Goal: Transaction & Acquisition: Purchase product/service

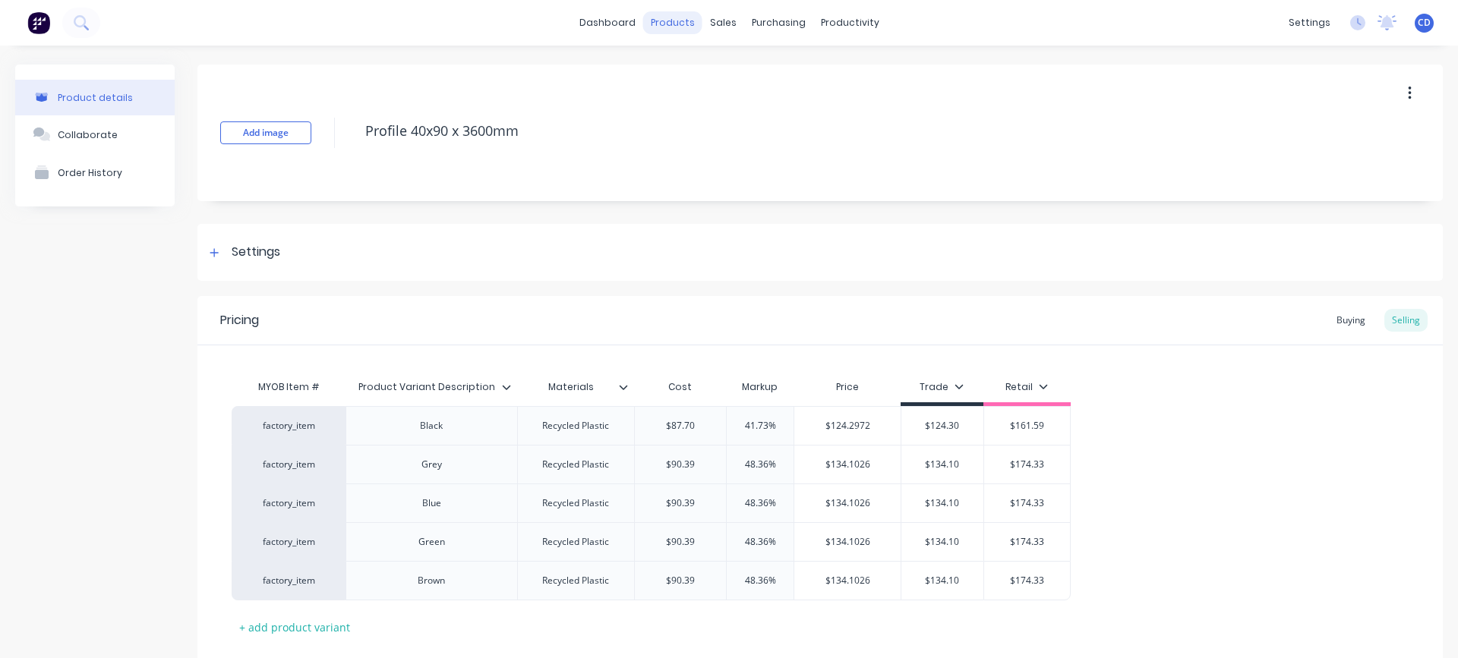
click at [676, 21] on div "products" at bounding box center [672, 22] width 59 height 23
click at [763, 74] on div "Sales Orders" at bounding box center [773, 73] width 62 height 14
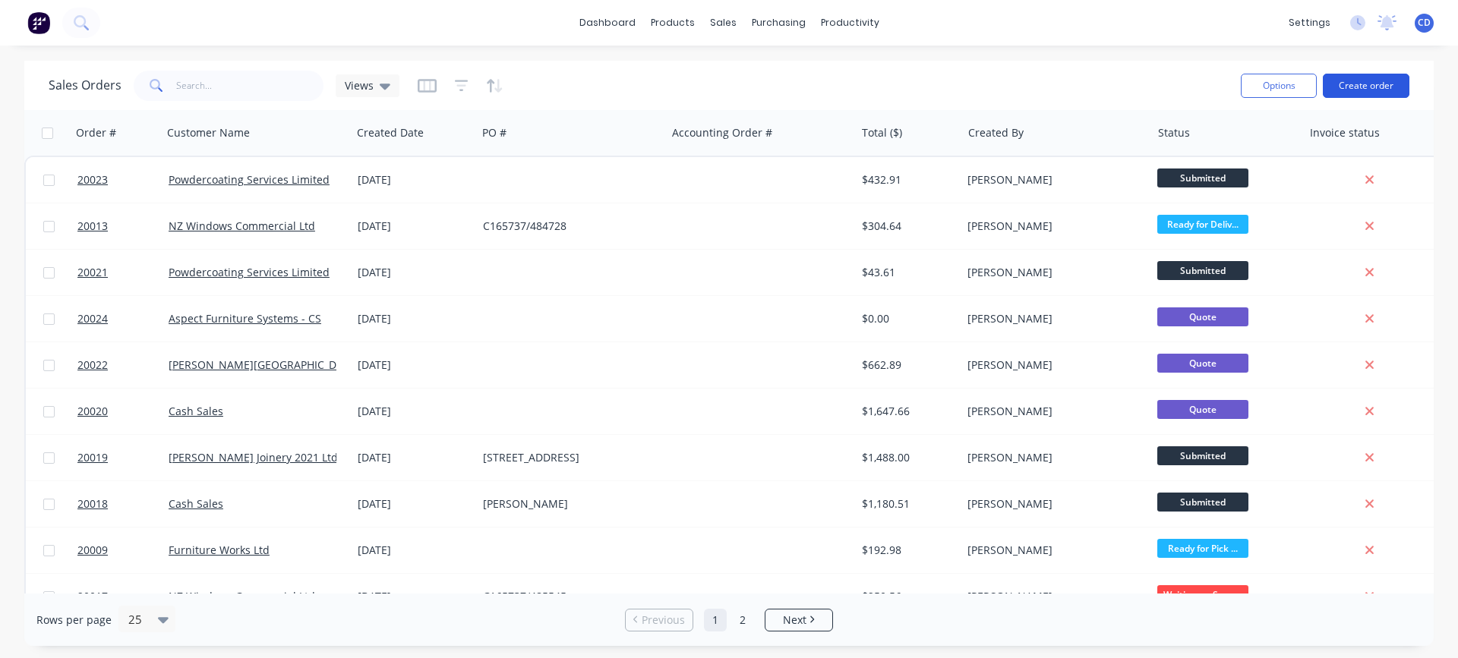
click at [1377, 80] on button "Create order" at bounding box center [1365, 86] width 87 height 24
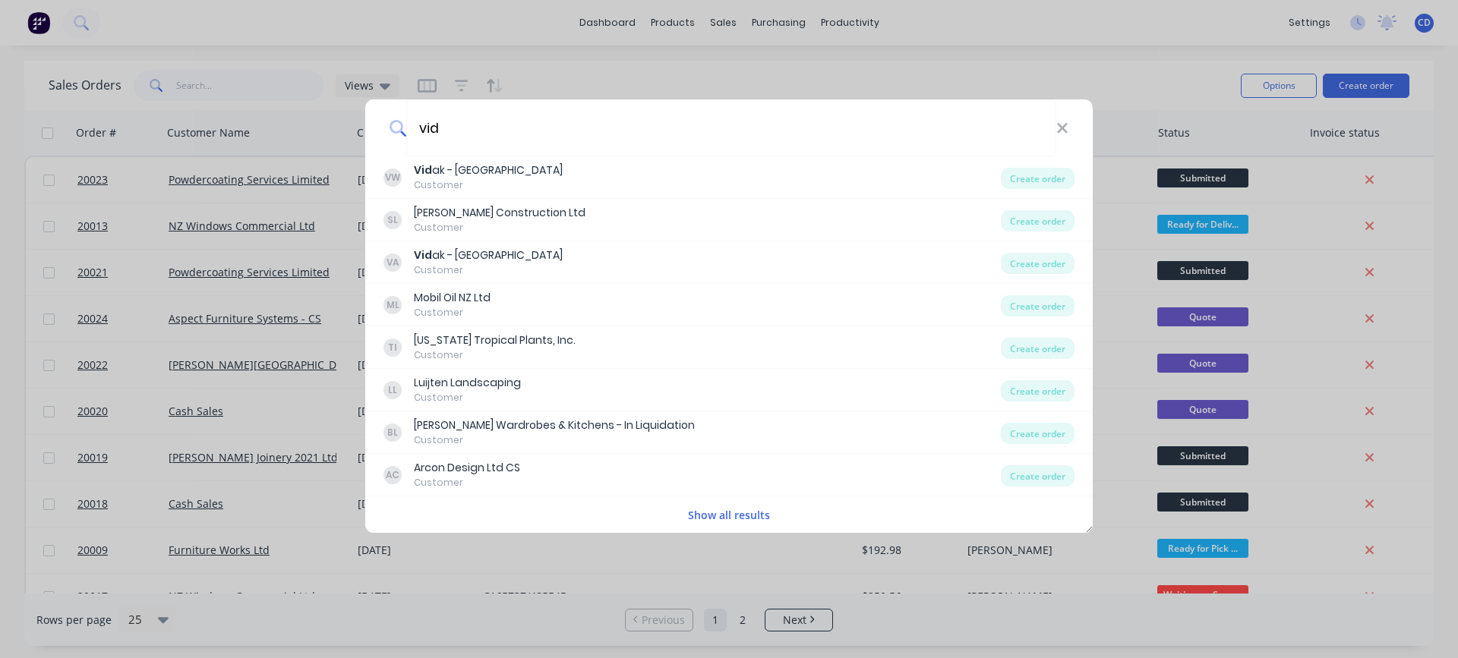
type input "vid"
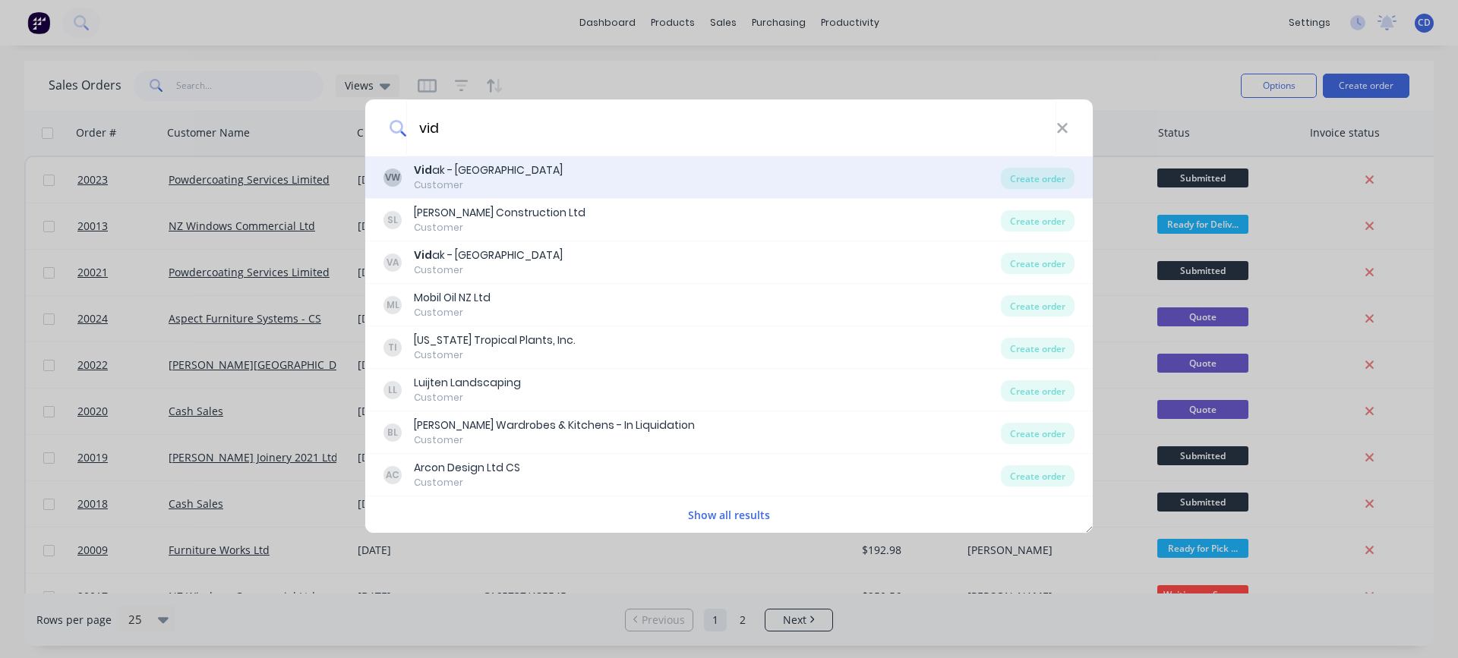
click at [588, 172] on div "VW Vid ak - Wellington Customer" at bounding box center [691, 177] width 617 height 30
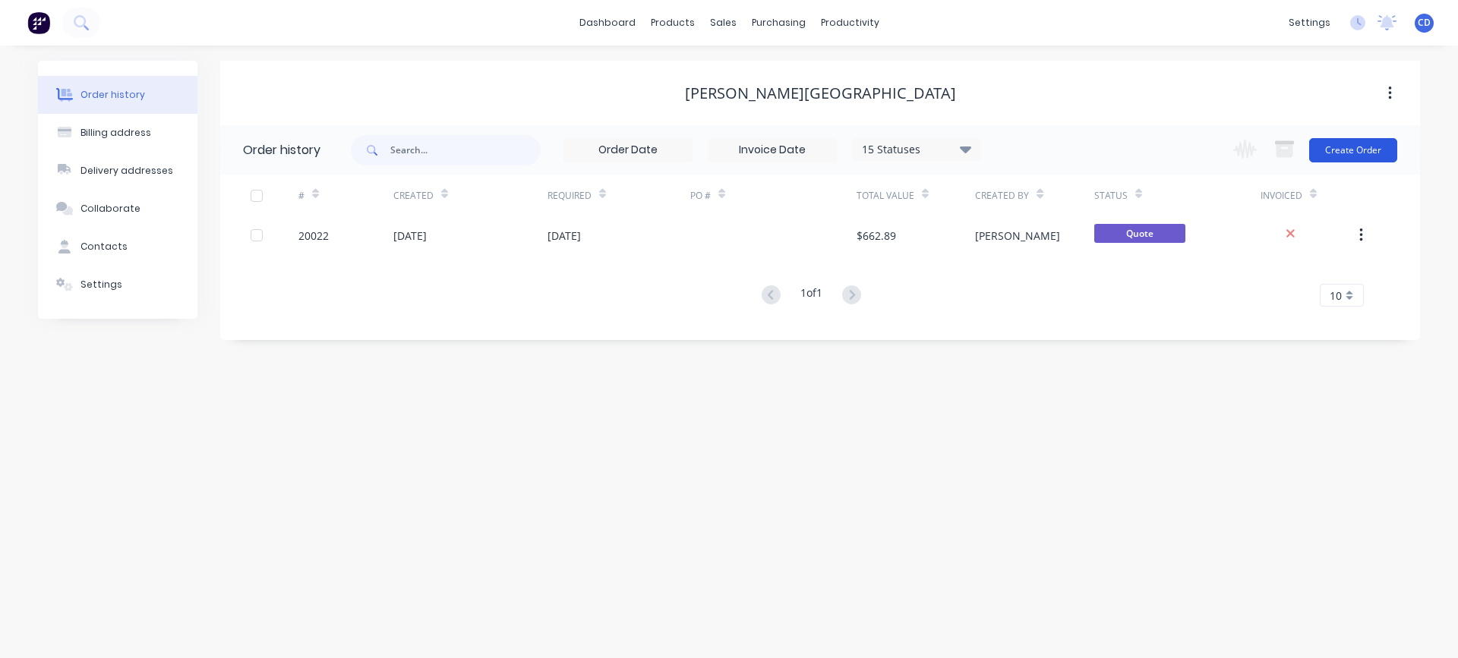
click at [1346, 150] on button "Create Order" at bounding box center [1353, 150] width 88 height 24
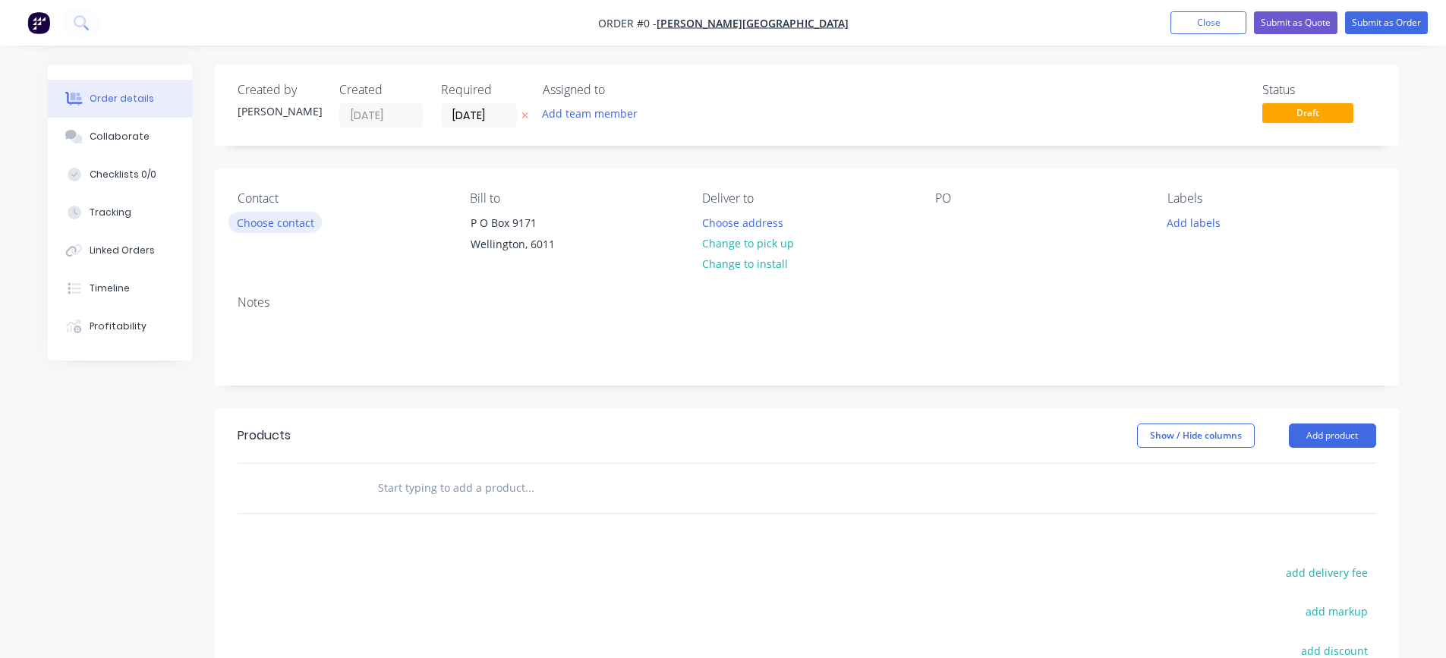
click at [293, 226] on button "Choose contact" at bounding box center [274, 222] width 93 height 20
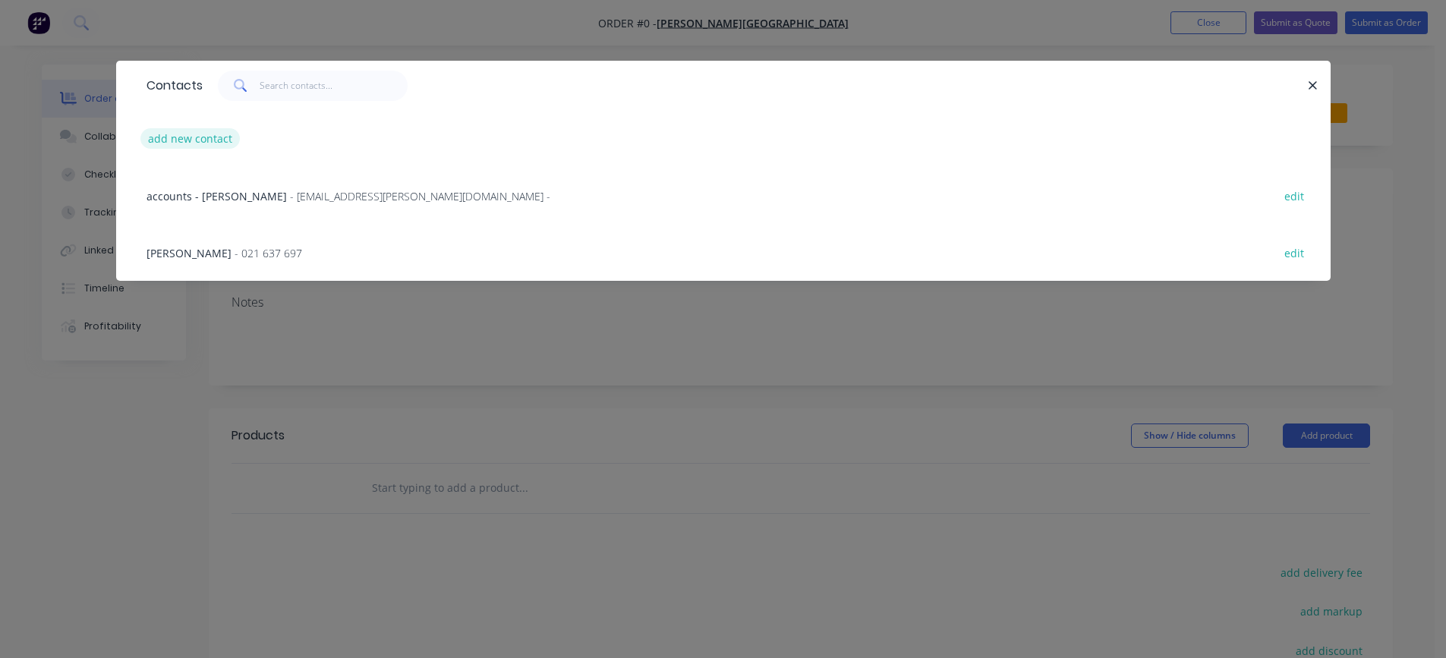
click at [200, 138] on button "add new contact" at bounding box center [190, 138] width 100 height 20
select select "NZ"
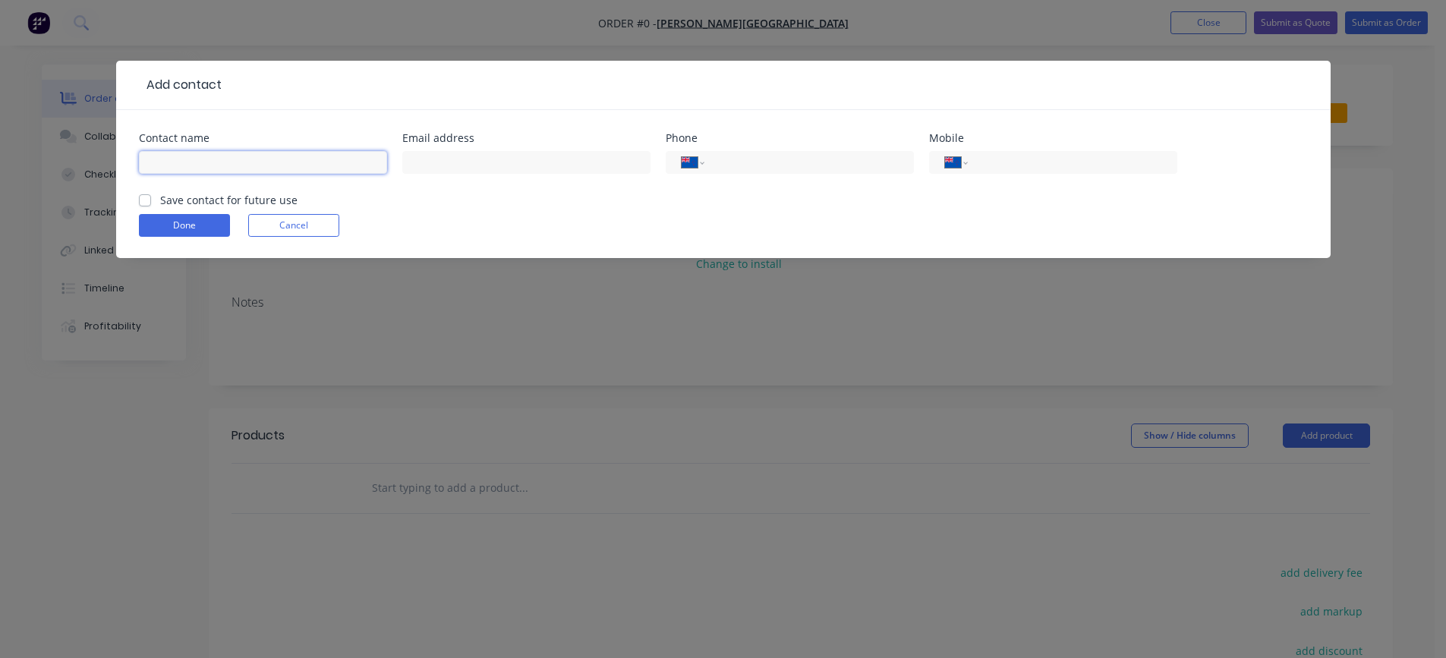
click at [220, 160] on input "text" at bounding box center [263, 162] width 248 height 23
type input "[PERSON_NAME]"
click at [752, 159] on input "tel" at bounding box center [806, 162] width 182 height 17
type input "0"
select select "AU"
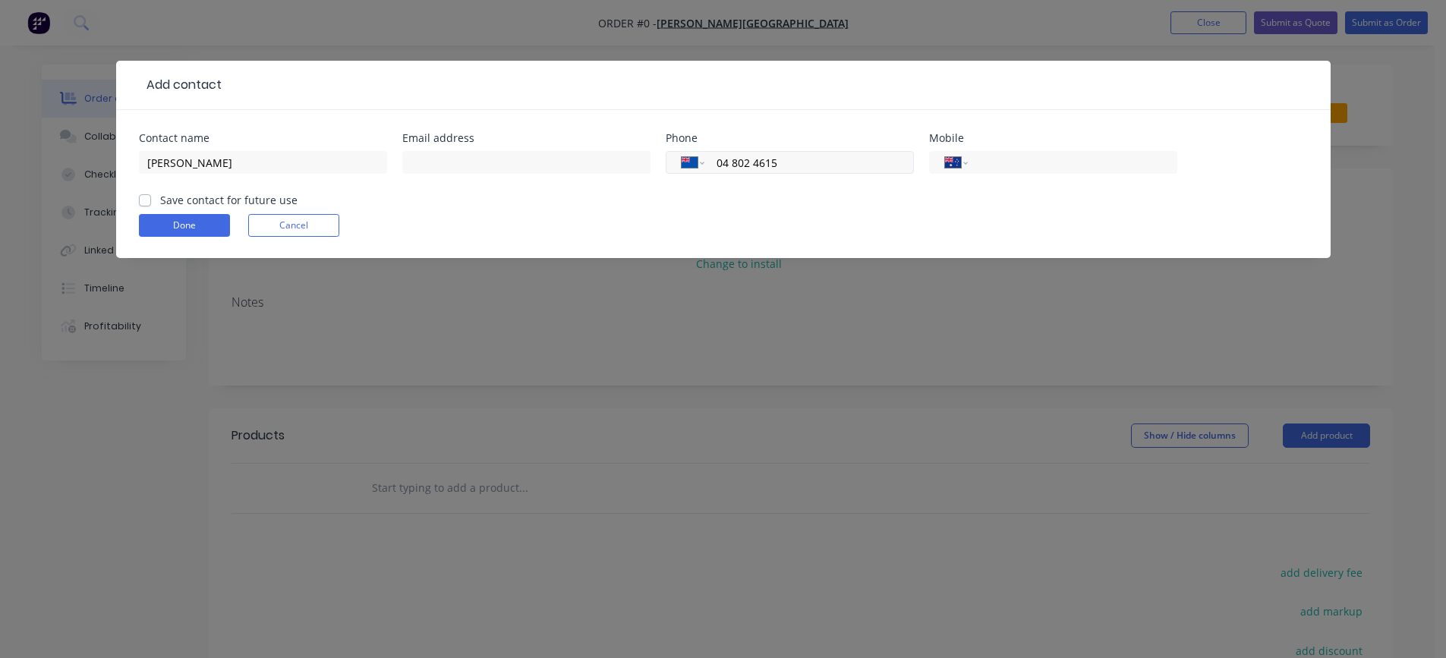
type input "04 802 4615"
click at [988, 161] on input "tel" at bounding box center [1070, 162] width 182 height 17
type input "[PHONE_NUMBER]"
click at [160, 199] on label "Save contact for future use" at bounding box center [228, 200] width 137 height 16
click at [144, 199] on input "Save contact for future use" at bounding box center [145, 199] width 12 height 14
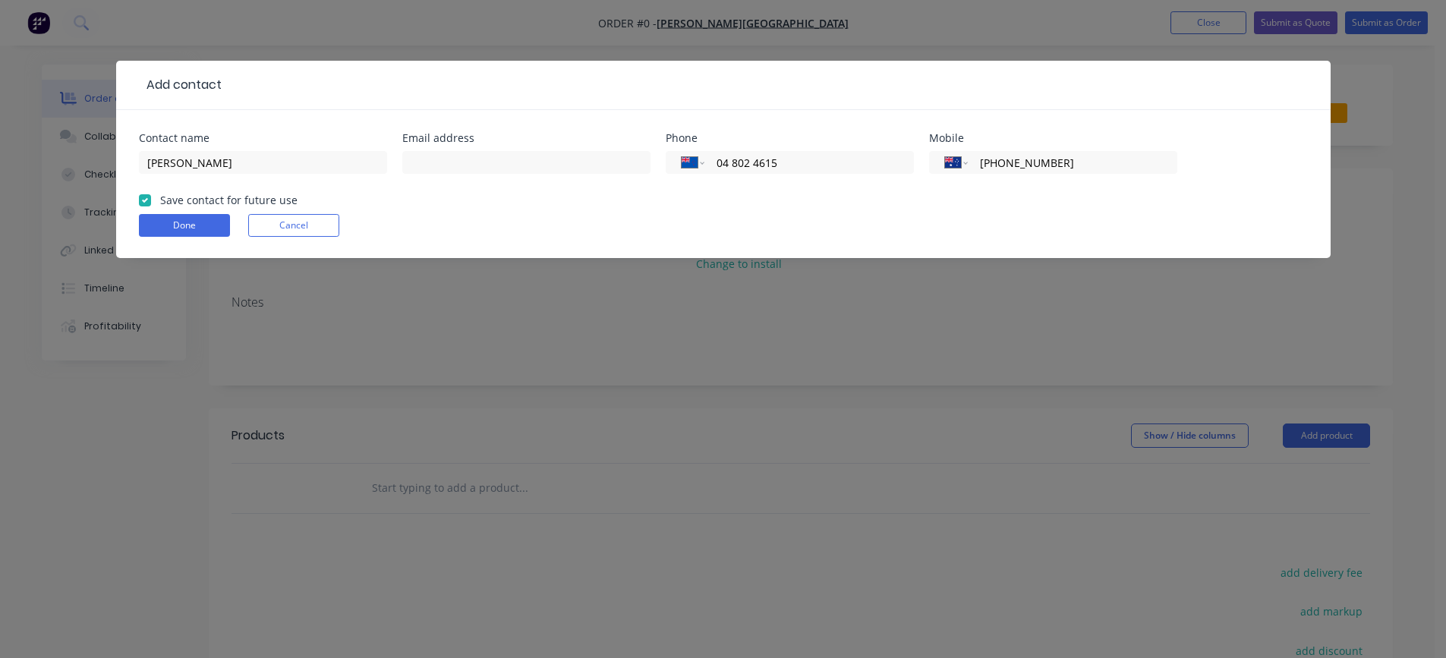
checkbox input "true"
click at [157, 222] on button "Done" at bounding box center [184, 225] width 91 height 23
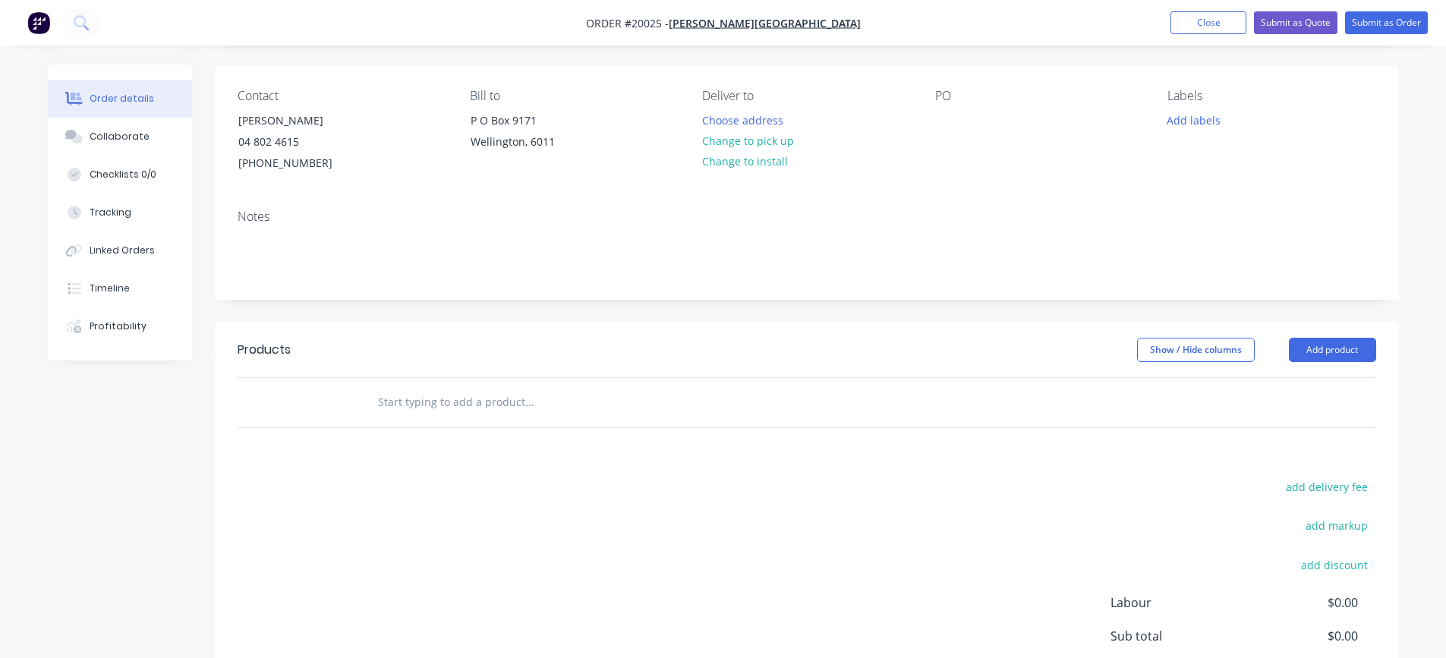
scroll to position [76, 0]
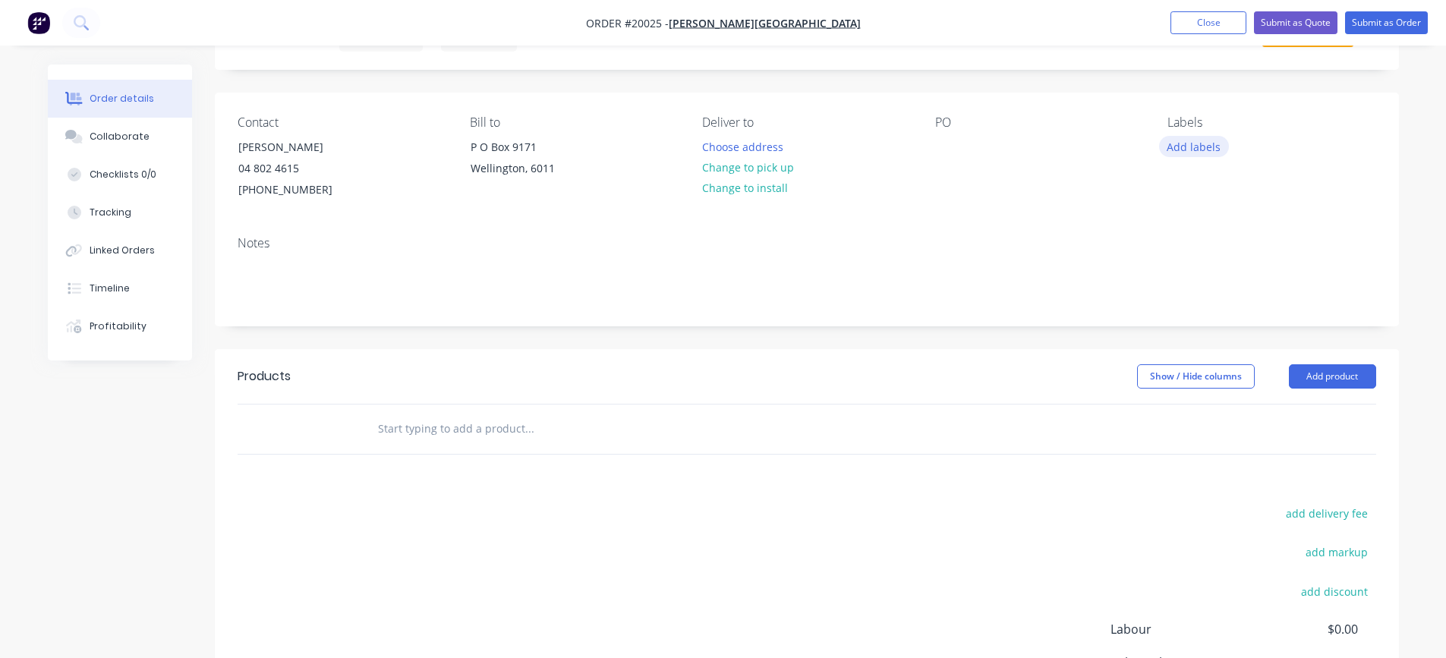
click at [1193, 149] on button "Add labels" at bounding box center [1194, 146] width 70 height 20
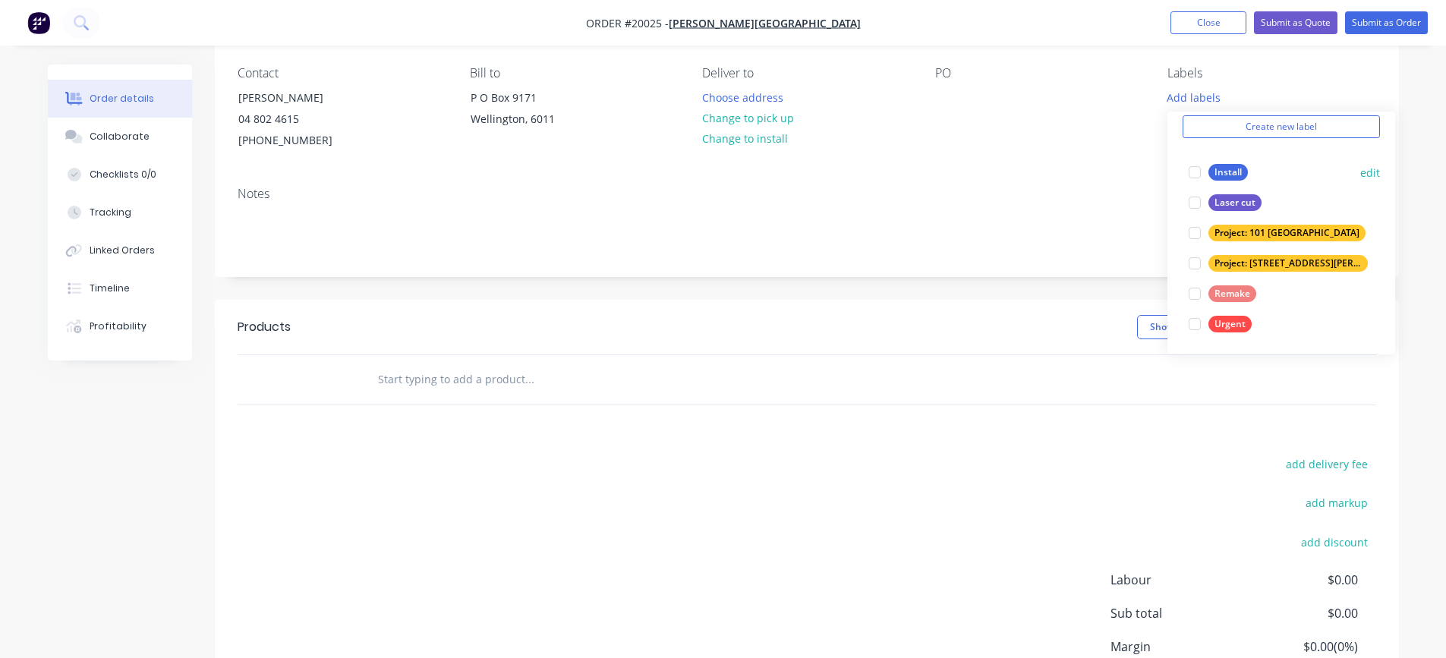
scroll to position [152, 0]
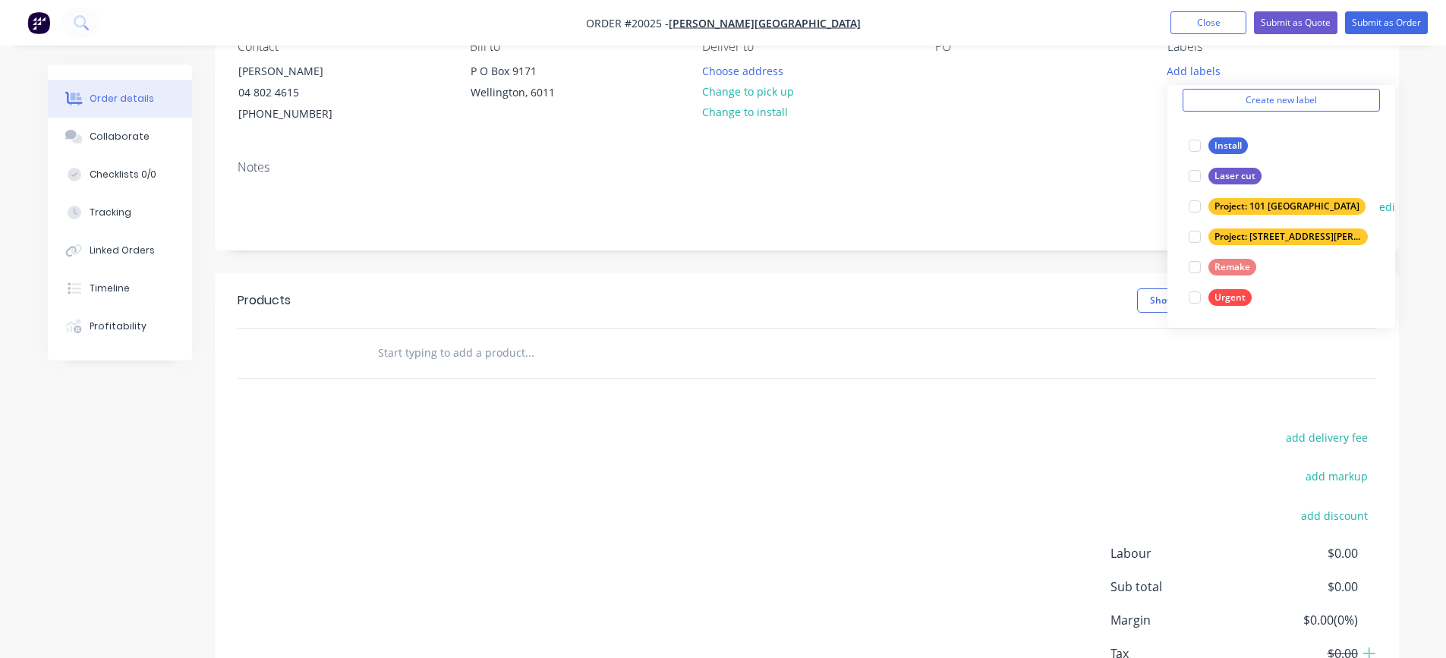
click at [1196, 205] on div at bounding box center [1195, 206] width 30 height 30
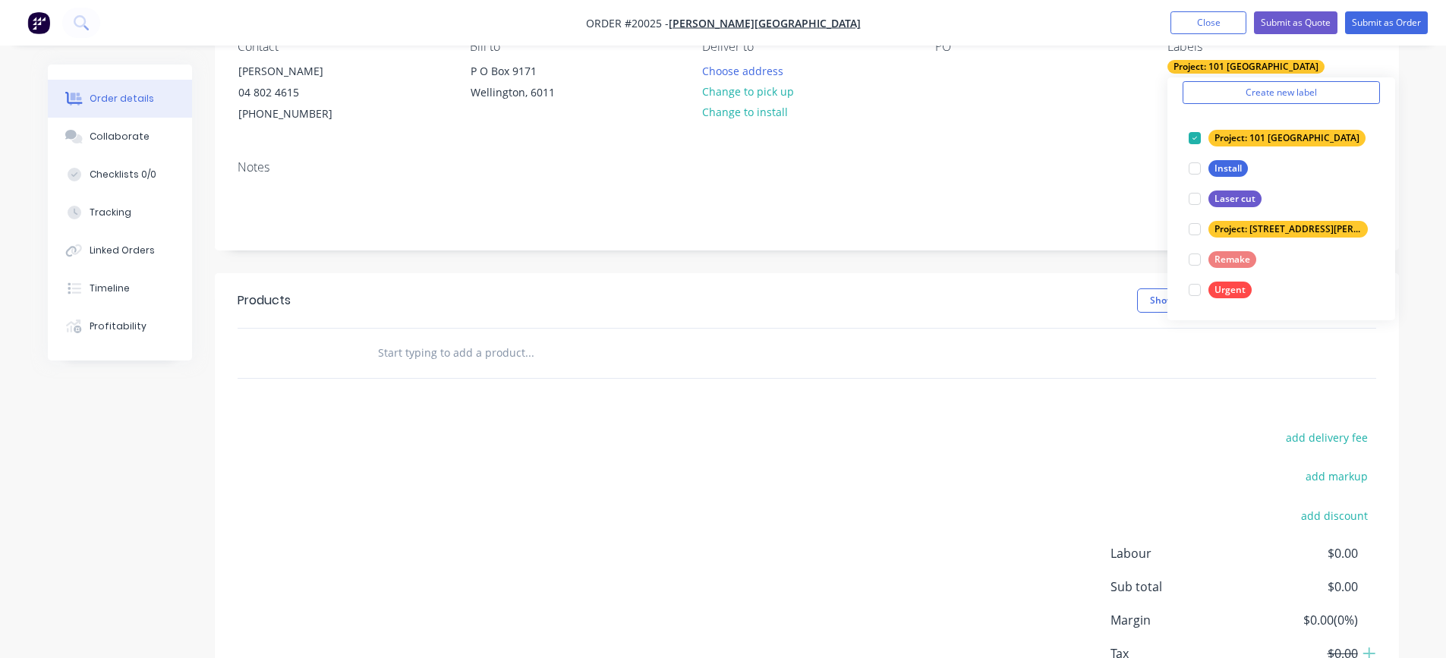
click at [1246, 63] on div "Project: 101 [GEOGRAPHIC_DATA]" at bounding box center [1246, 67] width 157 height 14
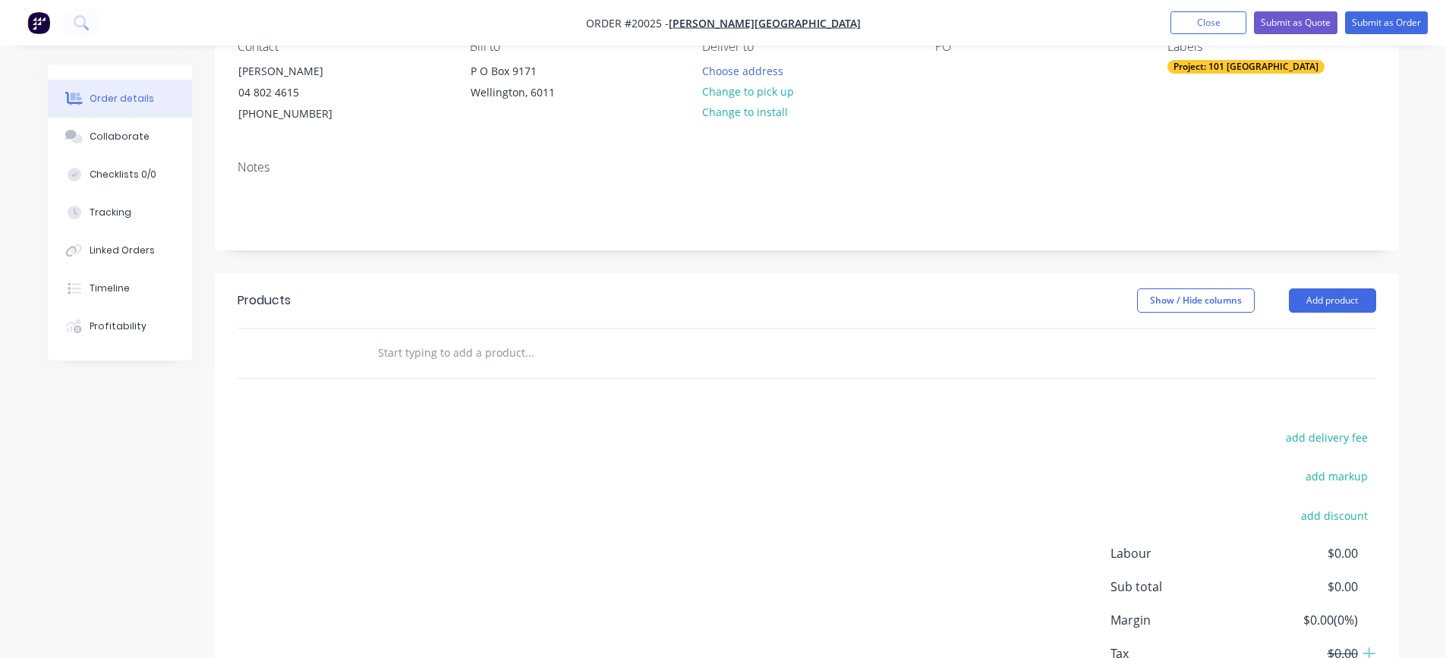
click at [1218, 66] on div "Project: 101 [GEOGRAPHIC_DATA]" at bounding box center [1246, 67] width 157 height 14
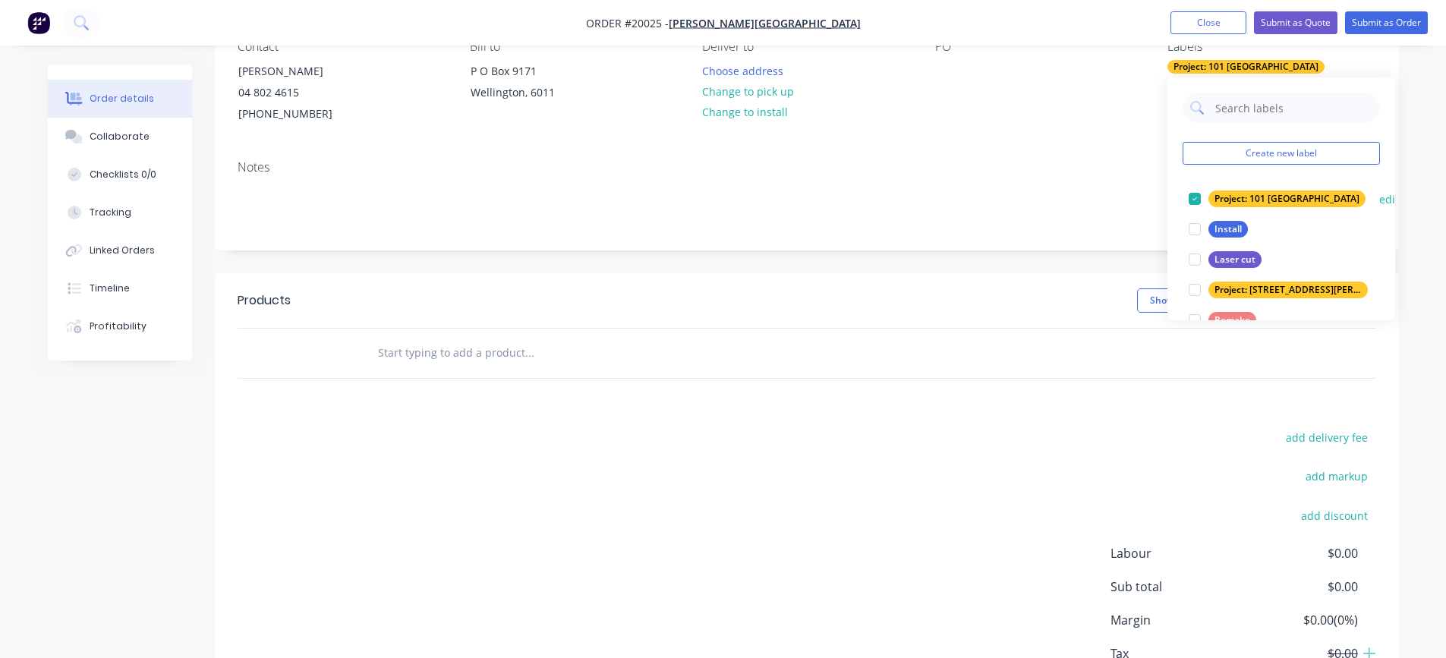
click at [1379, 201] on button "edit" at bounding box center [1389, 199] width 20 height 16
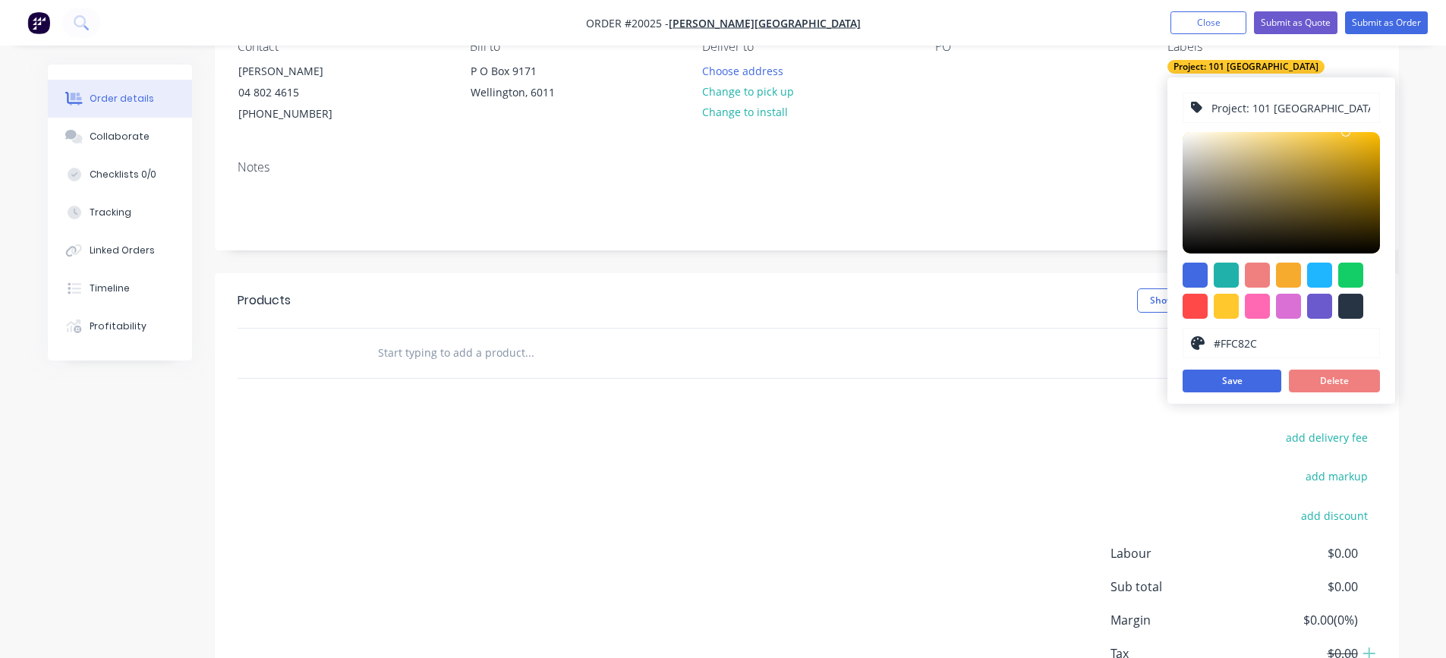
click at [1284, 98] on input "Project: 101 [GEOGRAPHIC_DATA]" at bounding box center [1291, 107] width 162 height 29
click at [1306, 106] on input "Project: 101 [GEOGRAPHIC_DATA]" at bounding box center [1291, 107] width 162 height 29
drag, startPoint x: 1323, startPoint y: 107, endPoint x: 1252, endPoint y: 111, distance: 71.5
click at [1252, 111] on input "Project: 101 [GEOGRAPHIC_DATA]" at bounding box center [1291, 107] width 162 height 29
type input "Project: RS - 1/2"
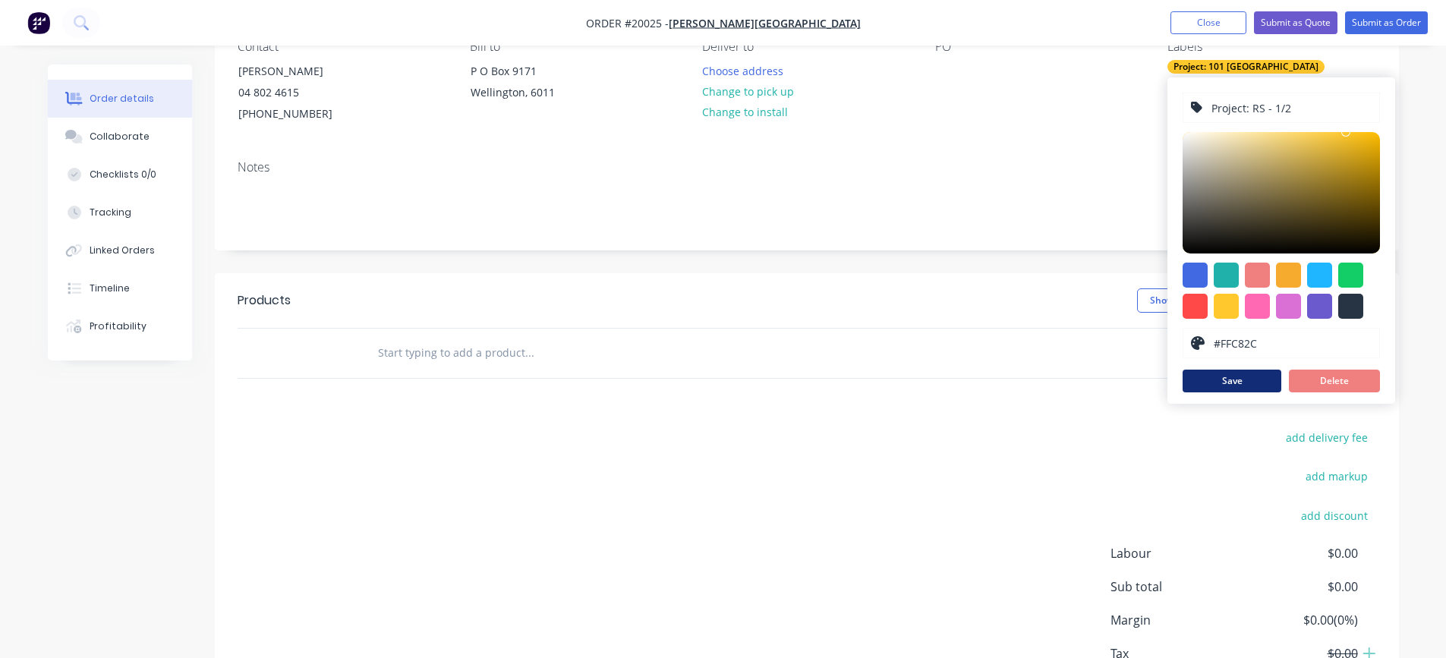
click at [1227, 379] on button "Save" at bounding box center [1232, 381] width 99 height 23
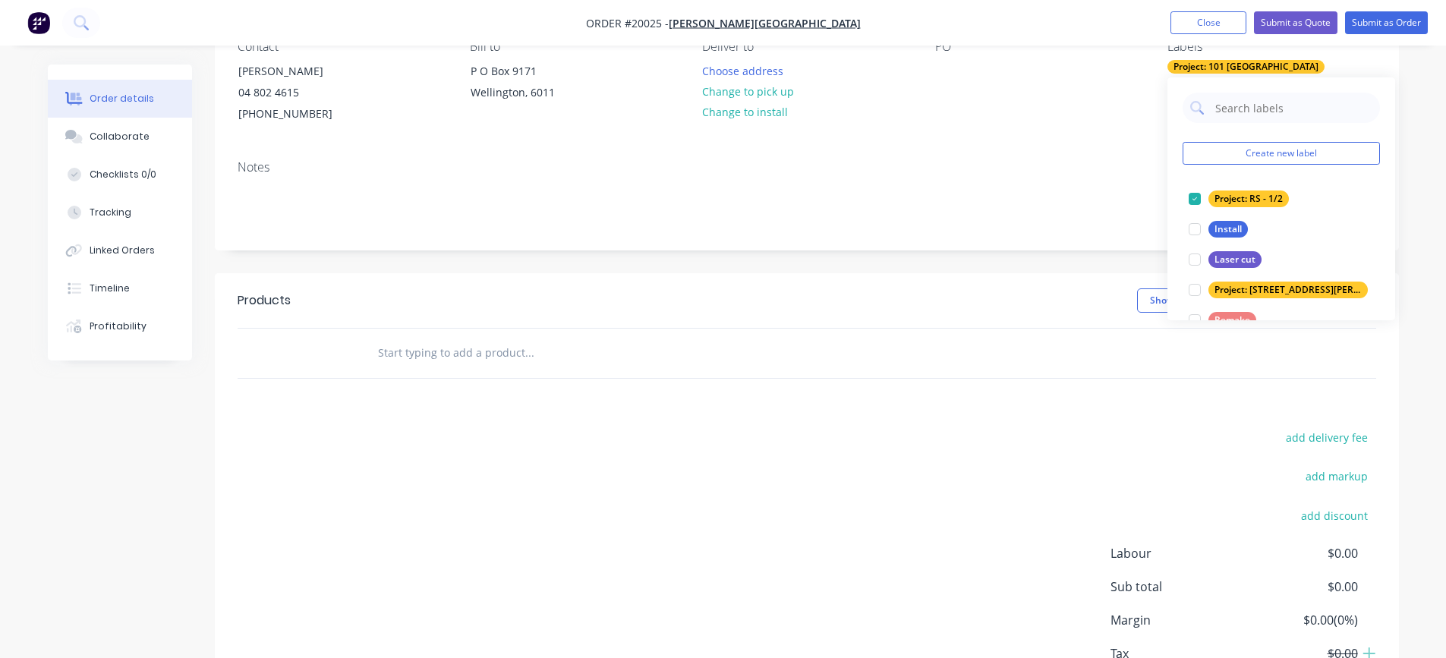
click at [1004, 137] on div "Contact [PERSON_NAME] [PHONE_NUMBER] [PHONE_NUMBER] Bill to [GEOGRAPHIC_DATA] D…" at bounding box center [807, 82] width 1184 height 131
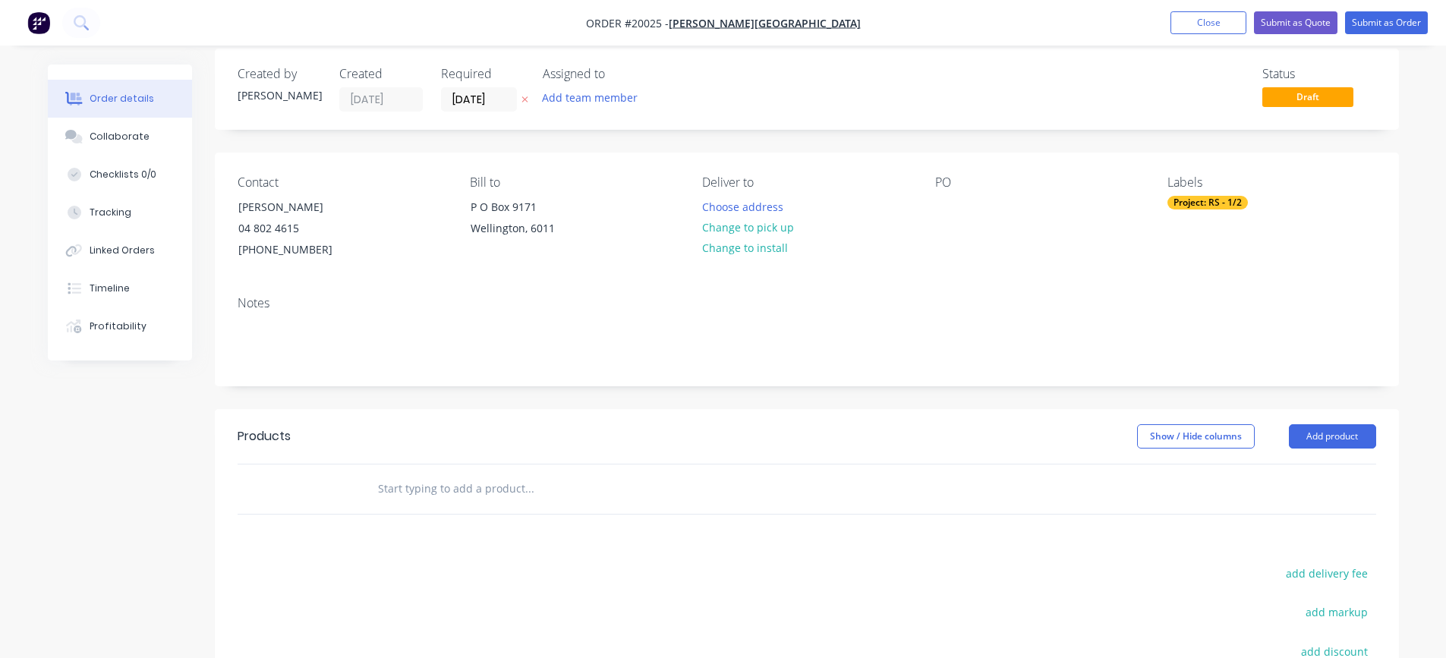
scroll to position [0, 0]
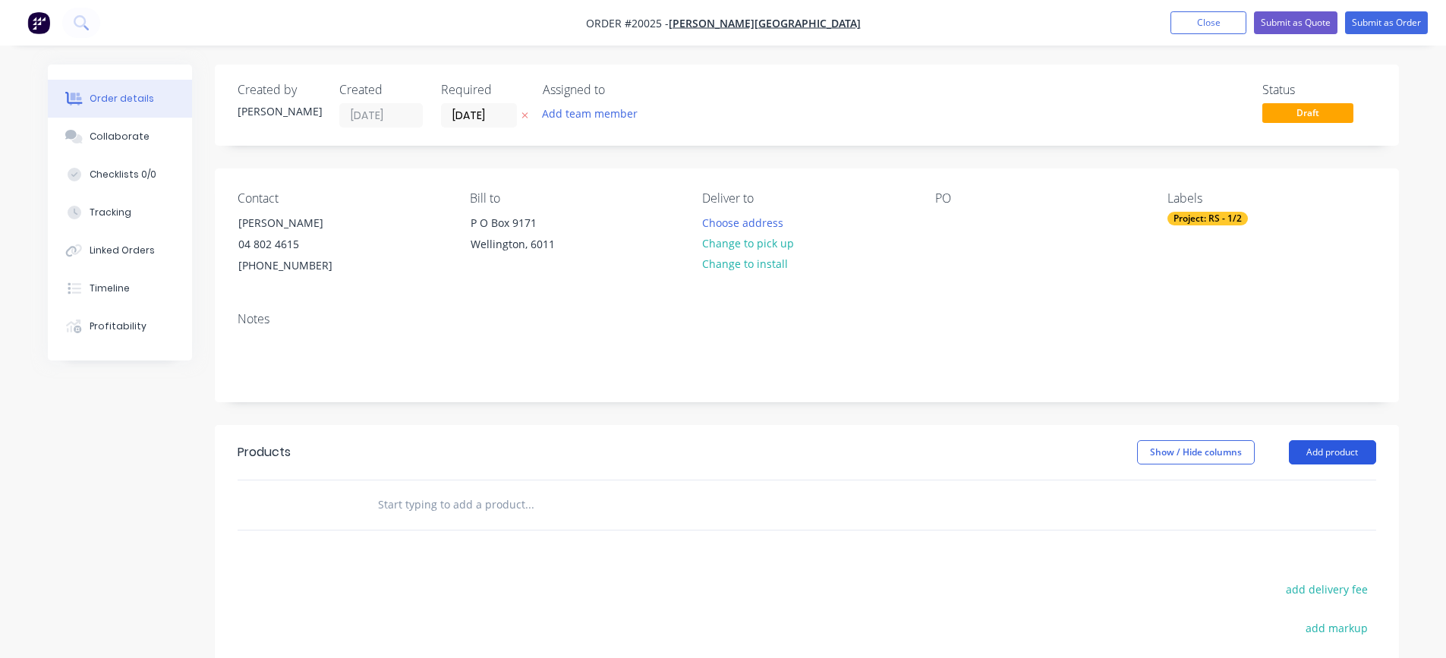
click at [1312, 453] on button "Add product" at bounding box center [1332, 452] width 87 height 24
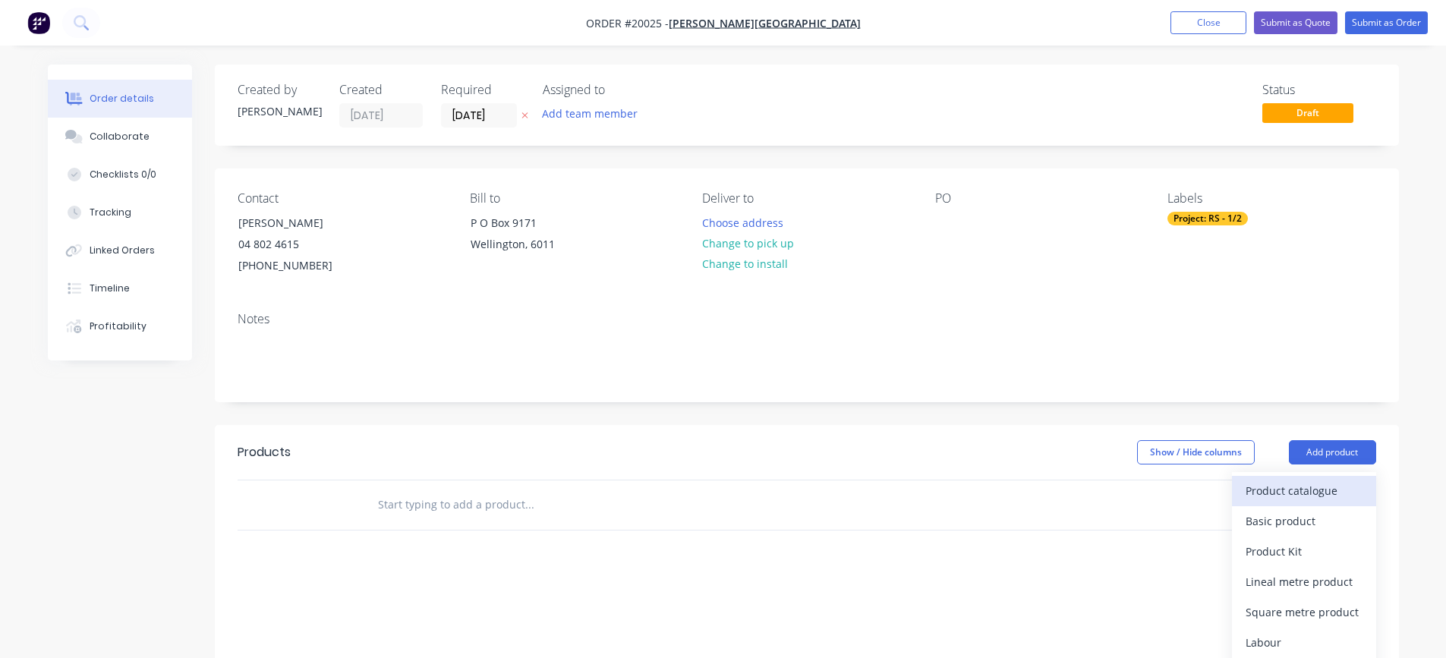
click at [1305, 487] on div "Product catalogue" at bounding box center [1304, 491] width 117 height 22
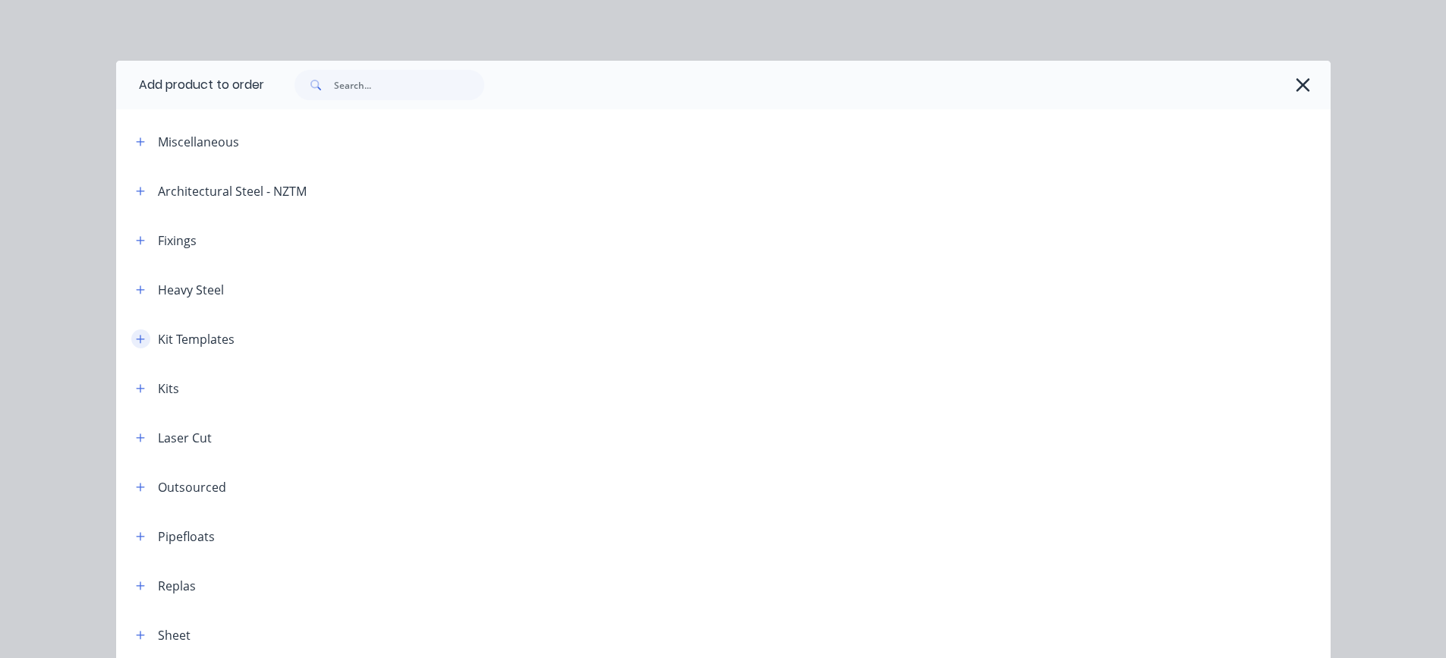
click at [131, 342] on button "button" at bounding box center [140, 338] width 19 height 19
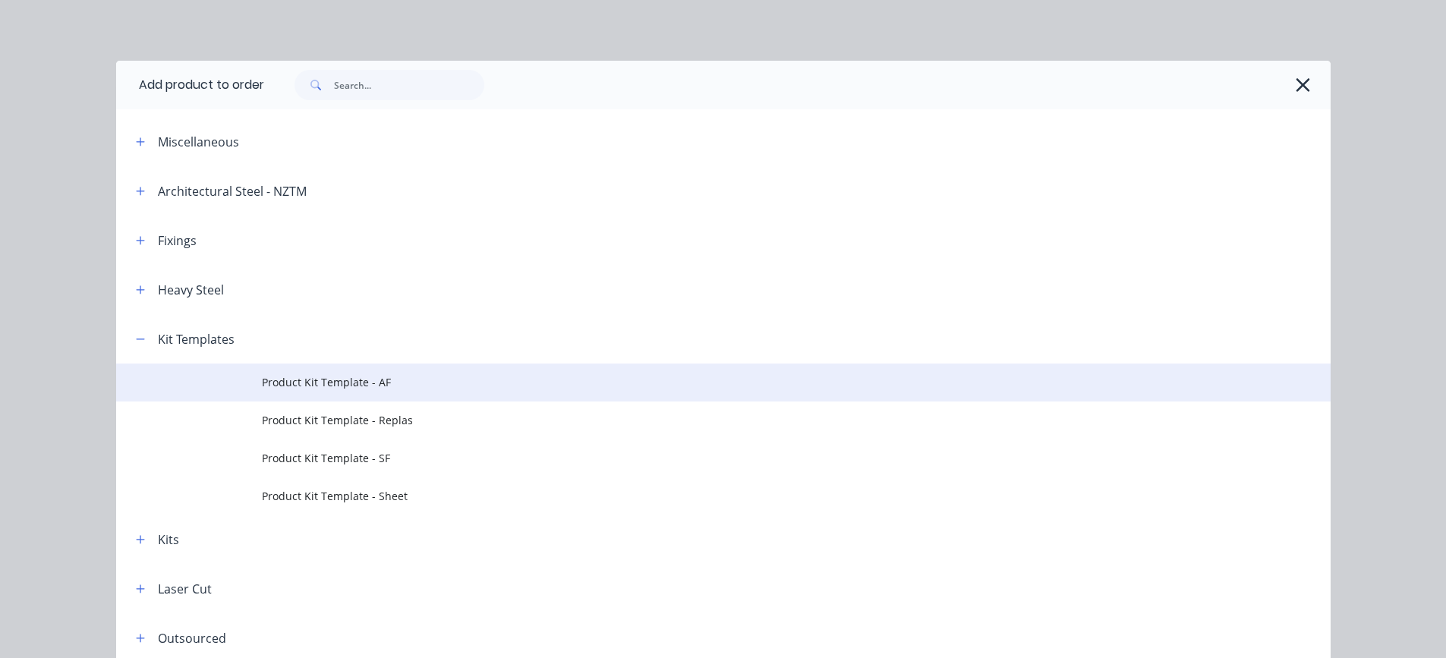
click at [298, 384] on span "Product Kit Template - AF" at bounding box center [689, 382] width 855 height 16
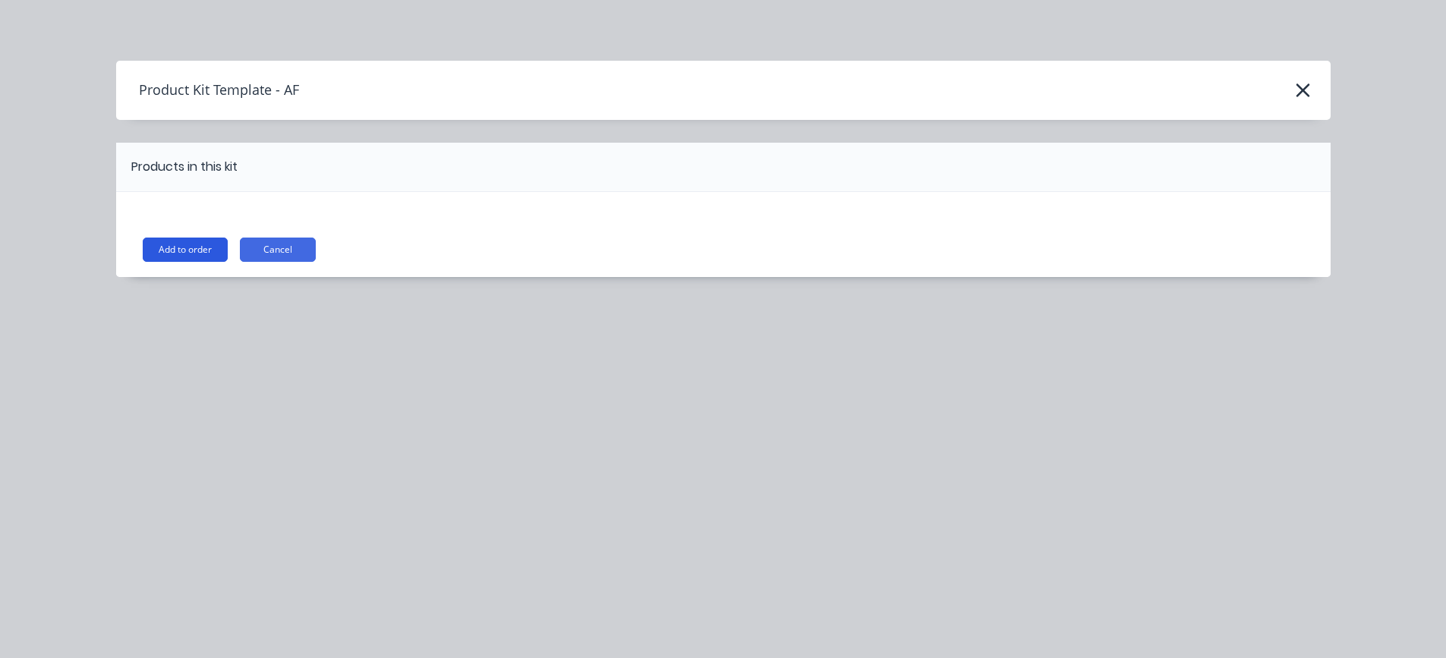
click at [184, 248] on button "Add to order" at bounding box center [185, 250] width 85 height 24
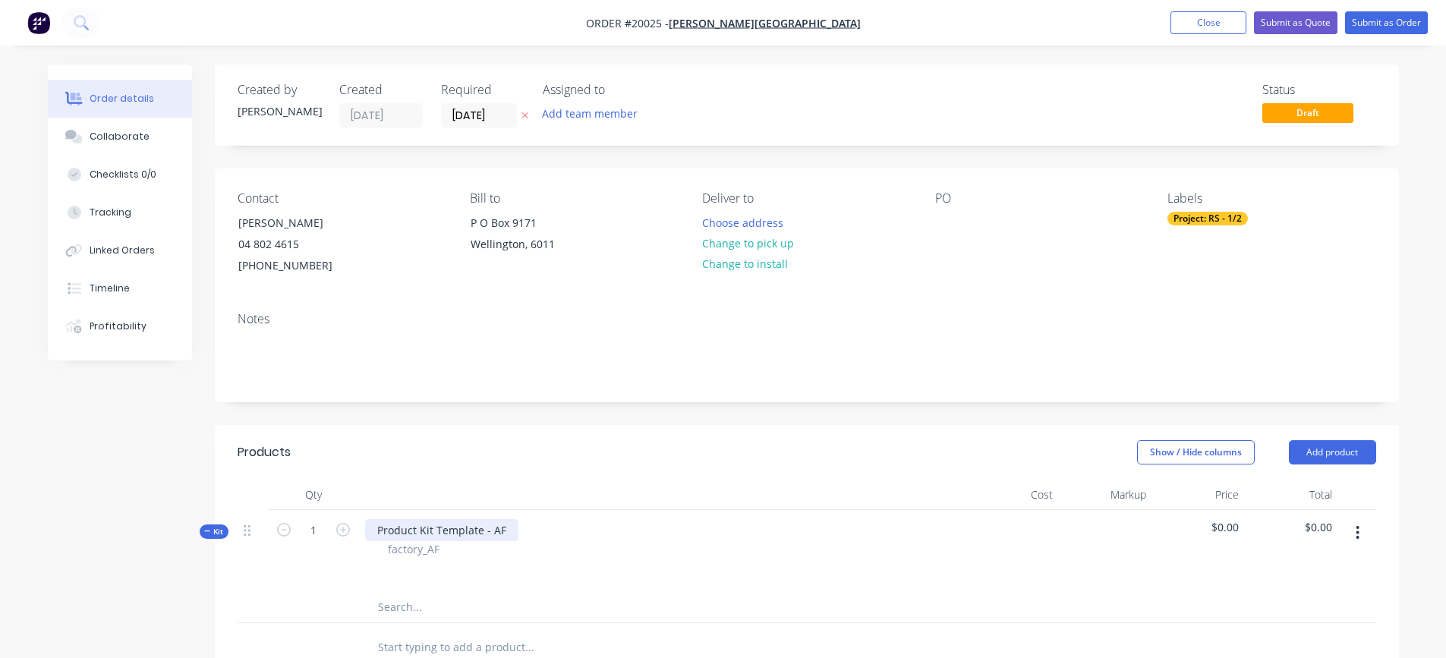
click at [440, 527] on div "Product Kit Template - AF" at bounding box center [441, 530] width 153 height 22
click at [506, 533] on div "Product Kit Template - AF" at bounding box center [441, 530] width 153 height 22
click at [513, 588] on div "Product Kit Template - AF - Studio Leaner, 5460x450x1050h CKD with Glides facto…" at bounding box center [662, 551] width 607 height 82
click at [1360, 528] on button "button" at bounding box center [1358, 532] width 36 height 27
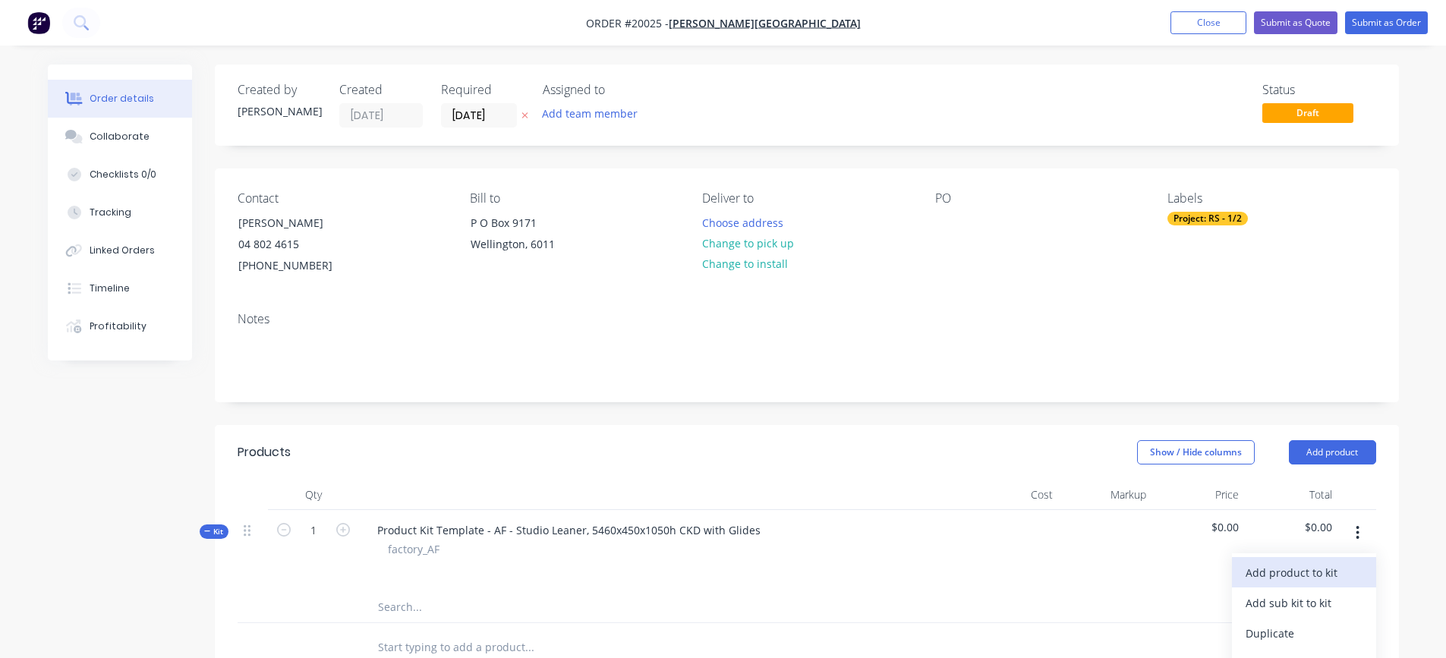
click at [1322, 567] on div "Add product to kit" at bounding box center [1304, 573] width 117 height 22
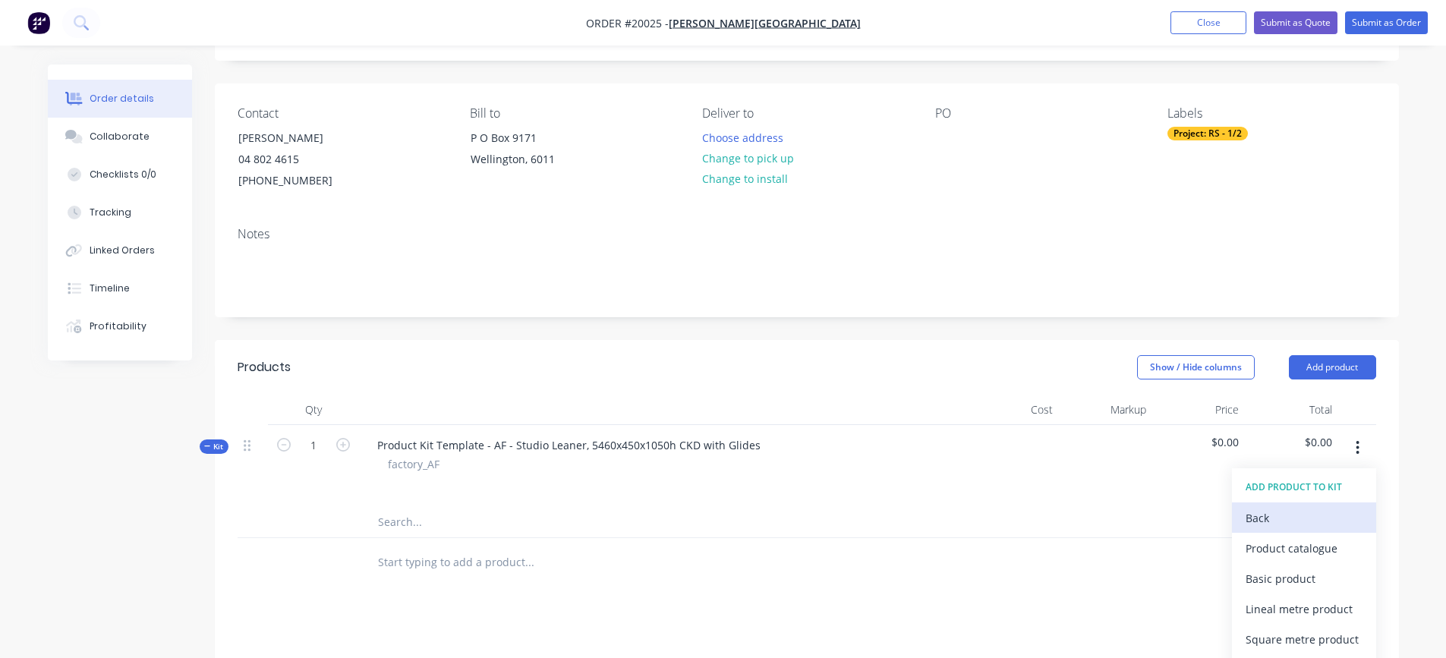
scroll to position [228, 0]
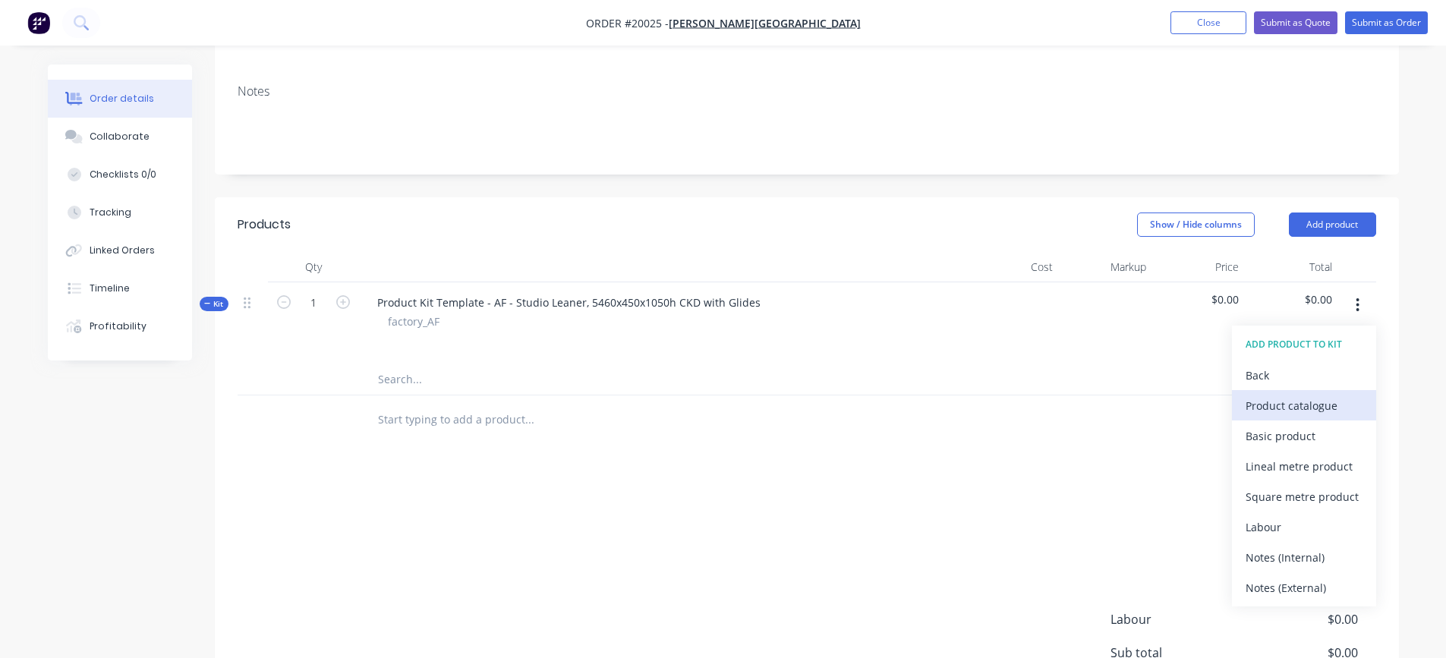
click at [1294, 405] on div "Product catalogue" at bounding box center [1304, 406] width 117 height 22
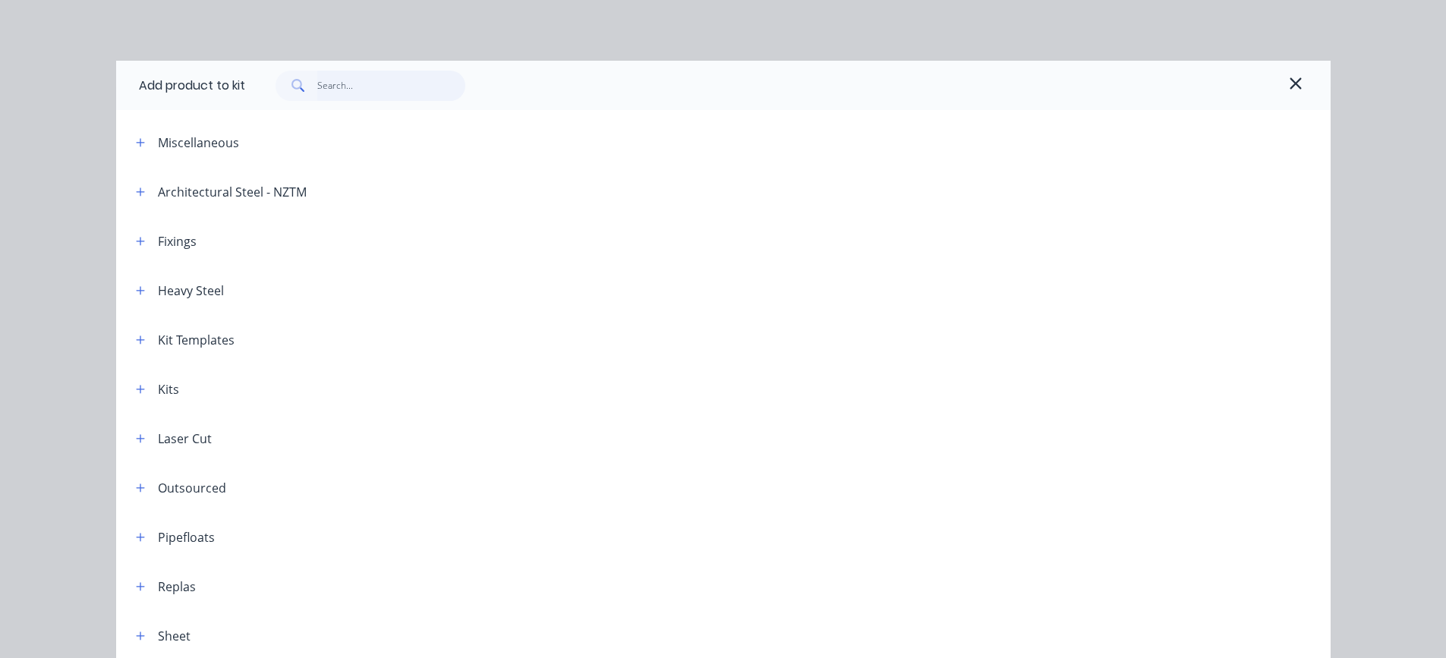
click at [341, 78] on input "text" at bounding box center [391, 86] width 148 height 30
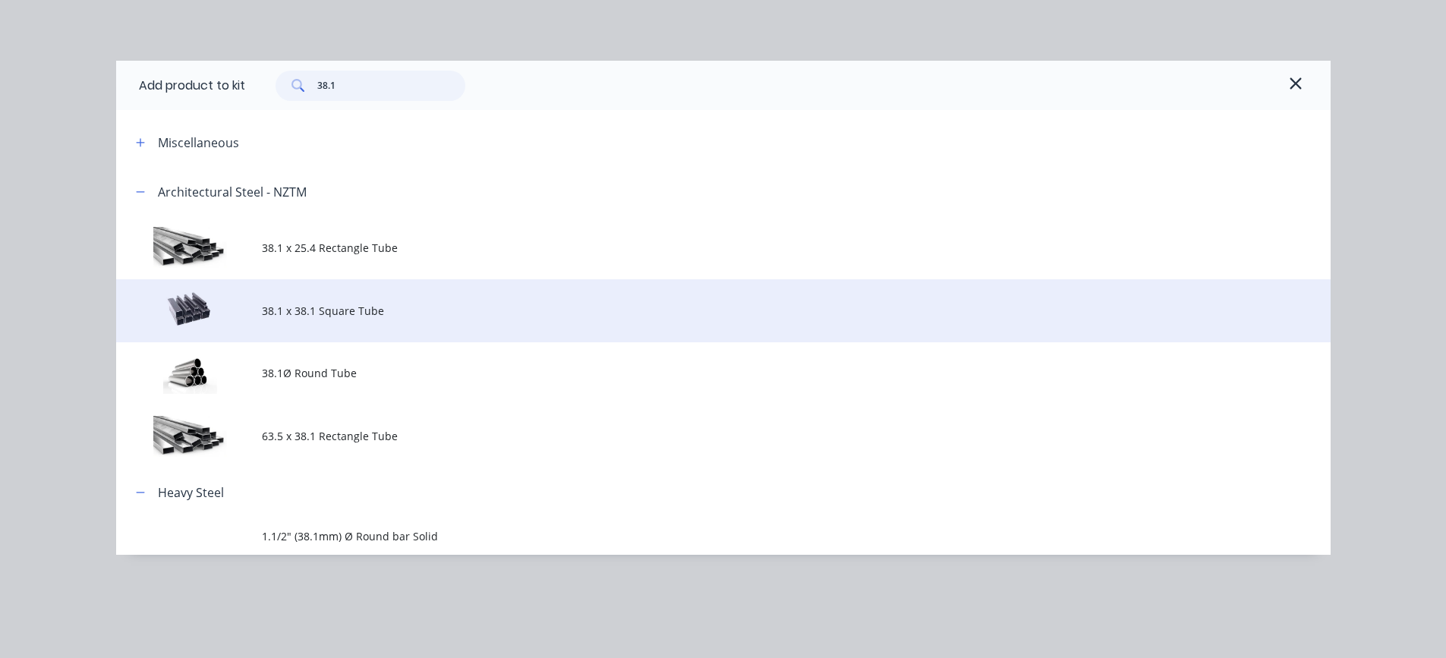
type input "38.1"
click at [333, 314] on span "38.1 x 38.1 Square Tube" at bounding box center [689, 311] width 855 height 16
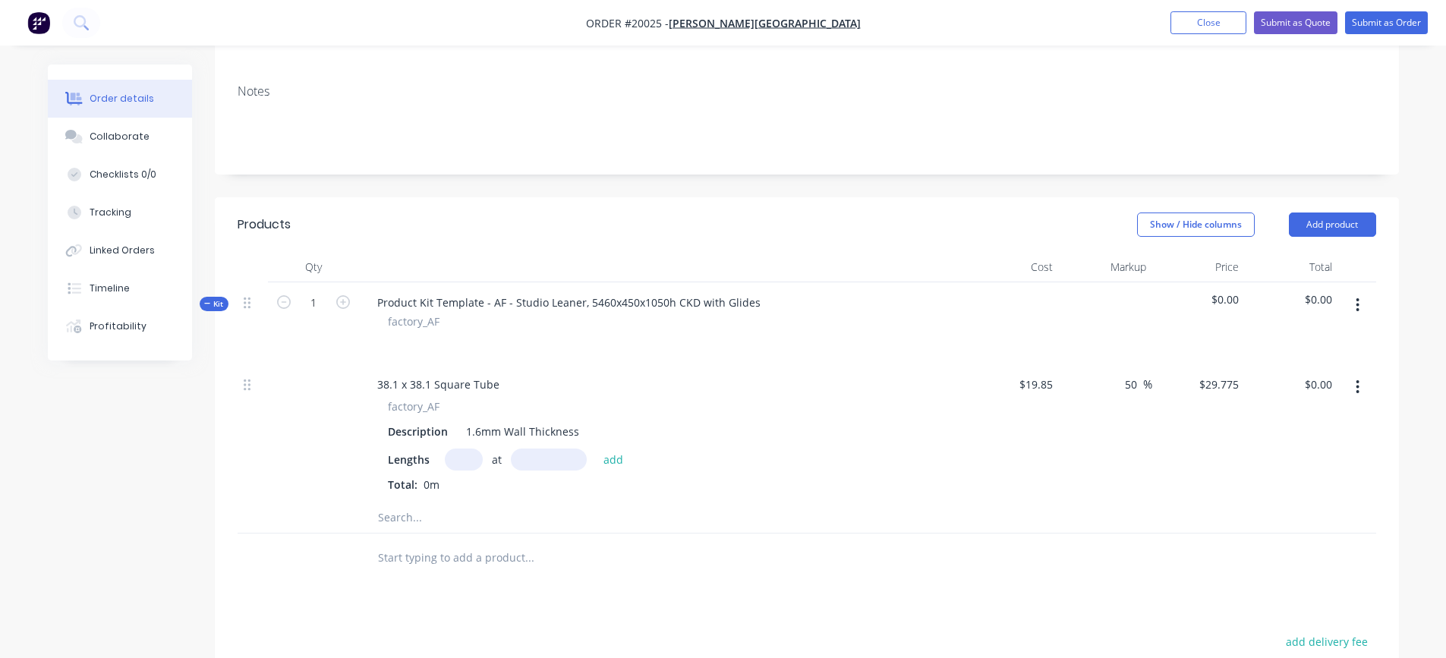
click at [450, 463] on input "text" at bounding box center [464, 460] width 38 height 22
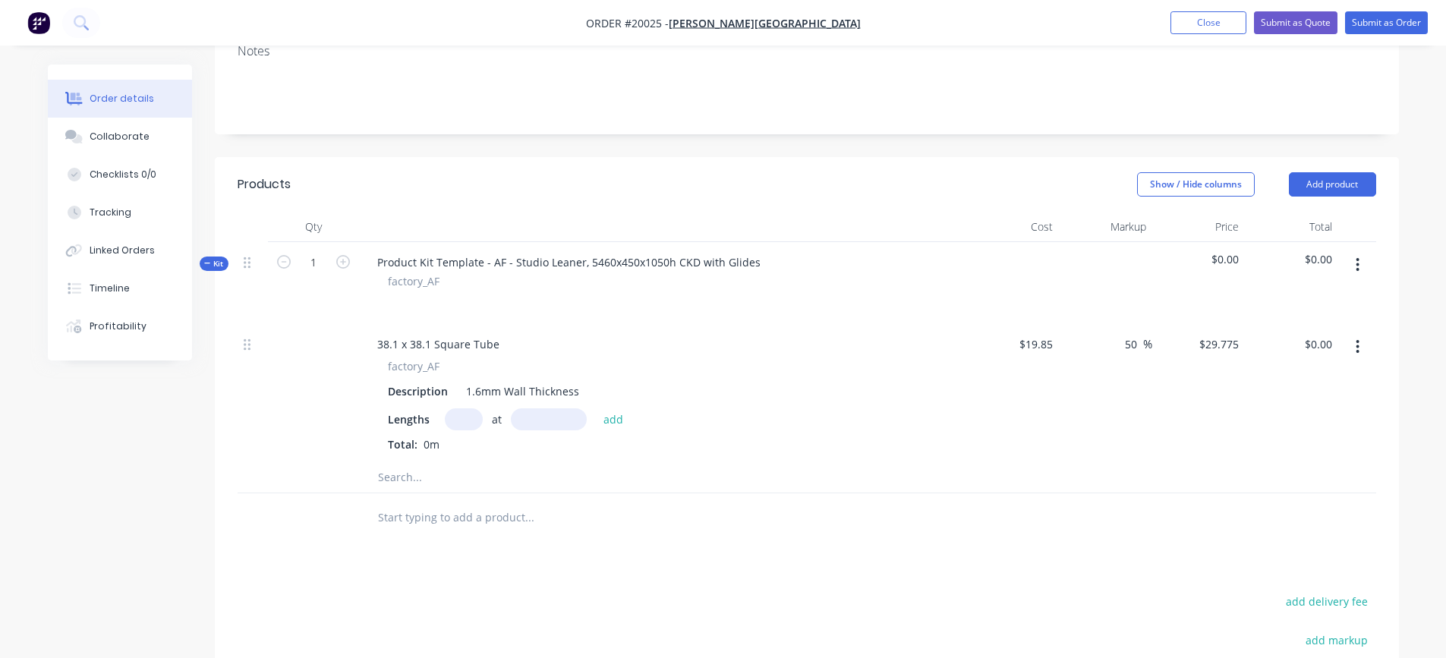
scroll to position [304, 0]
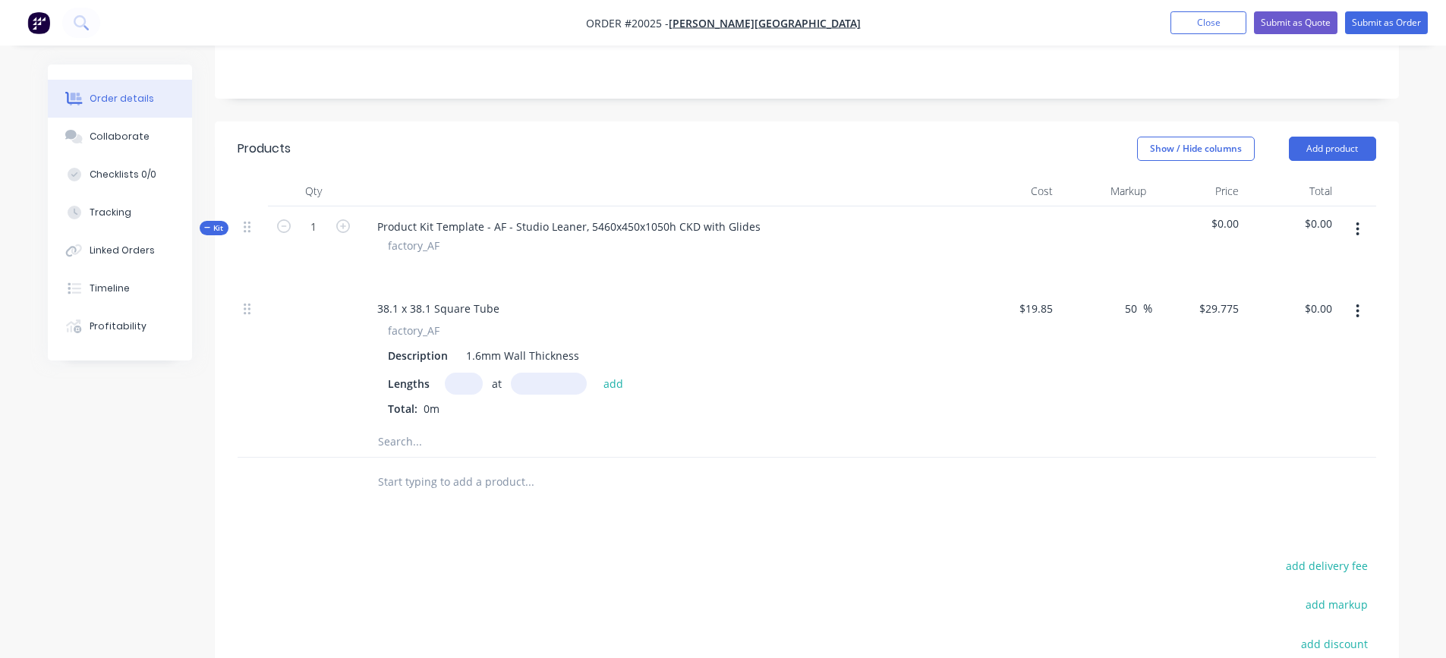
click at [464, 386] on input "text" at bounding box center [464, 384] width 38 height 22
type input "6"
type input "1035"
click at [596, 373] on button "add" at bounding box center [614, 383] width 36 height 20
type input "$184.90"
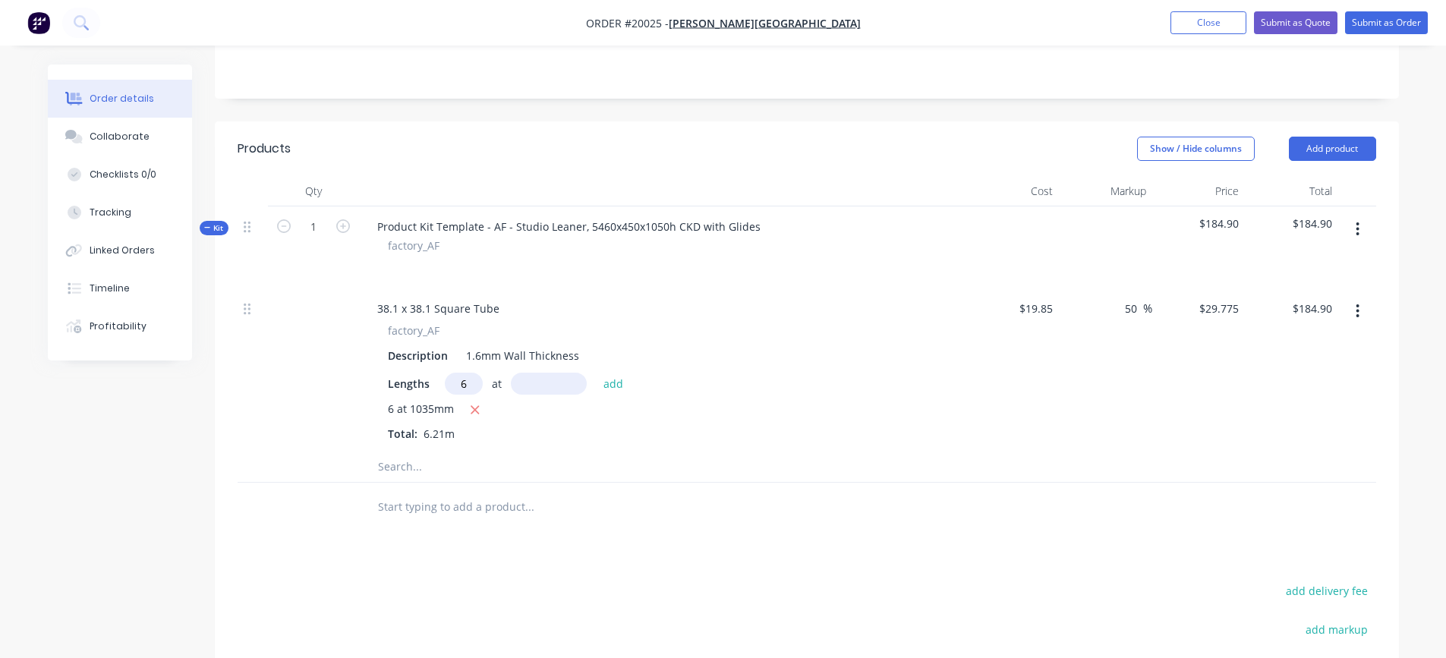
type input "6"
click at [563, 382] on input "2672" at bounding box center [549, 384] width 76 height 22
type input "2673mm"
click at [606, 381] on button "add" at bounding box center [614, 383] width 36 height 20
type input "$662.43"
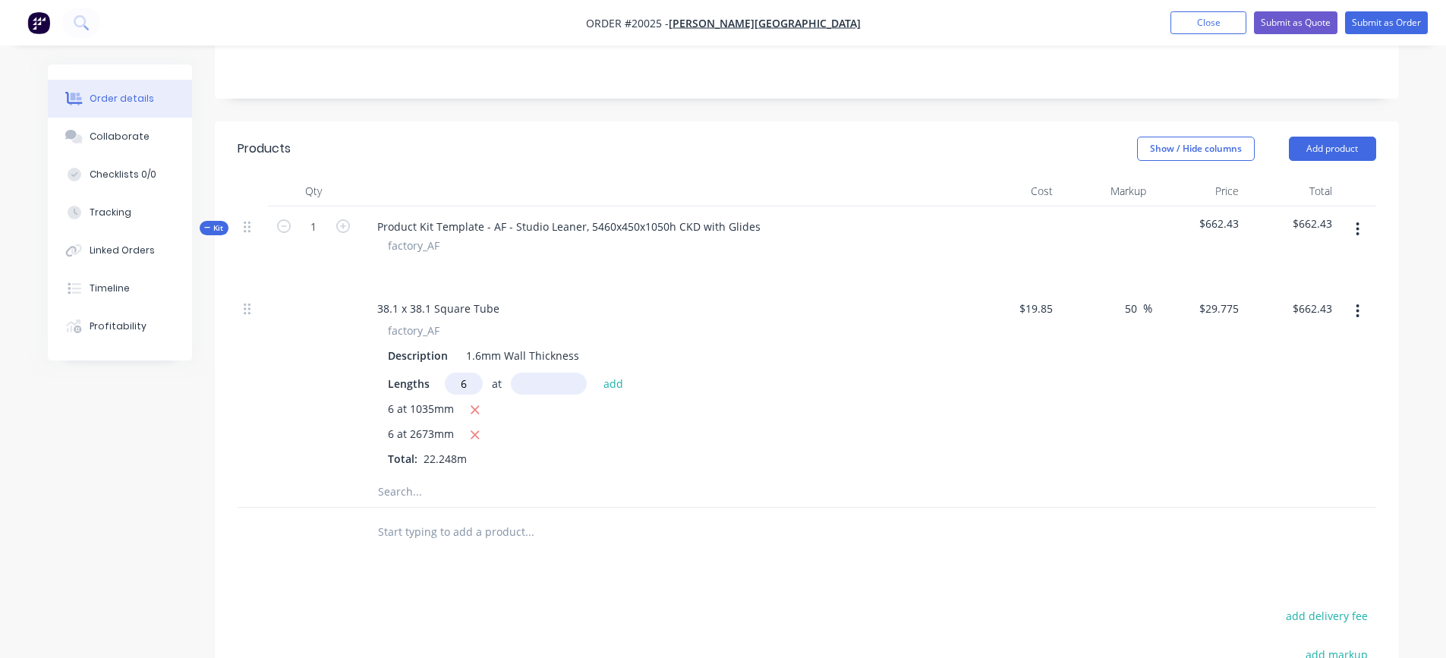
type input "6"
click at [569, 382] on input "text" at bounding box center [549, 384] width 76 height 22
type input "374mm"
click at [609, 383] on button "add" at bounding box center [614, 383] width 36 height 20
type input "$729.25"
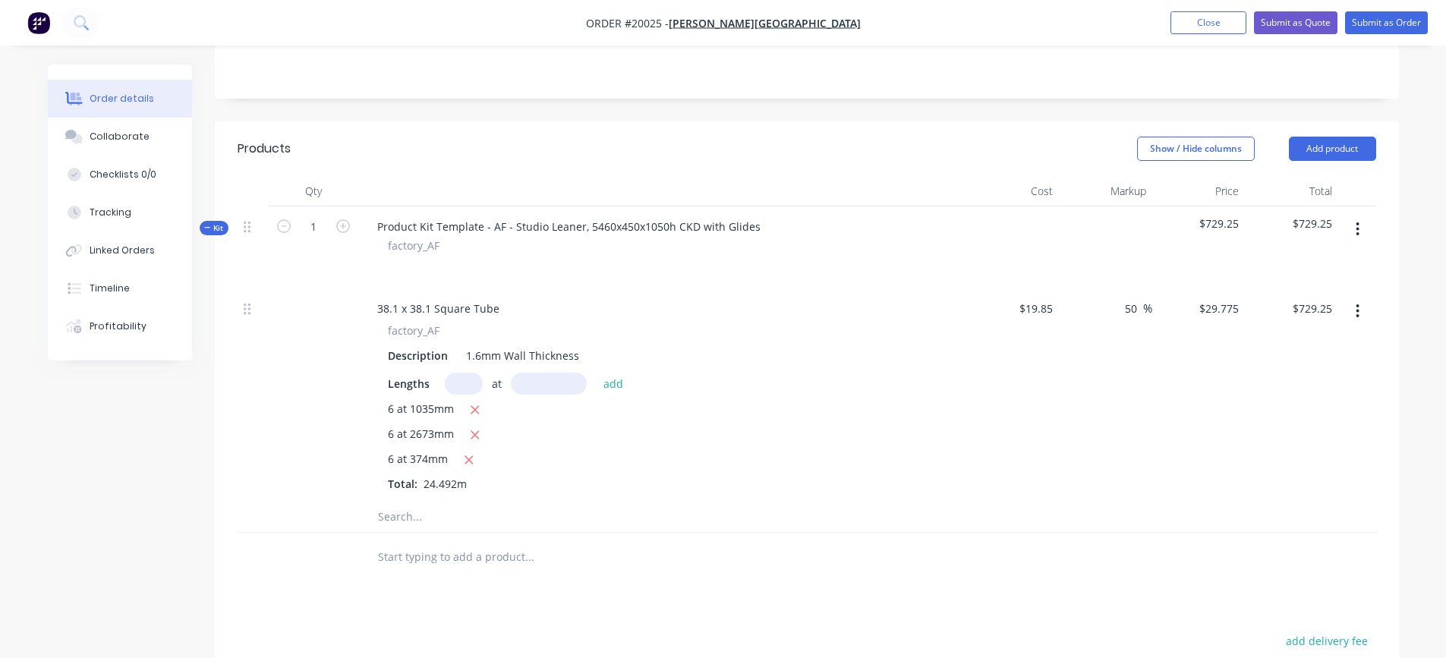
click at [1357, 229] on icon "button" at bounding box center [1358, 229] width 3 height 14
click at [1322, 272] on div "Add product to kit" at bounding box center [1304, 269] width 117 height 22
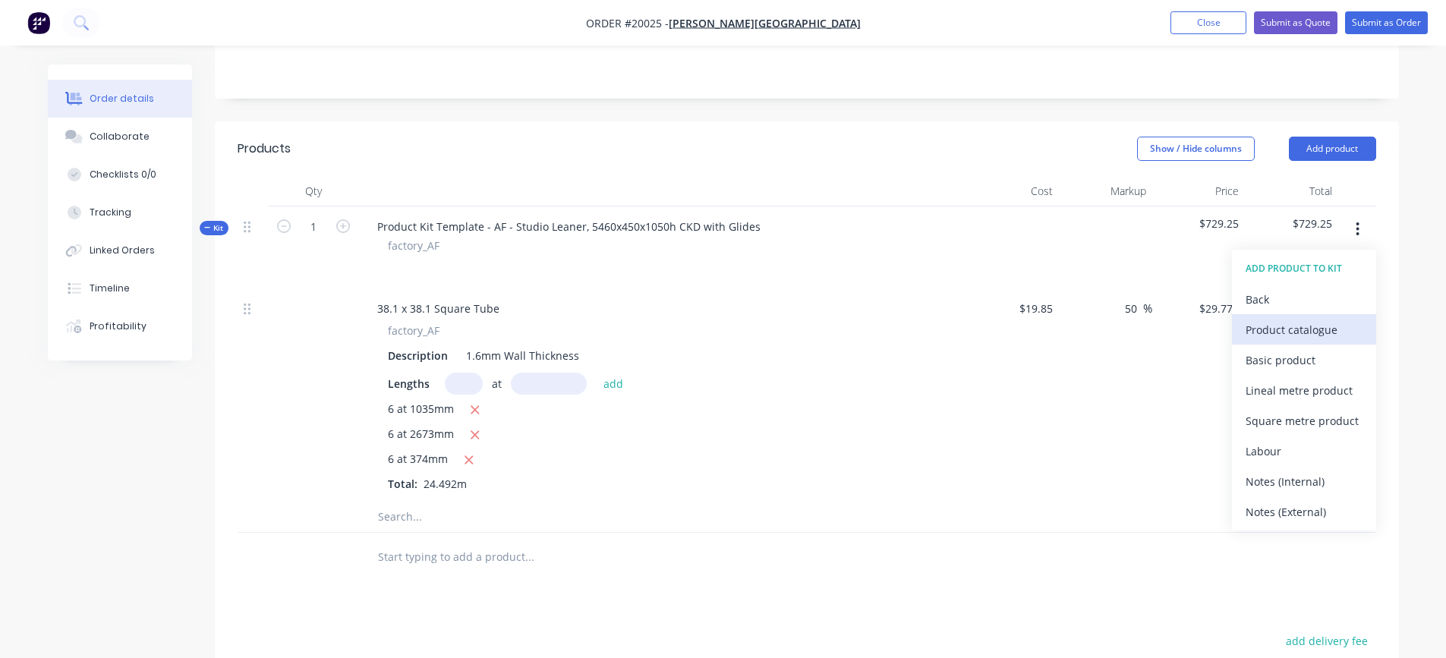
click at [1275, 326] on div "Product catalogue" at bounding box center [1304, 330] width 117 height 22
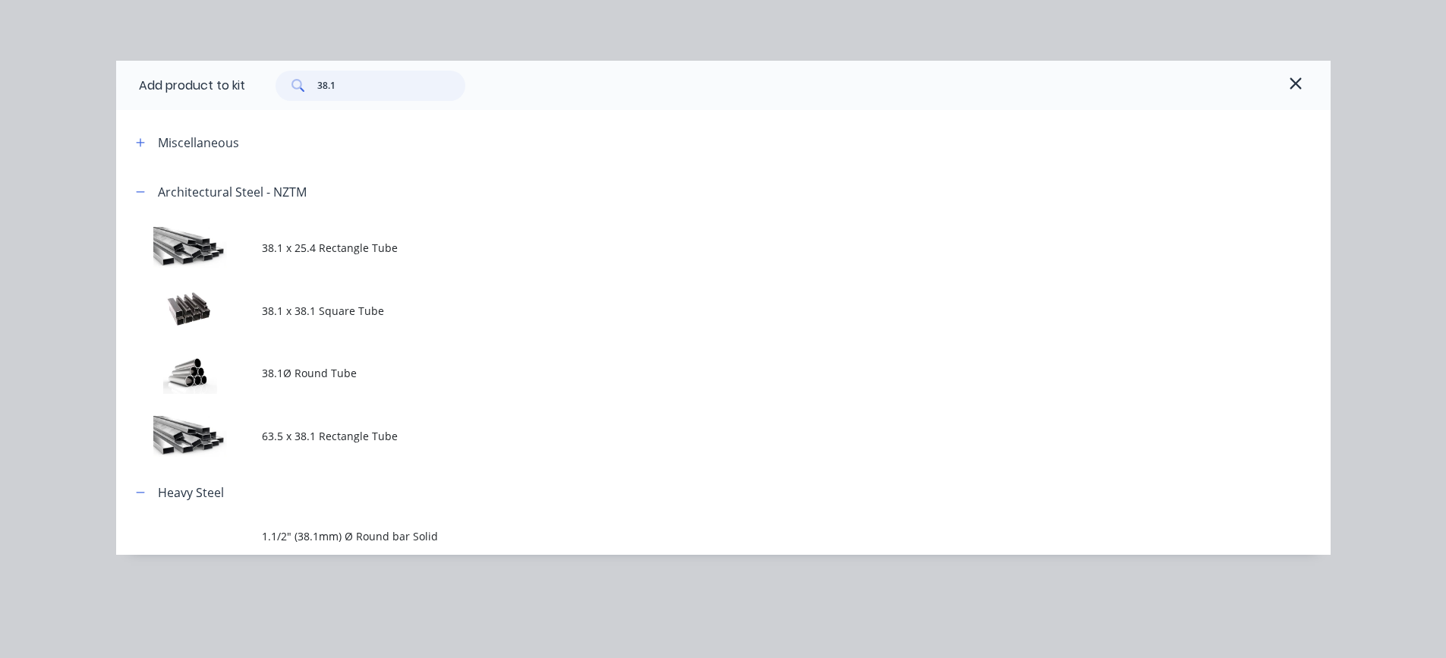
click at [359, 88] on input "38.1" at bounding box center [391, 86] width 148 height 30
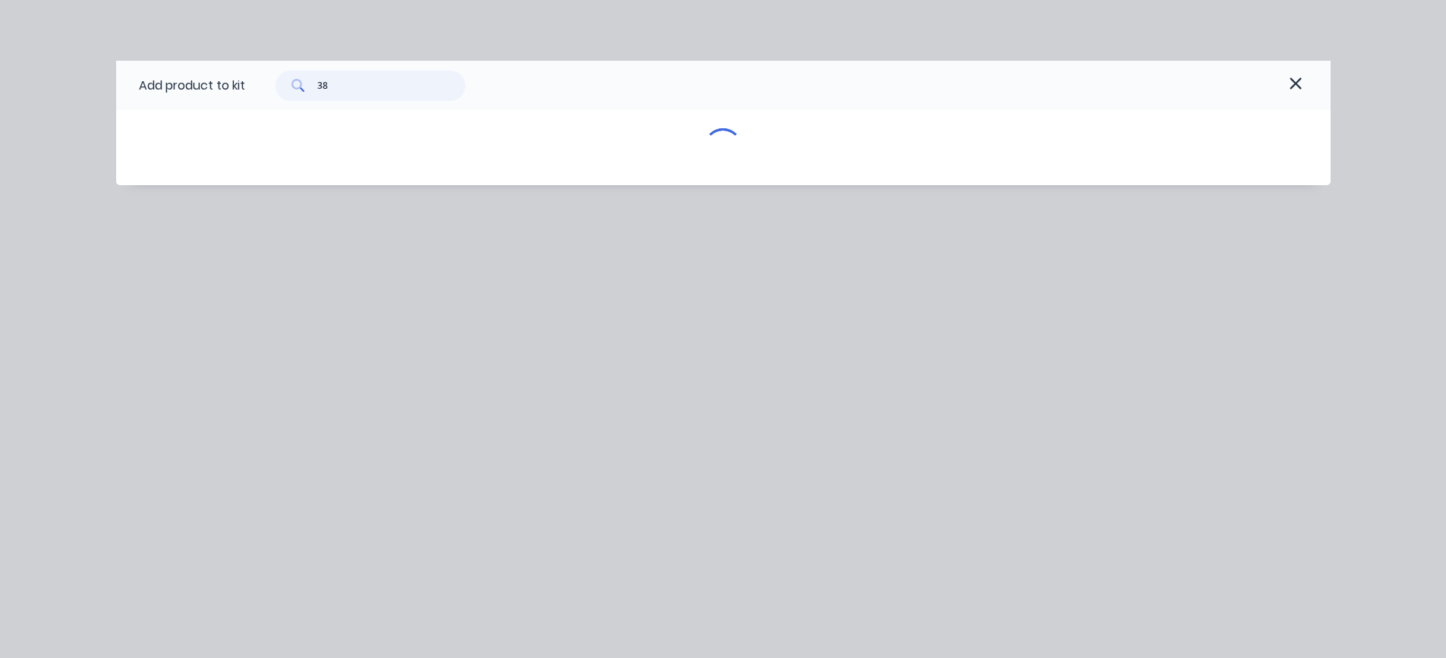
type input "3"
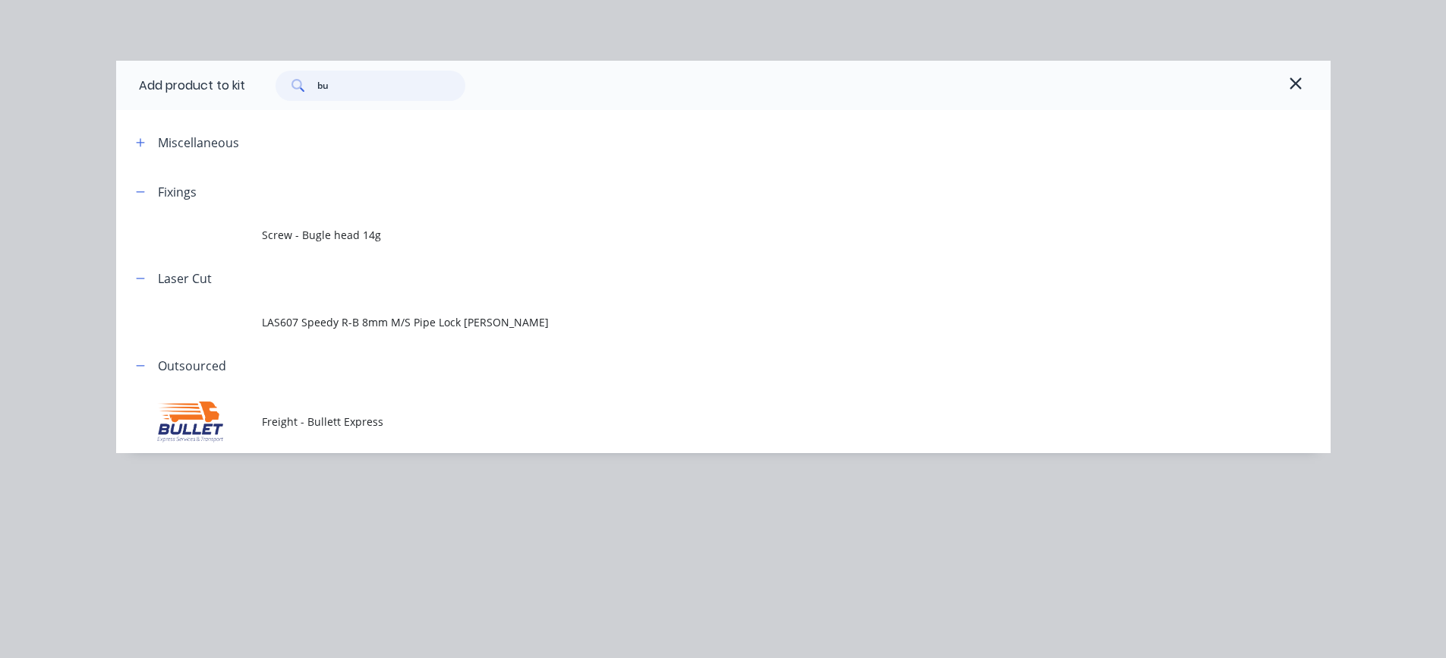
type input "b"
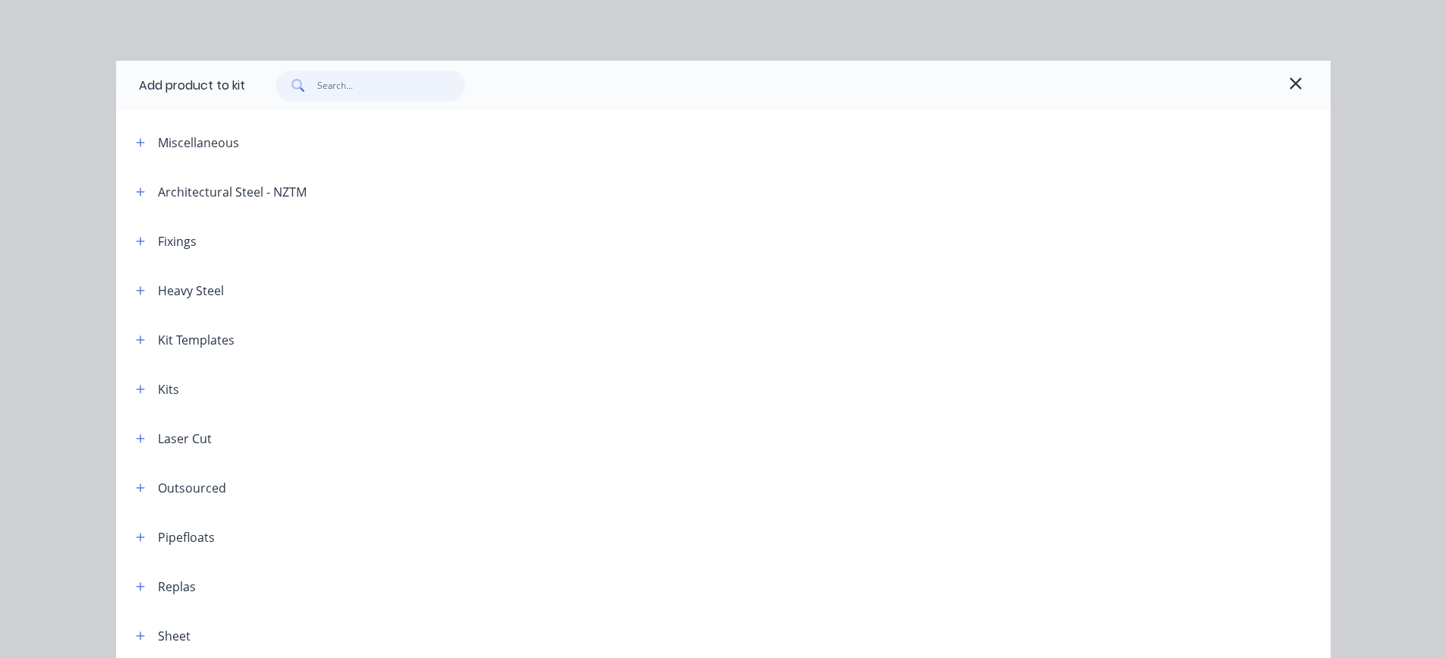
click at [362, 80] on input "text" at bounding box center [391, 86] width 148 height 30
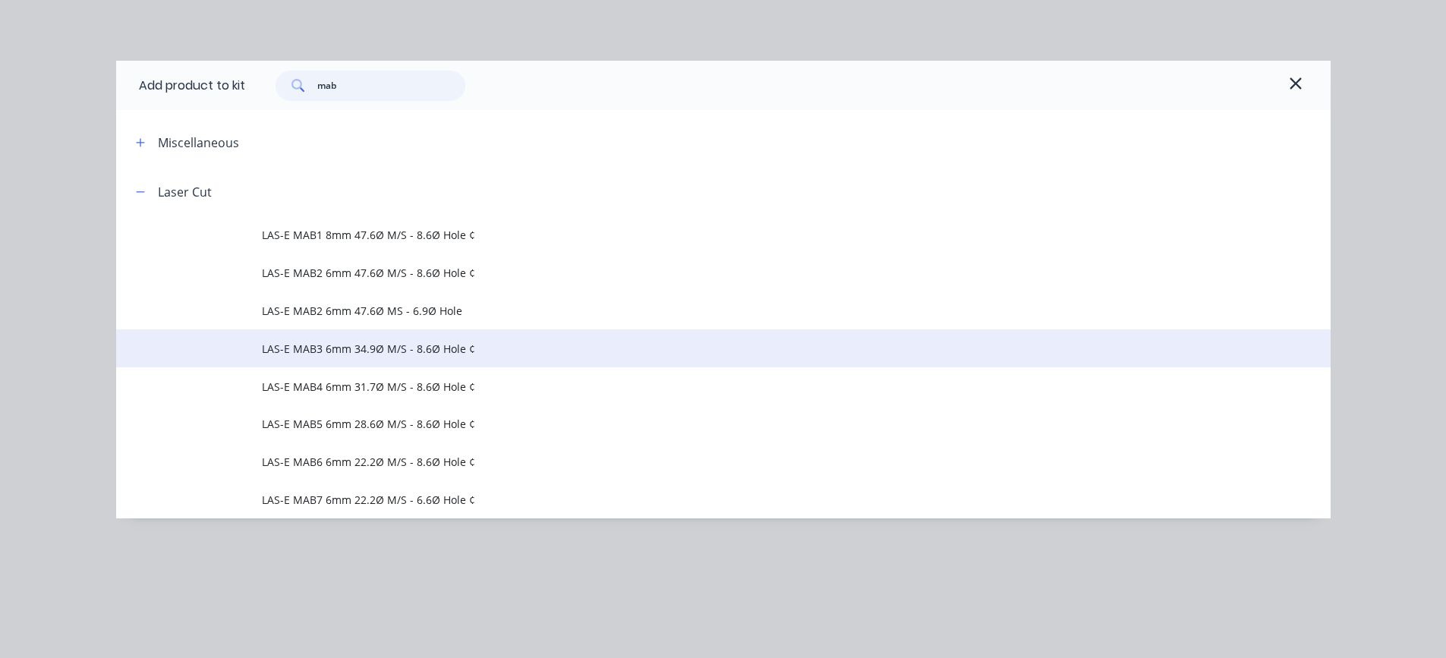
type input "mab"
click at [379, 350] on span "LAS-E MAB3 6mm 34.9Ø M/S - 8.6Ø Hole ¢" at bounding box center [689, 349] width 855 height 16
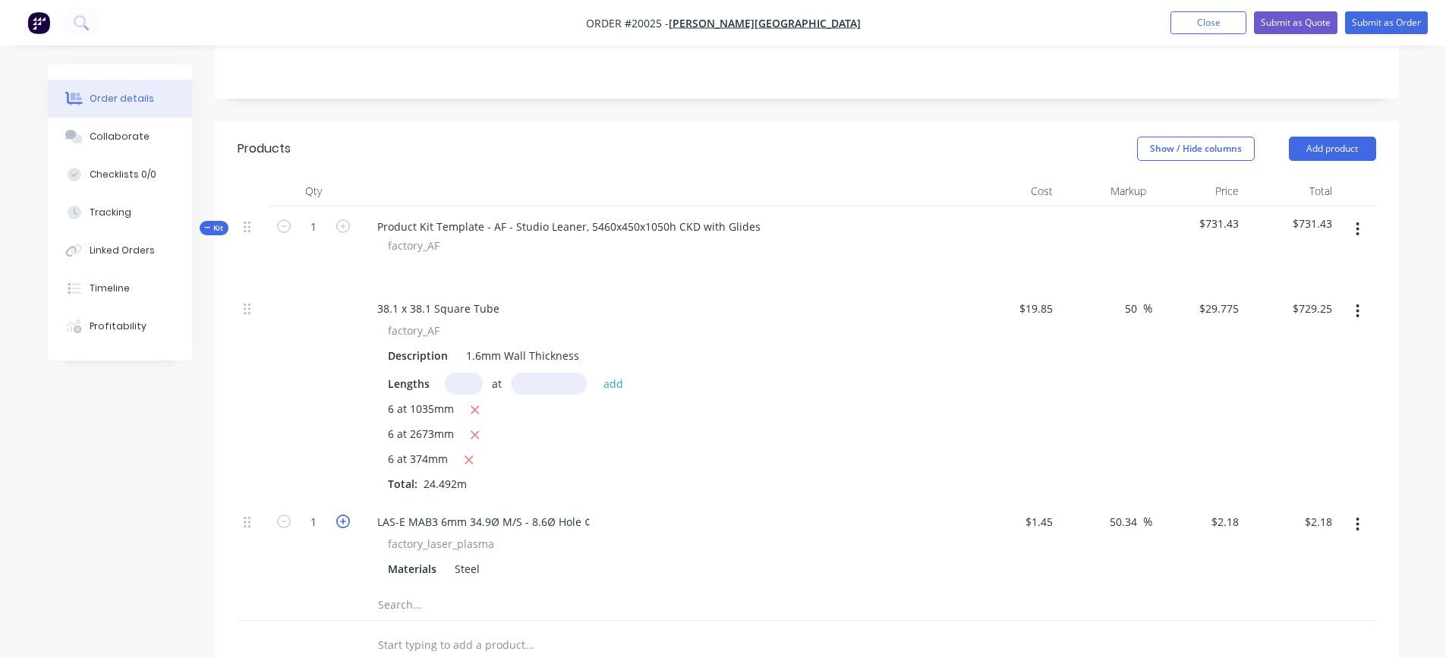
click at [339, 521] on icon "button" at bounding box center [343, 522] width 14 height 14
type input "2"
type input "$4.36"
click at [339, 521] on icon "button" at bounding box center [343, 522] width 14 height 14
type input "3"
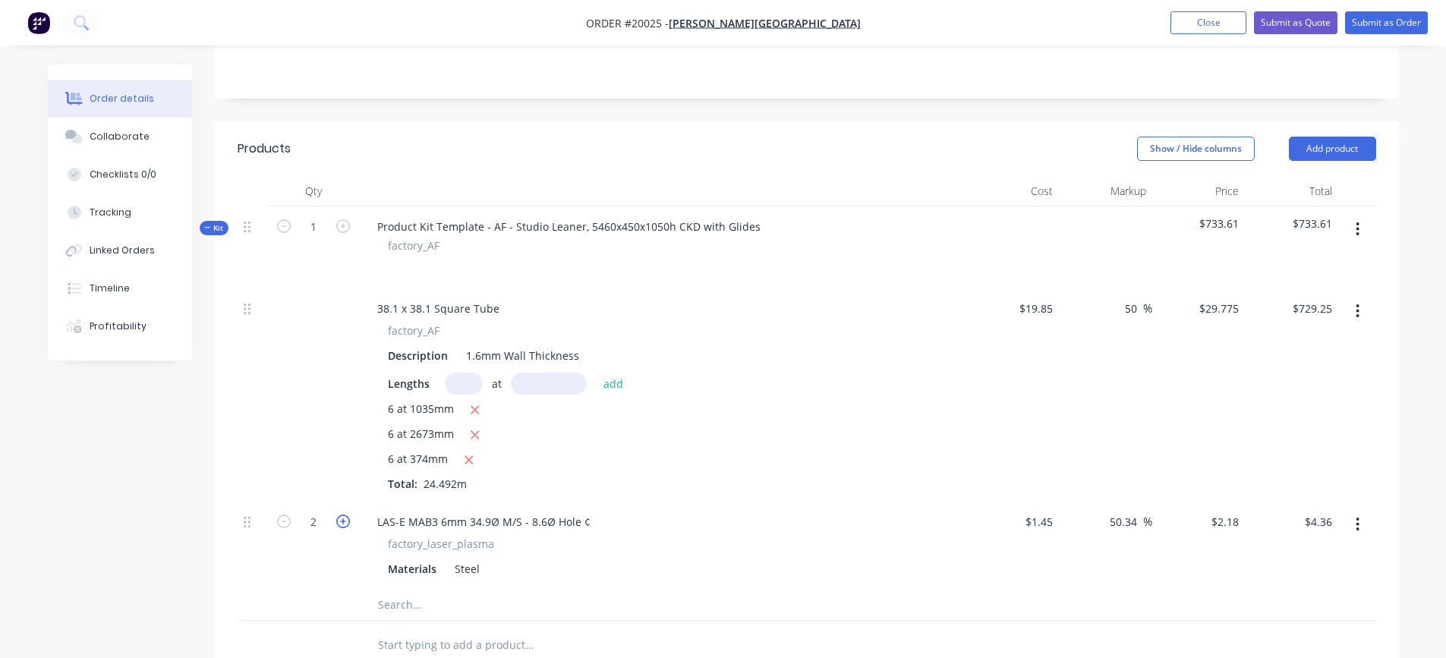
type input "$6.54"
click at [339, 521] on icon "button" at bounding box center [343, 522] width 14 height 14
type input "4"
type input "$8.72"
click at [339, 521] on icon "button" at bounding box center [343, 522] width 14 height 14
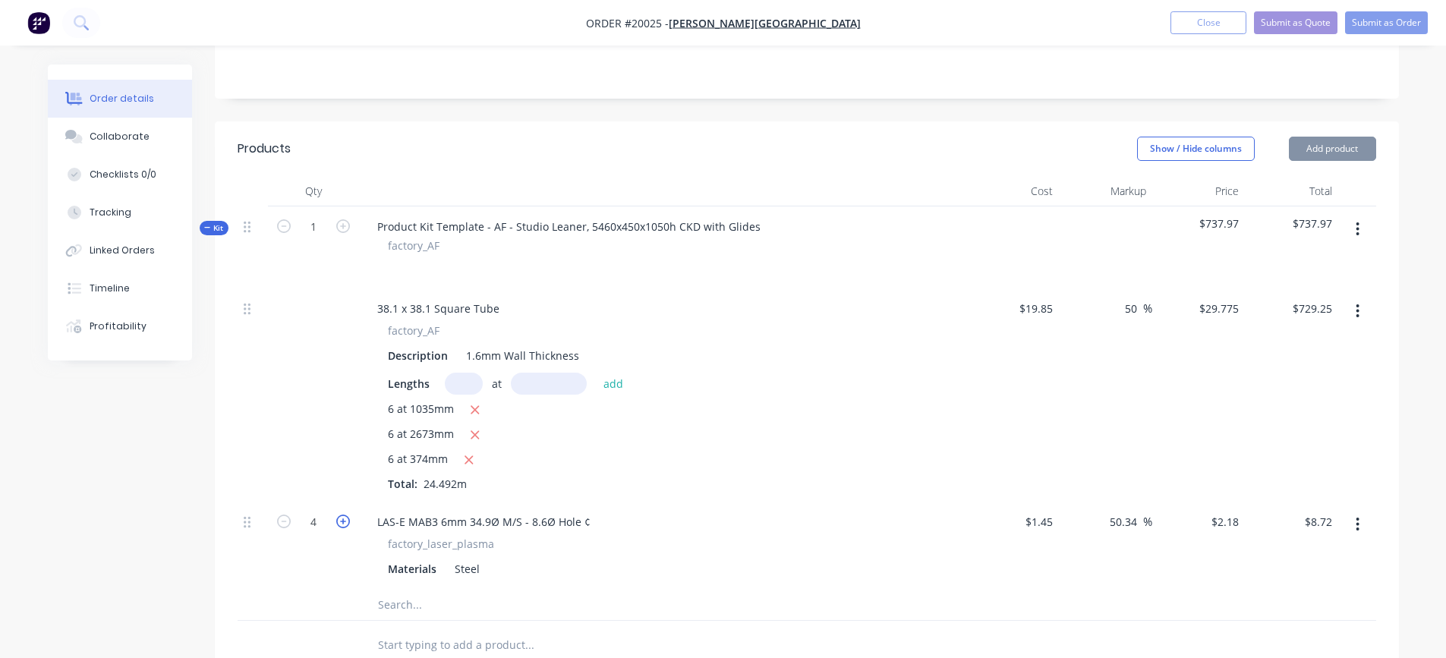
type input "5"
type input "$10.90"
click at [339, 521] on icon "button" at bounding box center [343, 522] width 14 height 14
type input "6"
type input "$13.08"
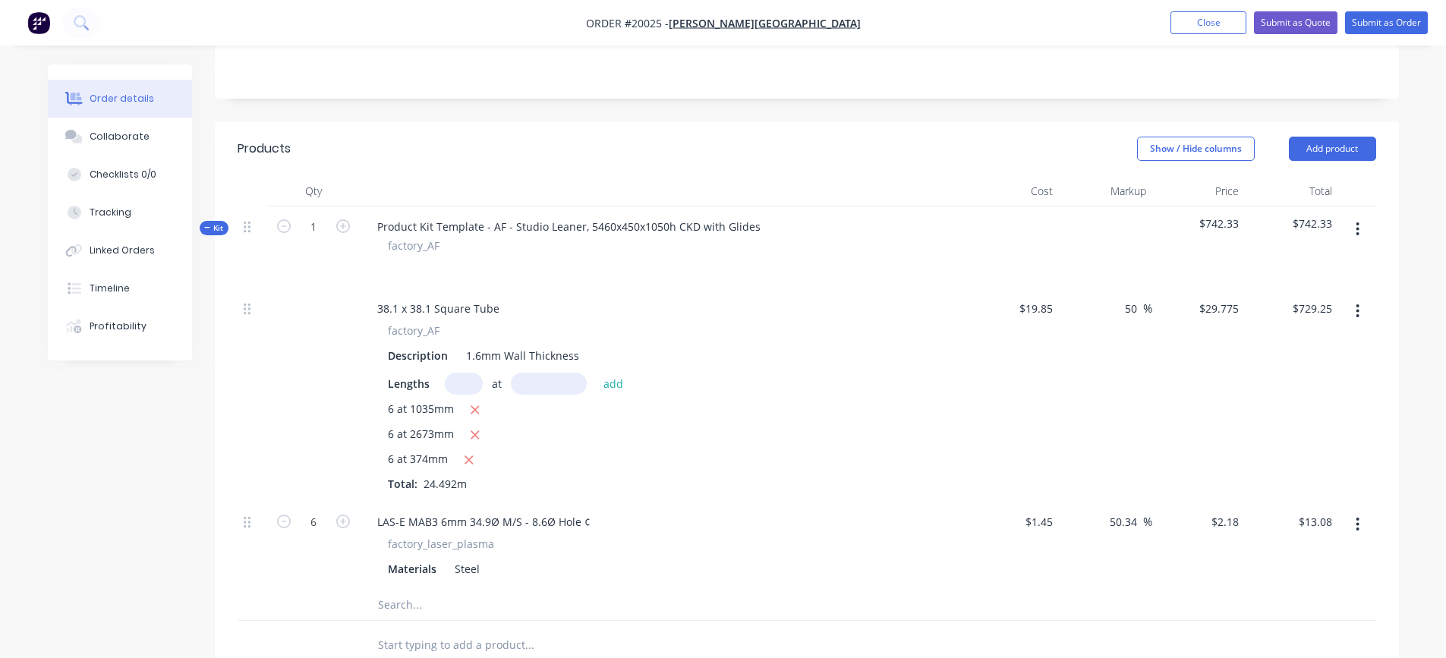
click at [1356, 232] on icon "button" at bounding box center [1358, 229] width 4 height 17
click at [1309, 273] on div "Add product to kit" at bounding box center [1304, 269] width 117 height 22
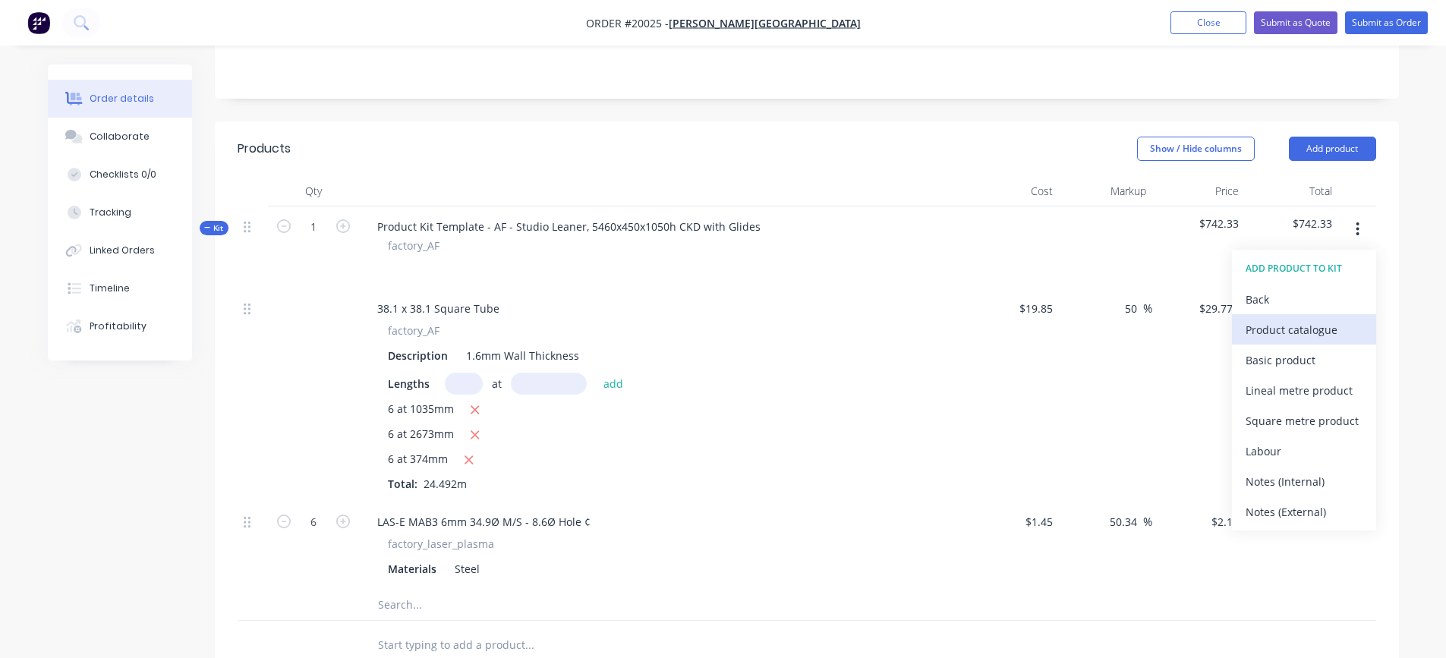
click at [1281, 328] on div "Product catalogue" at bounding box center [1304, 330] width 117 height 22
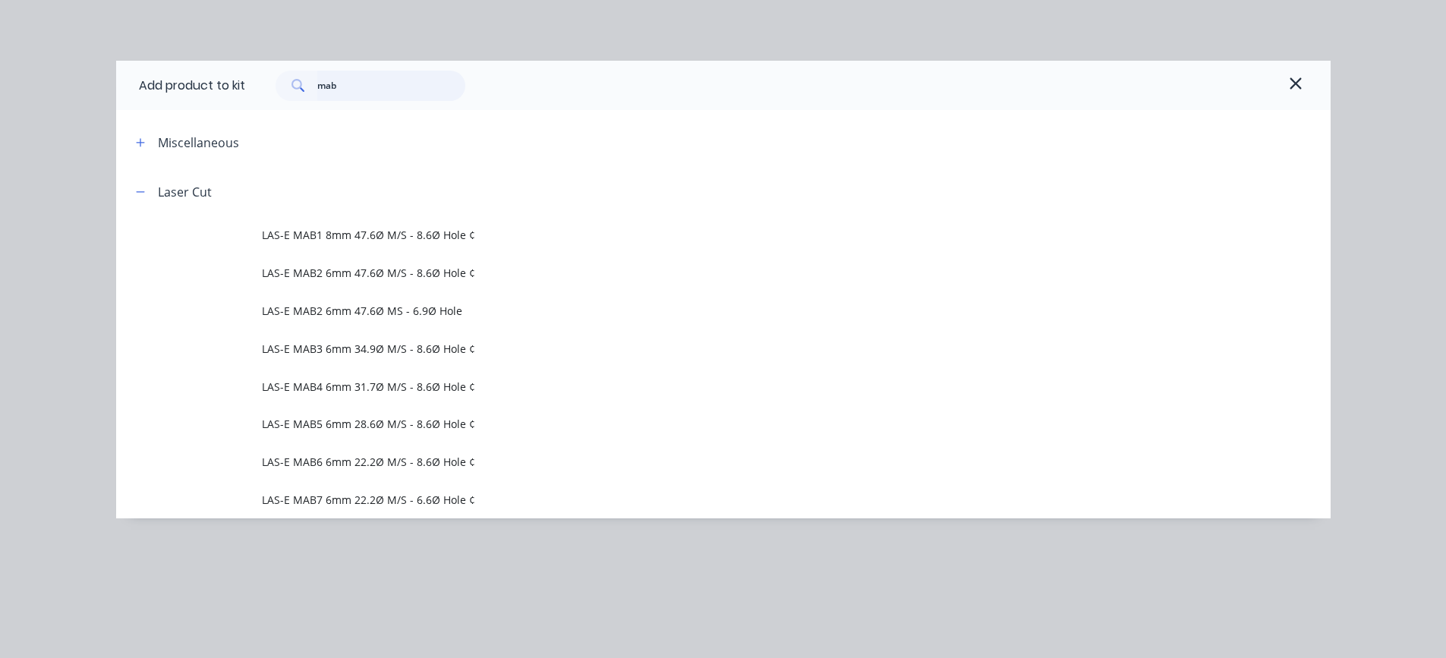
click at [348, 94] on input "mab" at bounding box center [391, 86] width 148 height 30
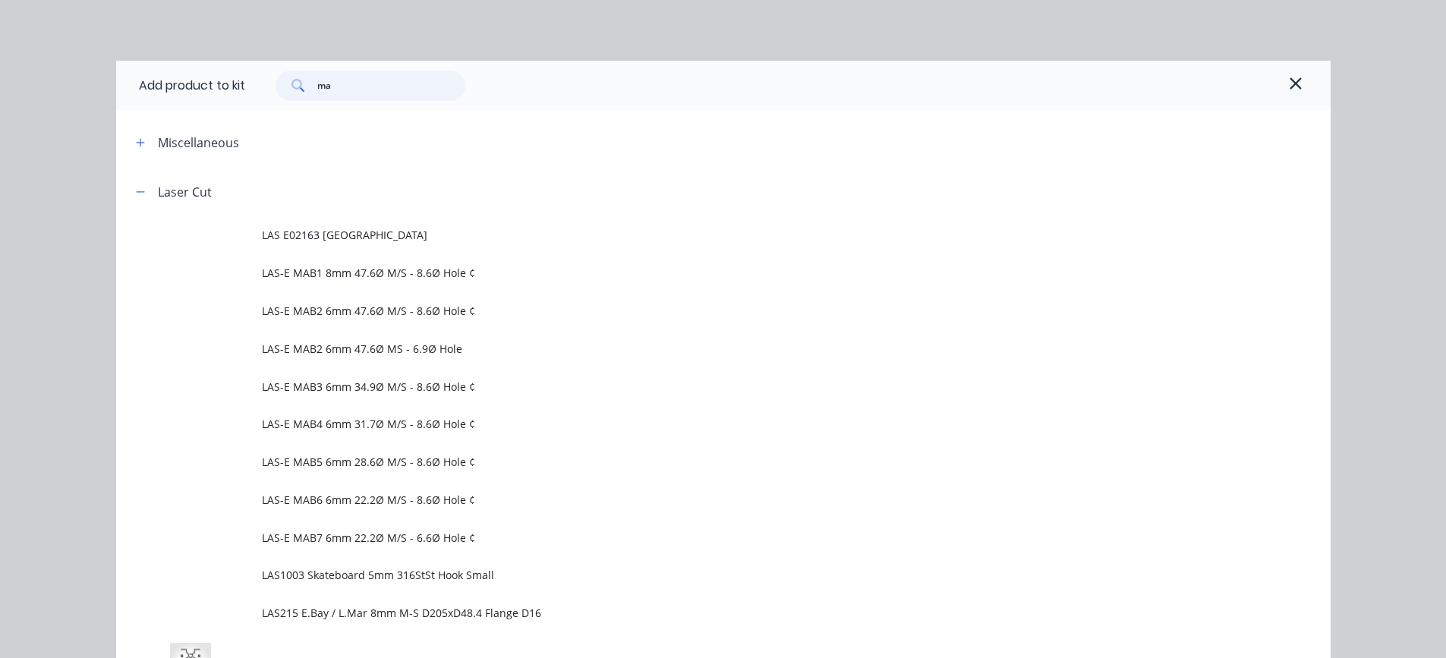
type input "m"
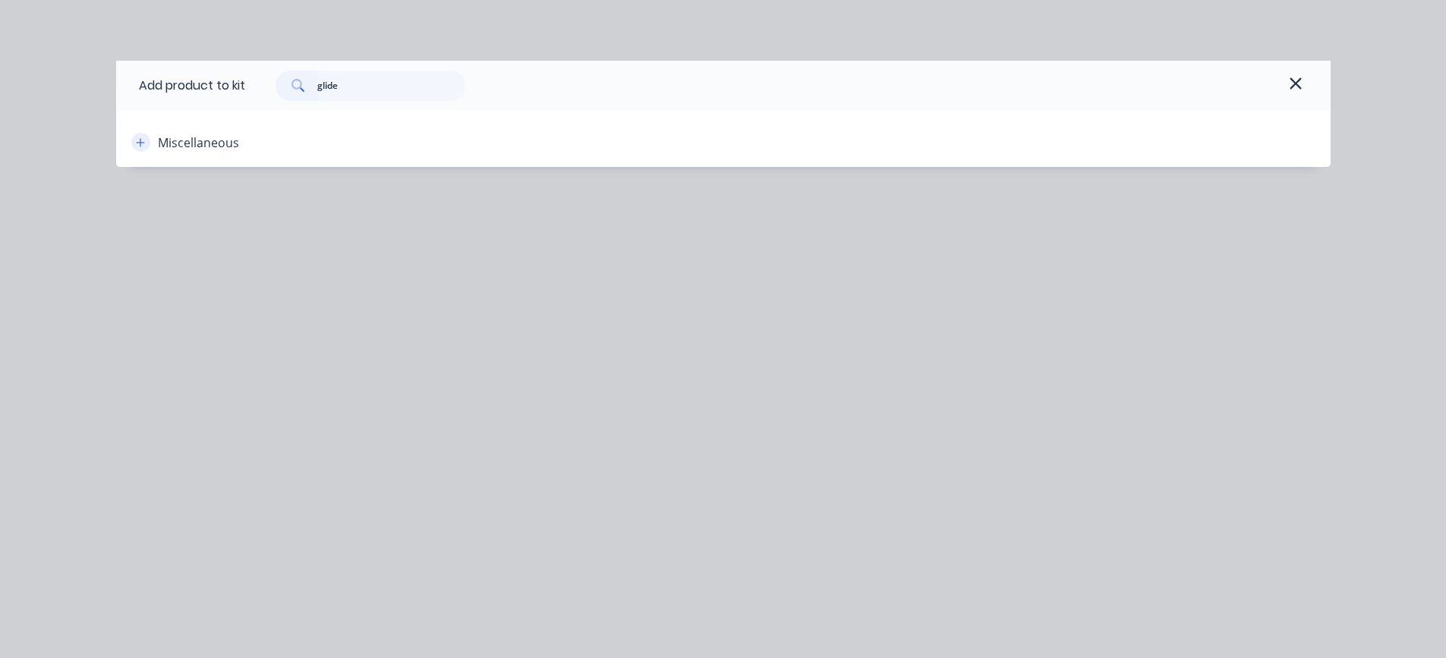
click at [145, 143] on icon "button" at bounding box center [140, 142] width 9 height 11
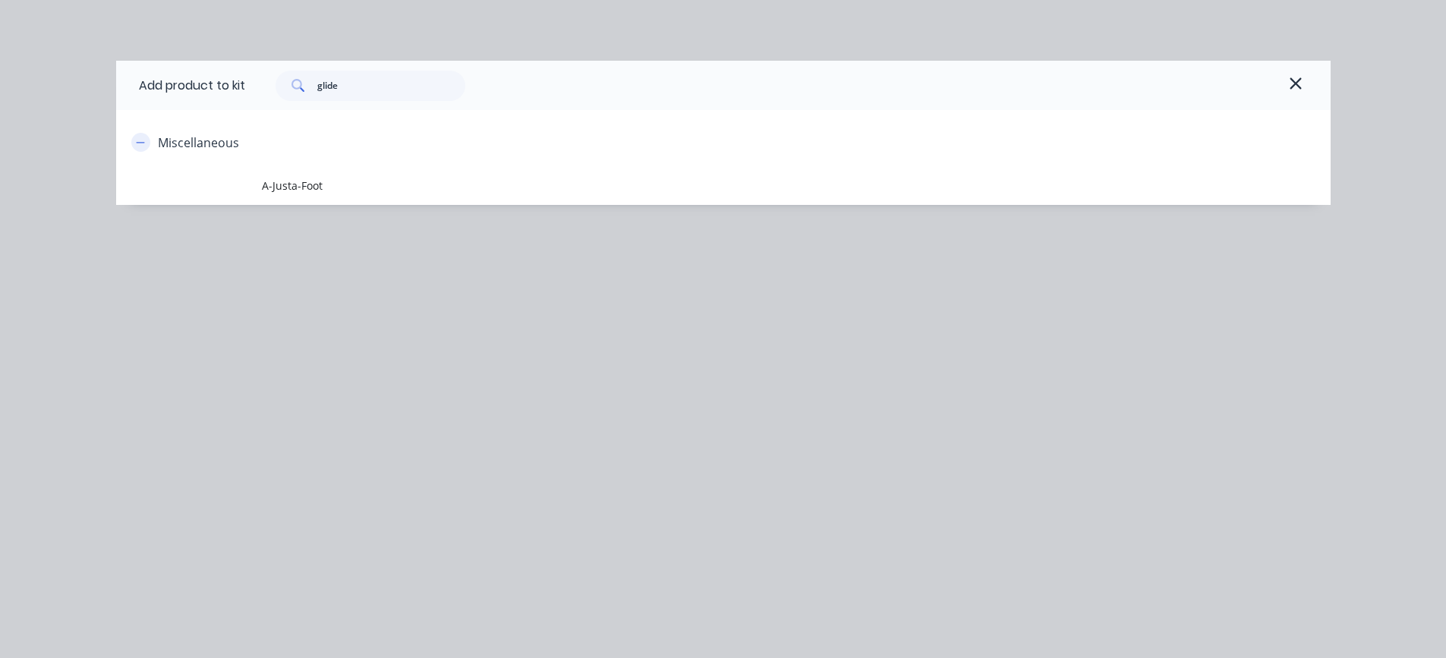
click at [145, 143] on icon "button" at bounding box center [140, 142] width 9 height 11
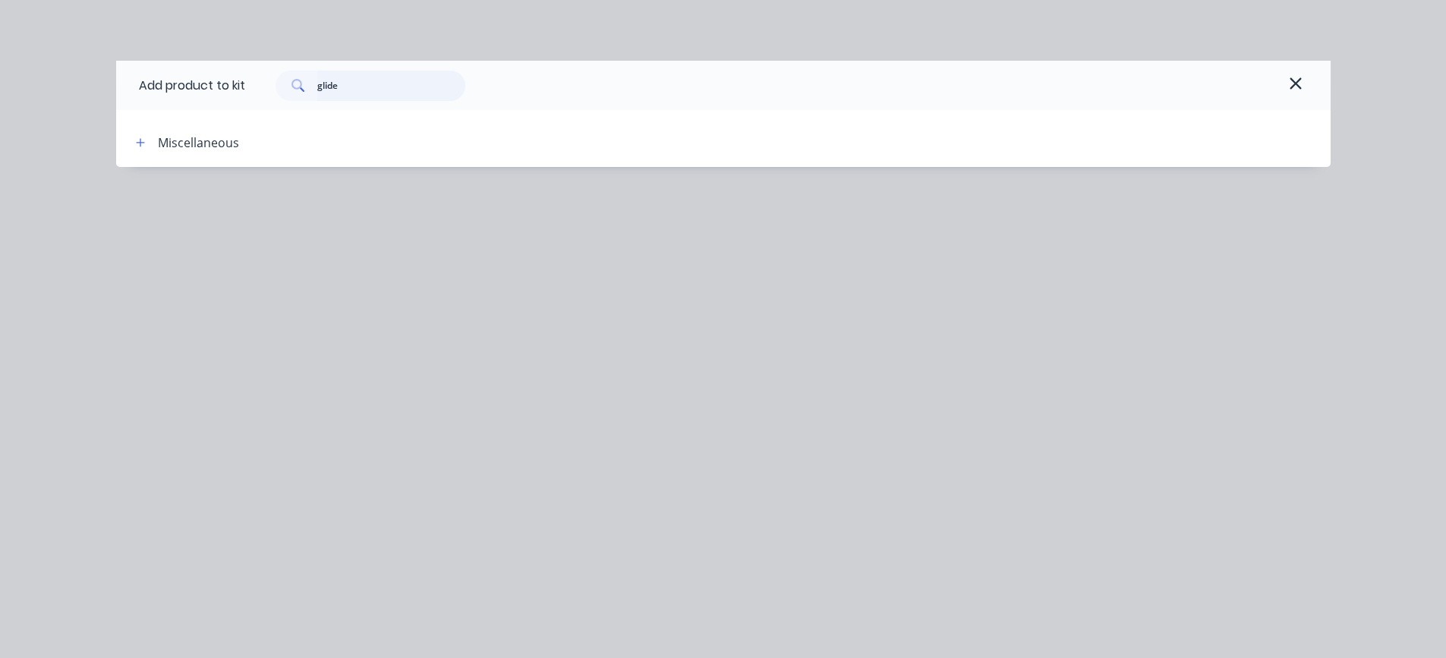
click at [355, 87] on input "glide" at bounding box center [391, 86] width 148 height 30
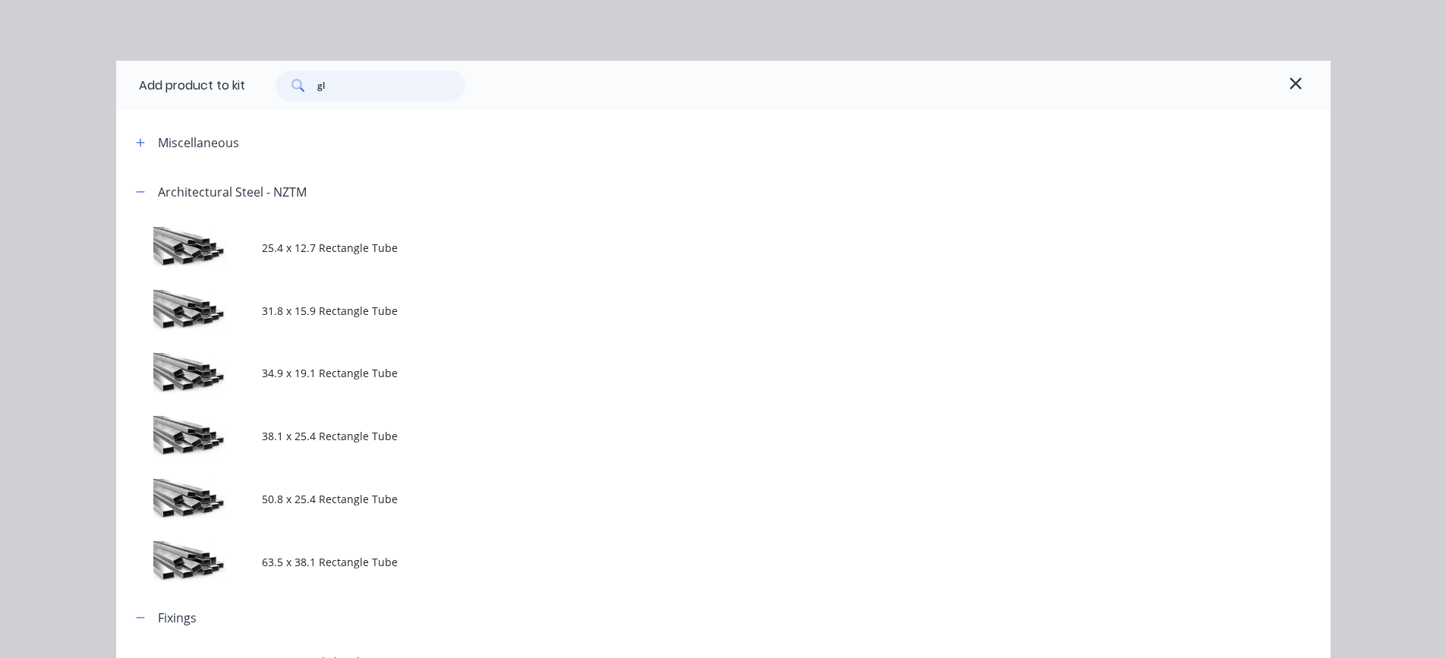
type input "g"
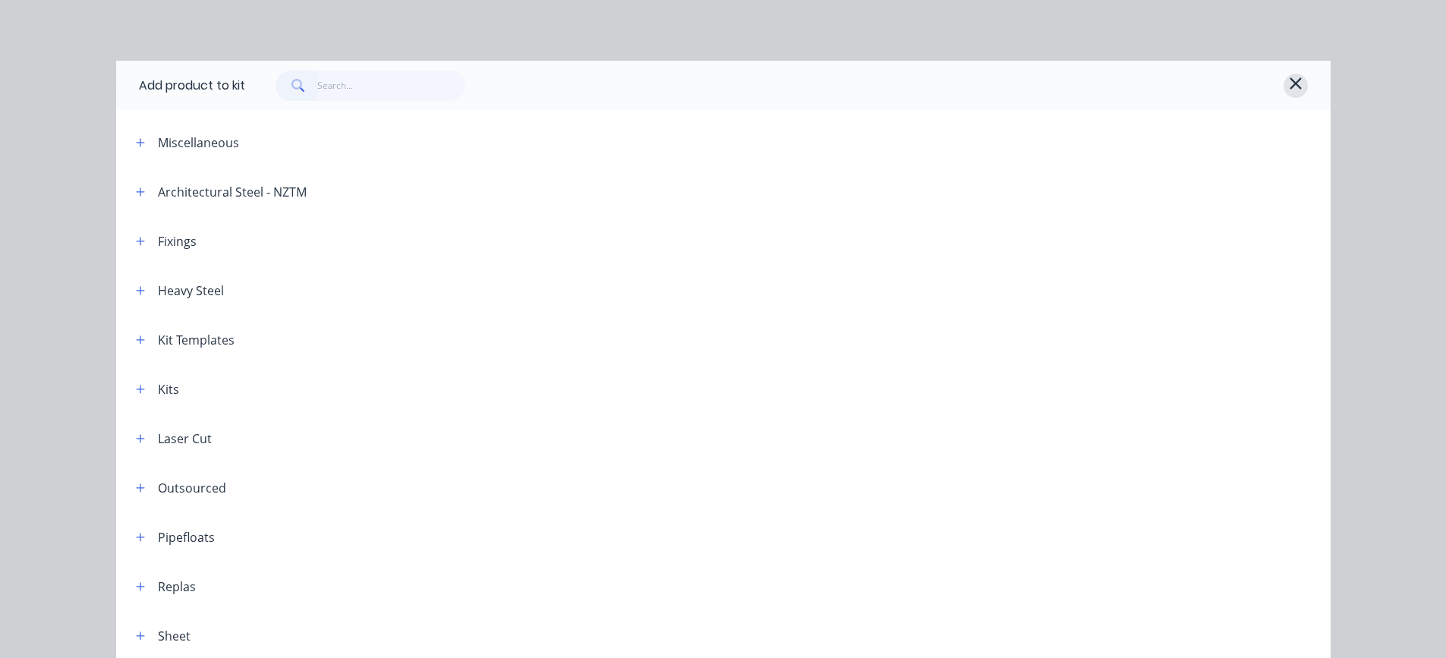
click at [1296, 81] on icon "button" at bounding box center [1296, 83] width 14 height 18
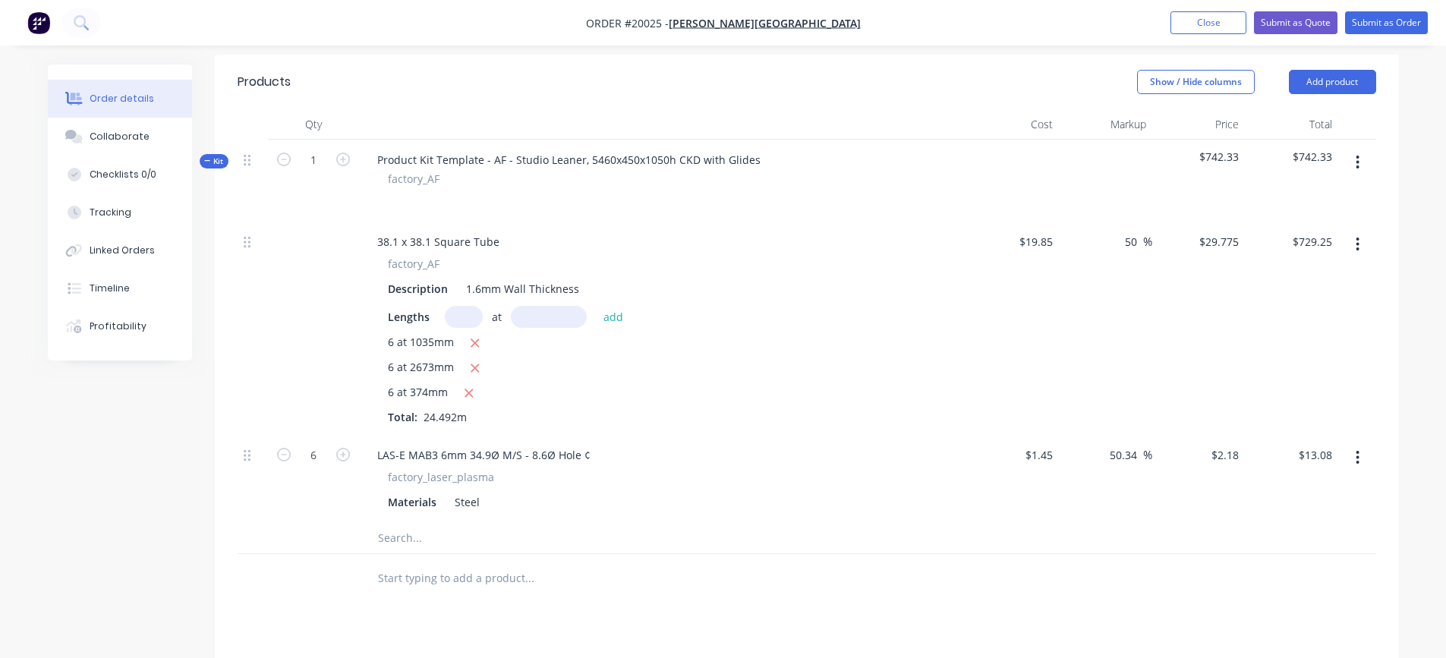
scroll to position [455, 0]
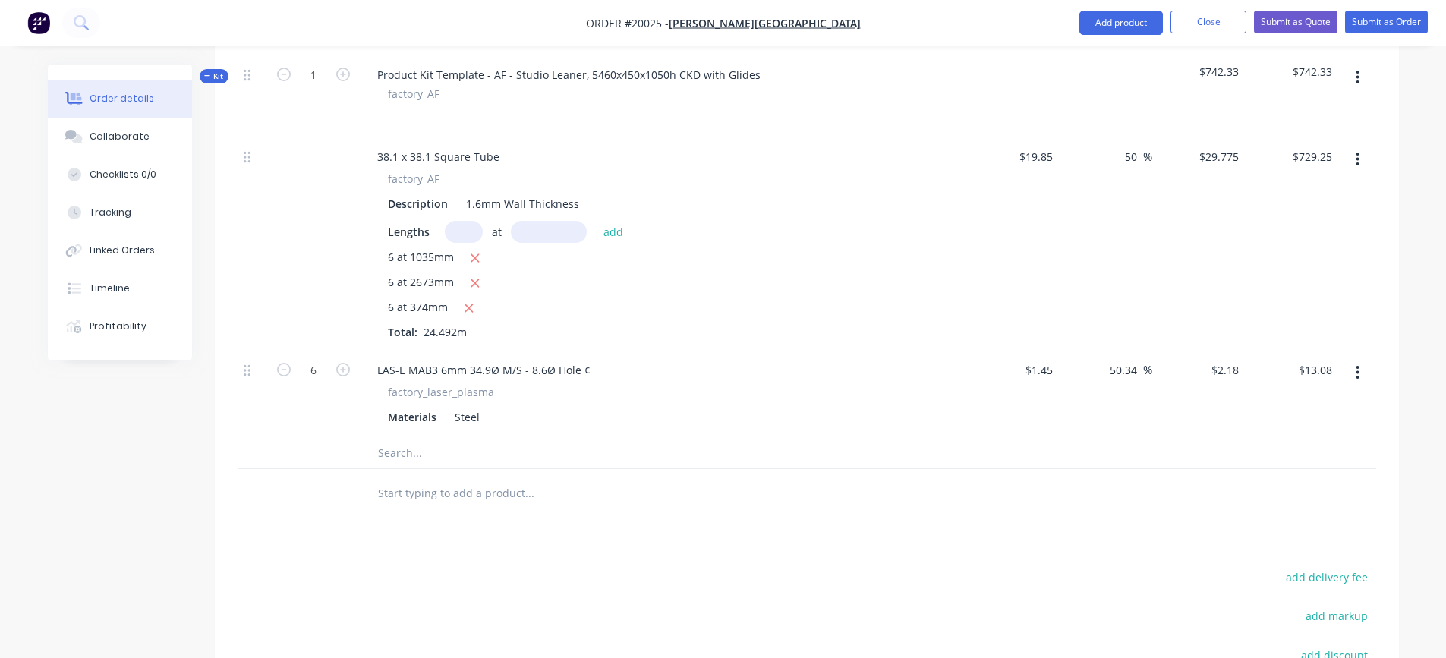
click at [408, 456] on input "text" at bounding box center [529, 453] width 304 height 30
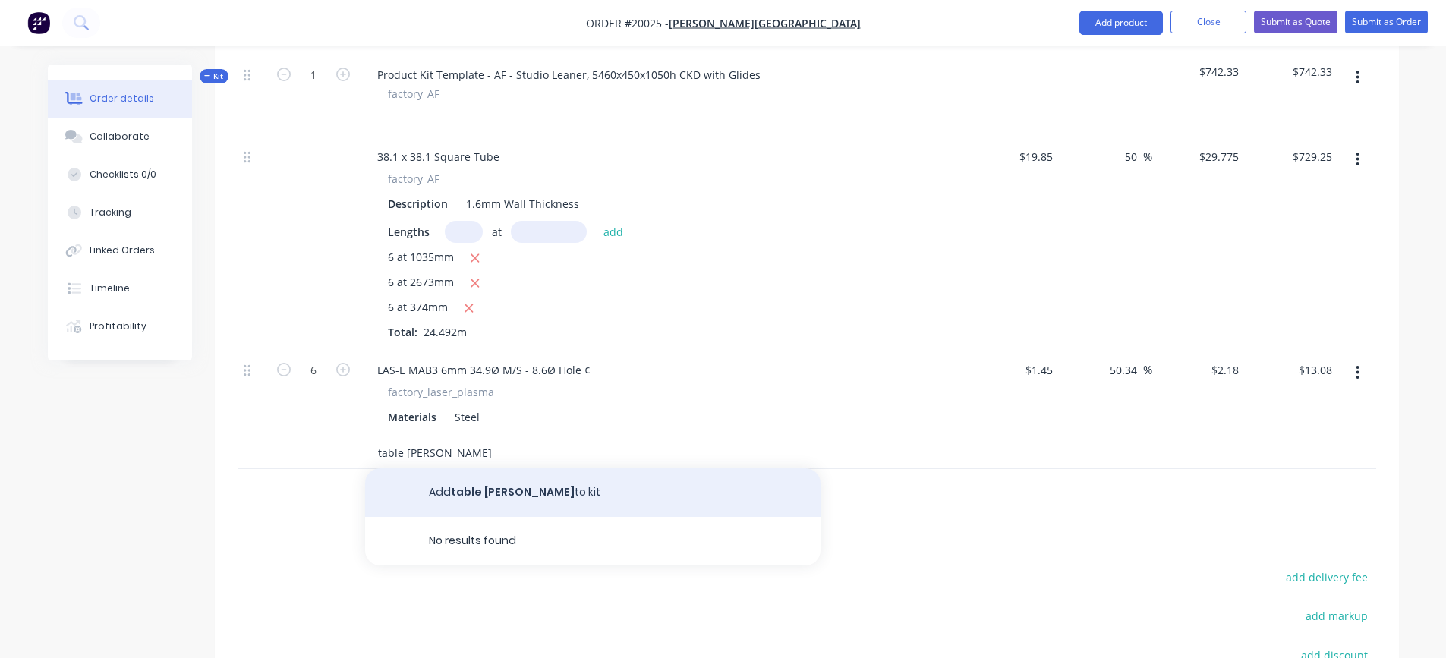
type input "table [PERSON_NAME]"
click at [451, 484] on button "Add table [PERSON_NAME] to kit" at bounding box center [592, 492] width 455 height 49
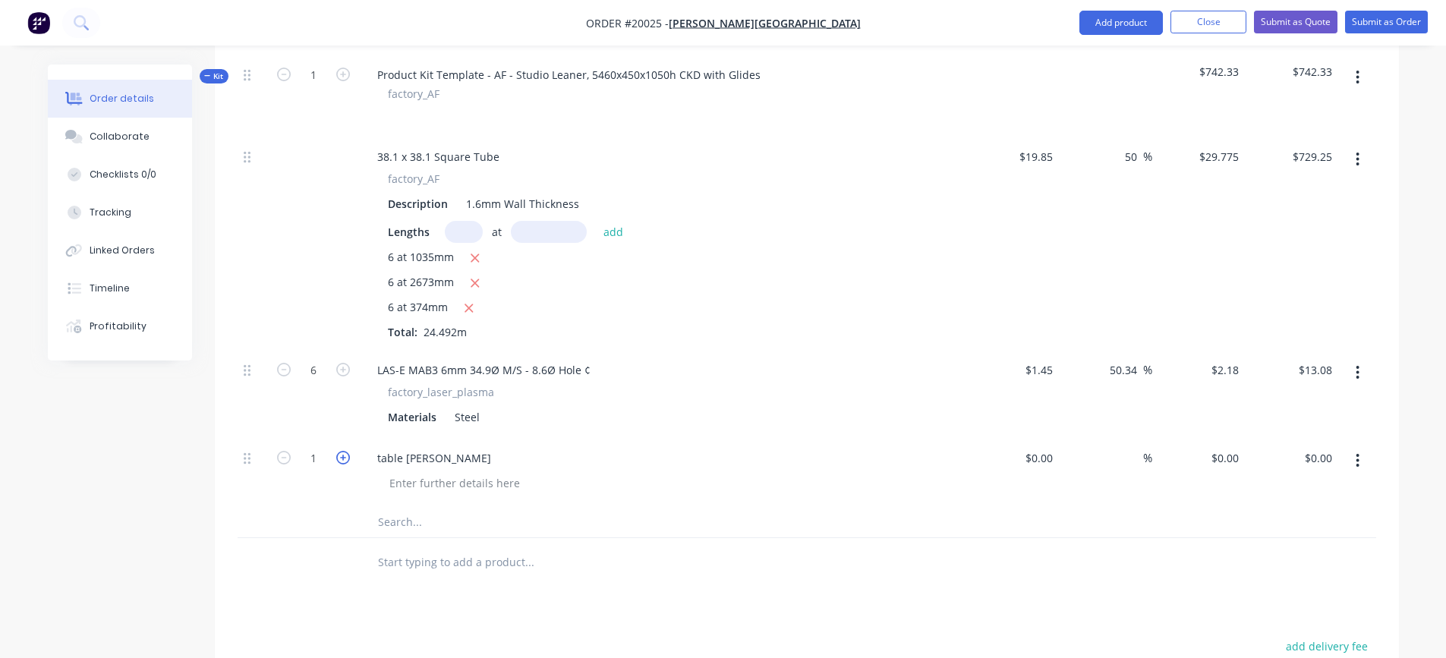
click at [343, 459] on icon "button" at bounding box center [343, 458] width 14 height 14
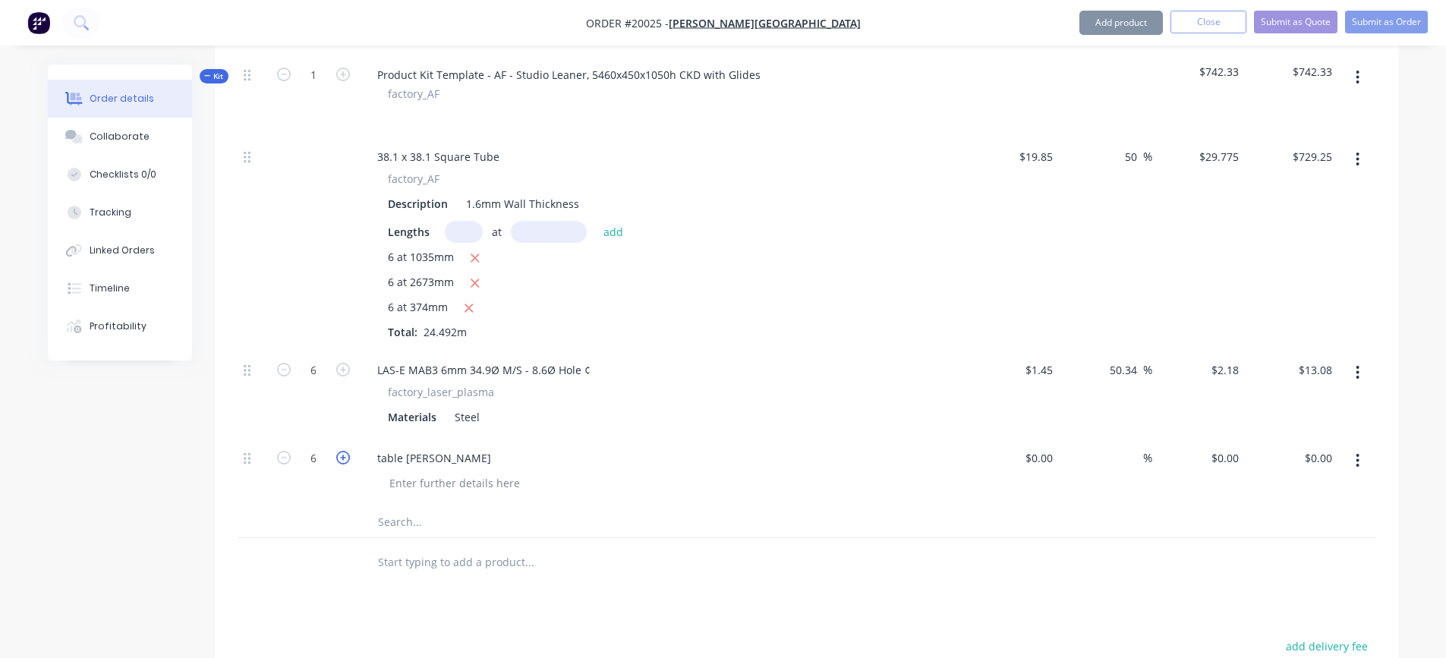
click at [343, 459] on icon "button" at bounding box center [343, 458] width 14 height 14
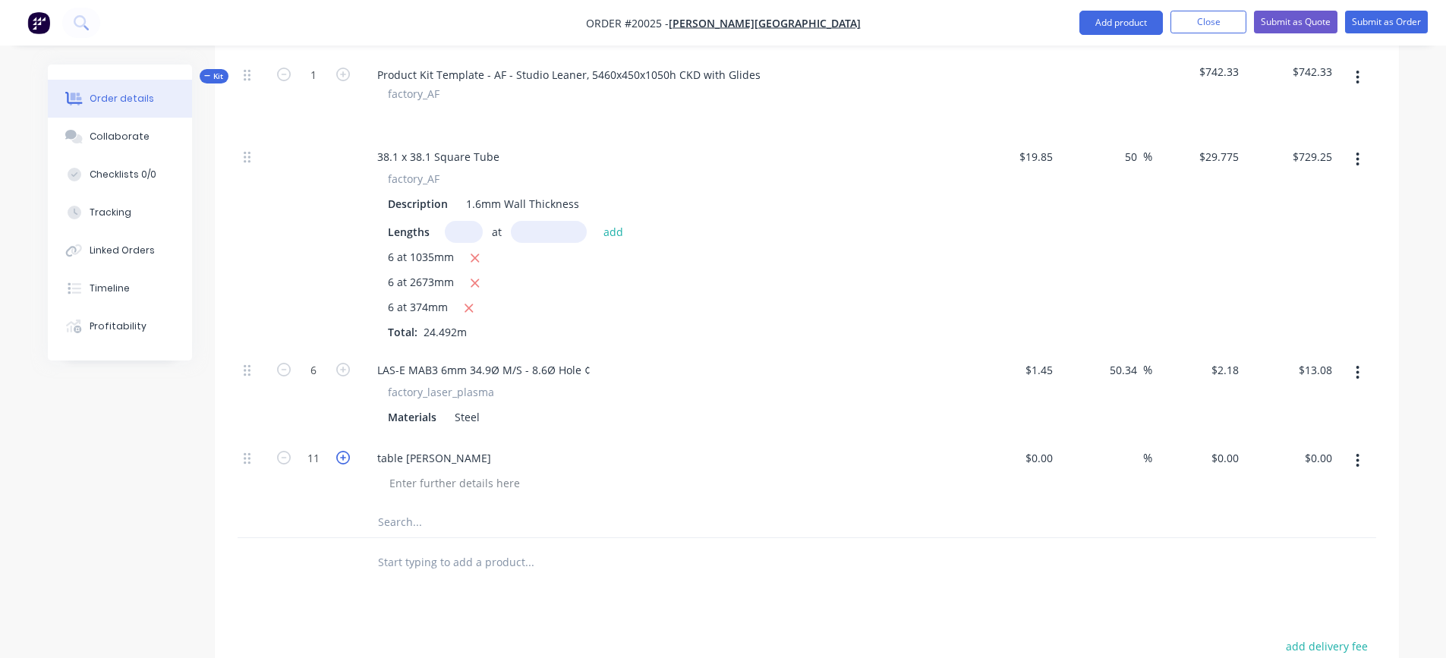
click at [343, 459] on icon "button" at bounding box center [343, 458] width 14 height 14
type input "12"
click at [1046, 462] on input at bounding box center [1041, 458] width 35 height 22
type input "$0.29"
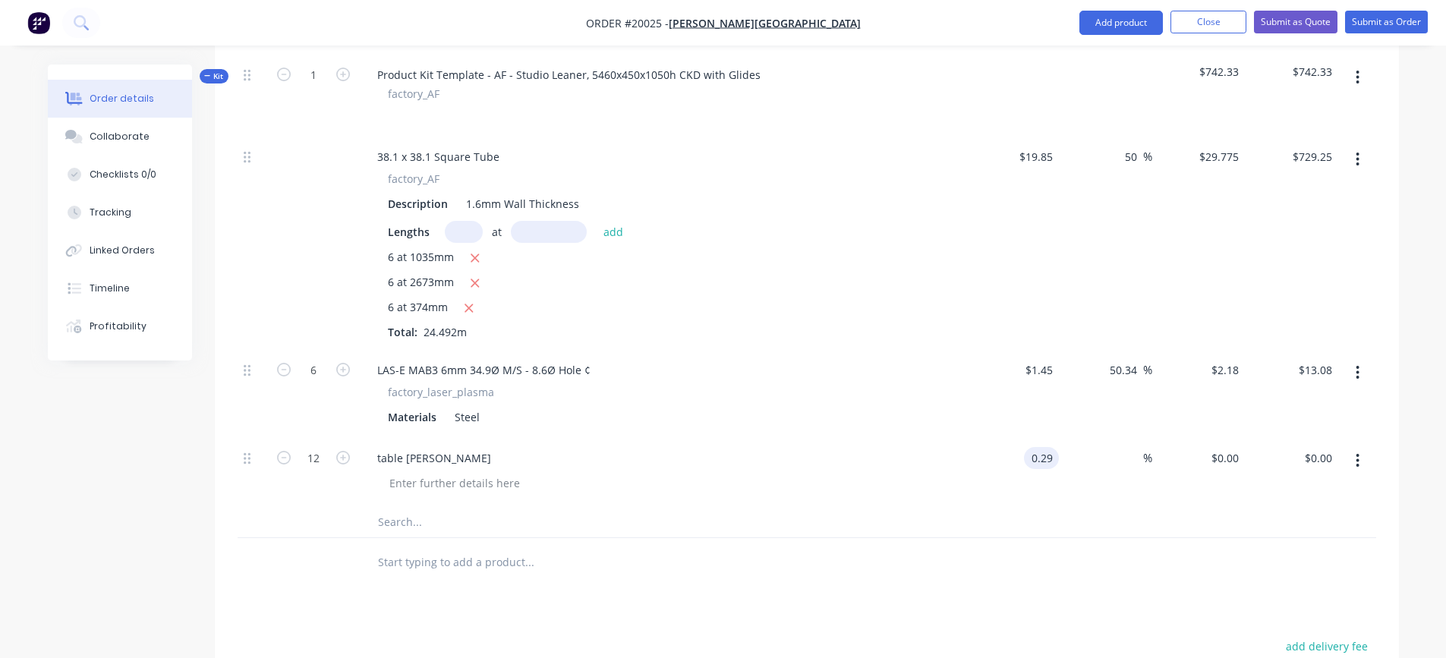
type input "$3.48"
click at [950, 487] on div at bounding box center [668, 483] width 583 height 22
click at [1130, 467] on input at bounding box center [1134, 458] width 17 height 22
type input "50"
type input "$0.435"
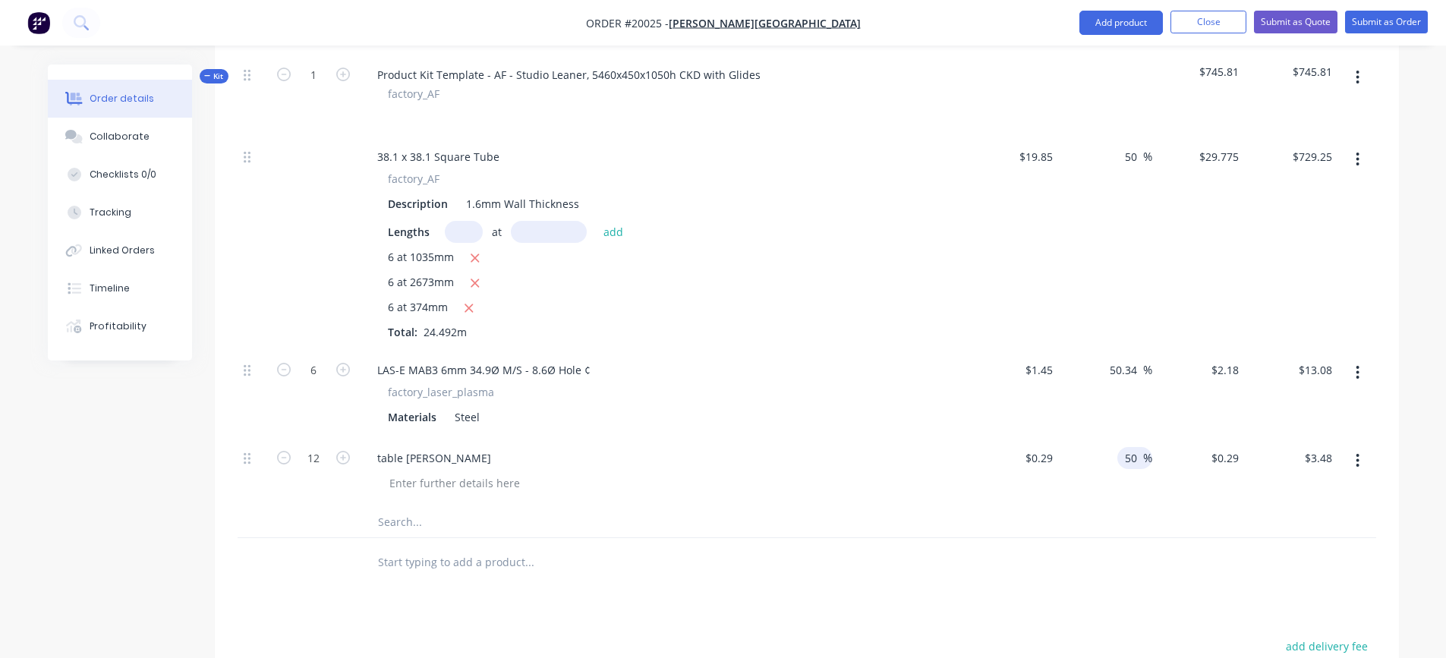
type input "$5.22"
click at [1130, 500] on div "50 50 %" at bounding box center [1105, 472] width 93 height 69
click at [389, 523] on input "text" at bounding box center [529, 522] width 304 height 30
drag, startPoint x: 462, startPoint y: 524, endPoint x: 440, endPoint y: 524, distance: 22.8
click at [440, 524] on input "Glide 1 1/2" M10" at bounding box center [529, 522] width 304 height 30
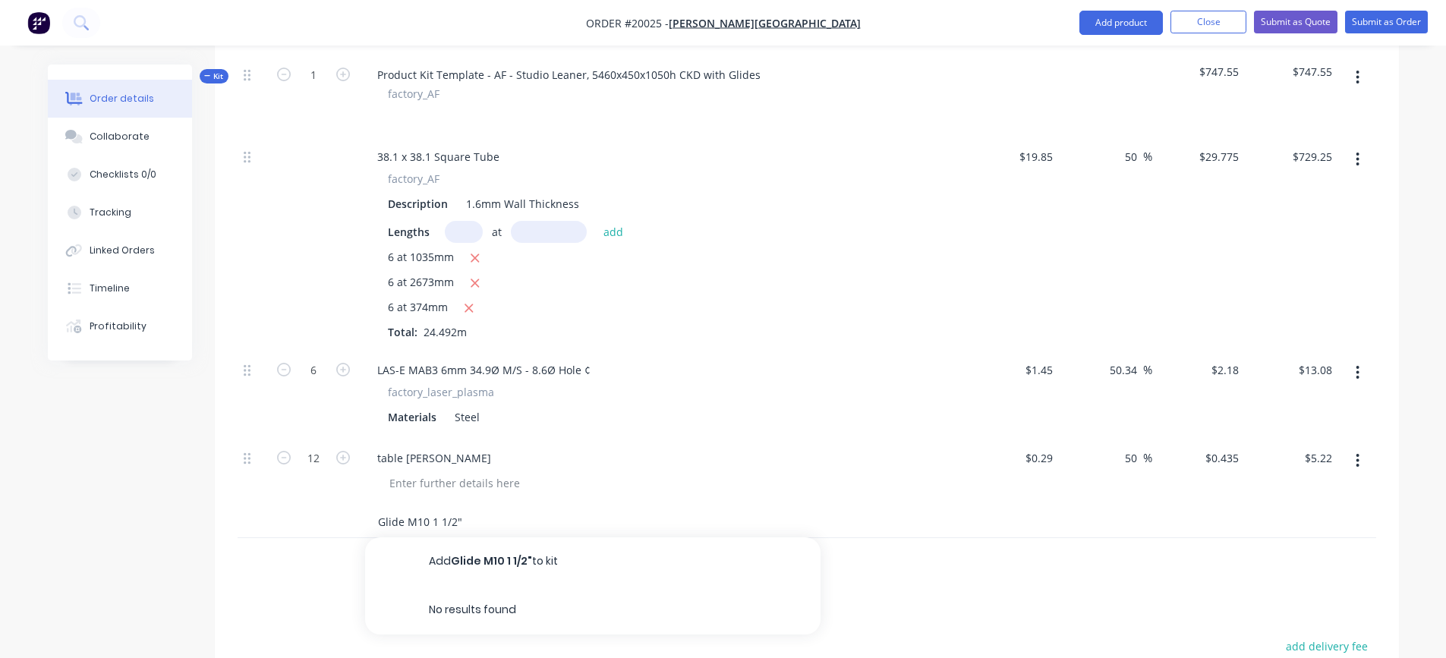
click at [426, 518] on input "Glide M10 1 1/2"" at bounding box center [529, 522] width 304 height 30
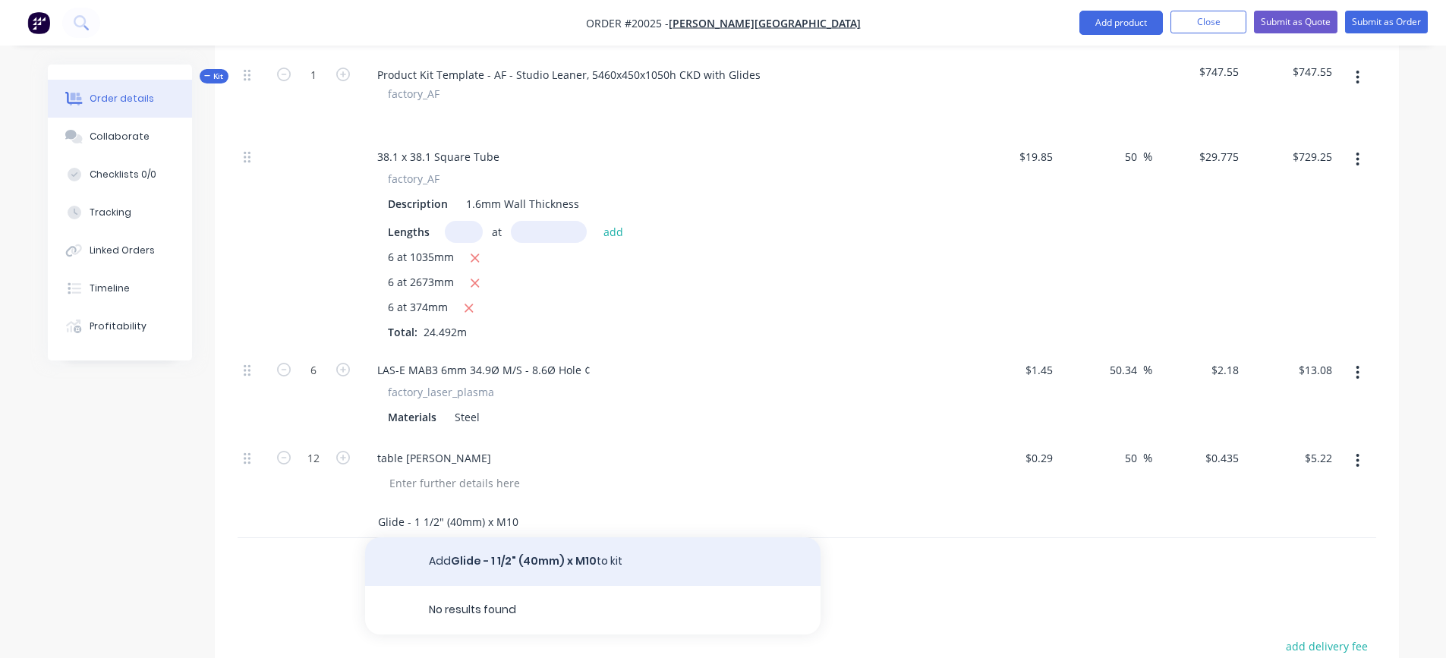
type input "Glide - 1 1/2" (40mm) x M10"
click at [465, 559] on button "Add Glide - 1 1/2" (40mm) x M10 to kit" at bounding box center [592, 561] width 455 height 49
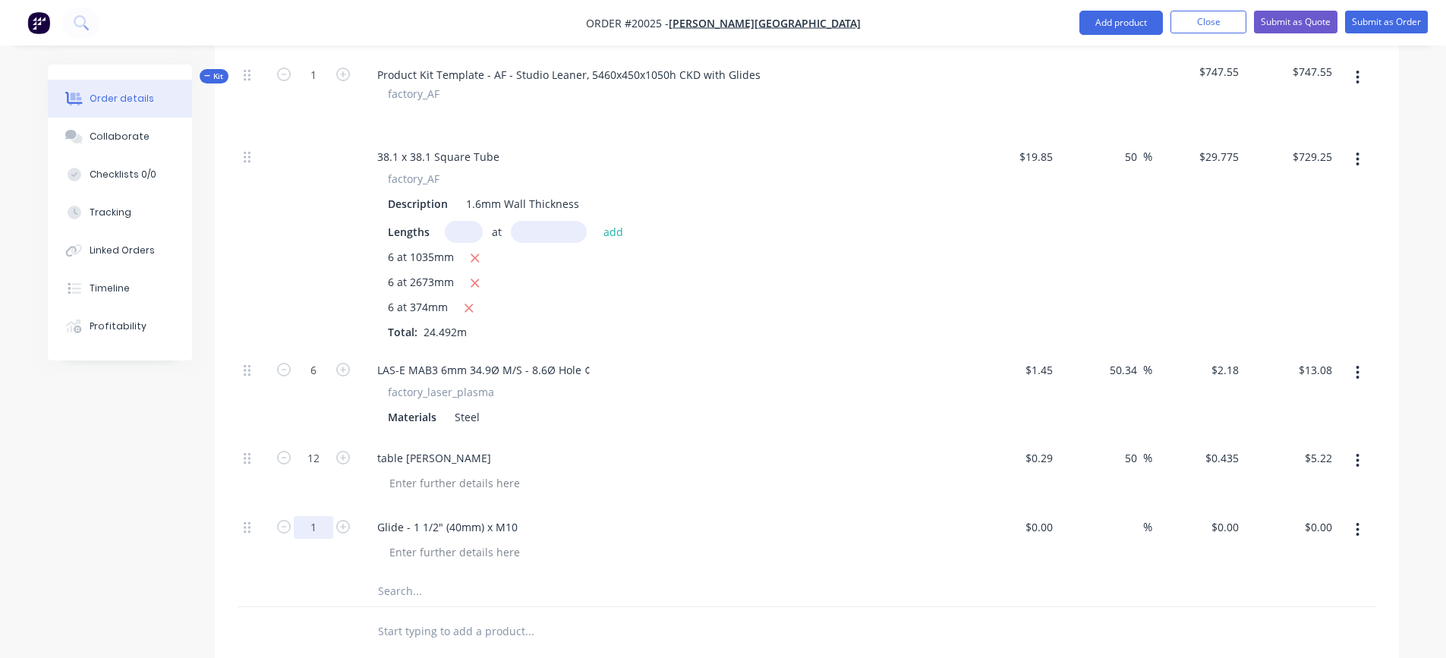
click at [327, 531] on input "1" at bounding box center [313, 527] width 39 height 23
type input "6"
click at [723, 530] on div "Glide - 1 1/2" (40mm) x M10" at bounding box center [662, 527] width 595 height 22
click at [1052, 525] on input at bounding box center [1041, 527] width 35 height 22
click at [1027, 524] on div "0 $0.00" at bounding box center [1012, 541] width 93 height 69
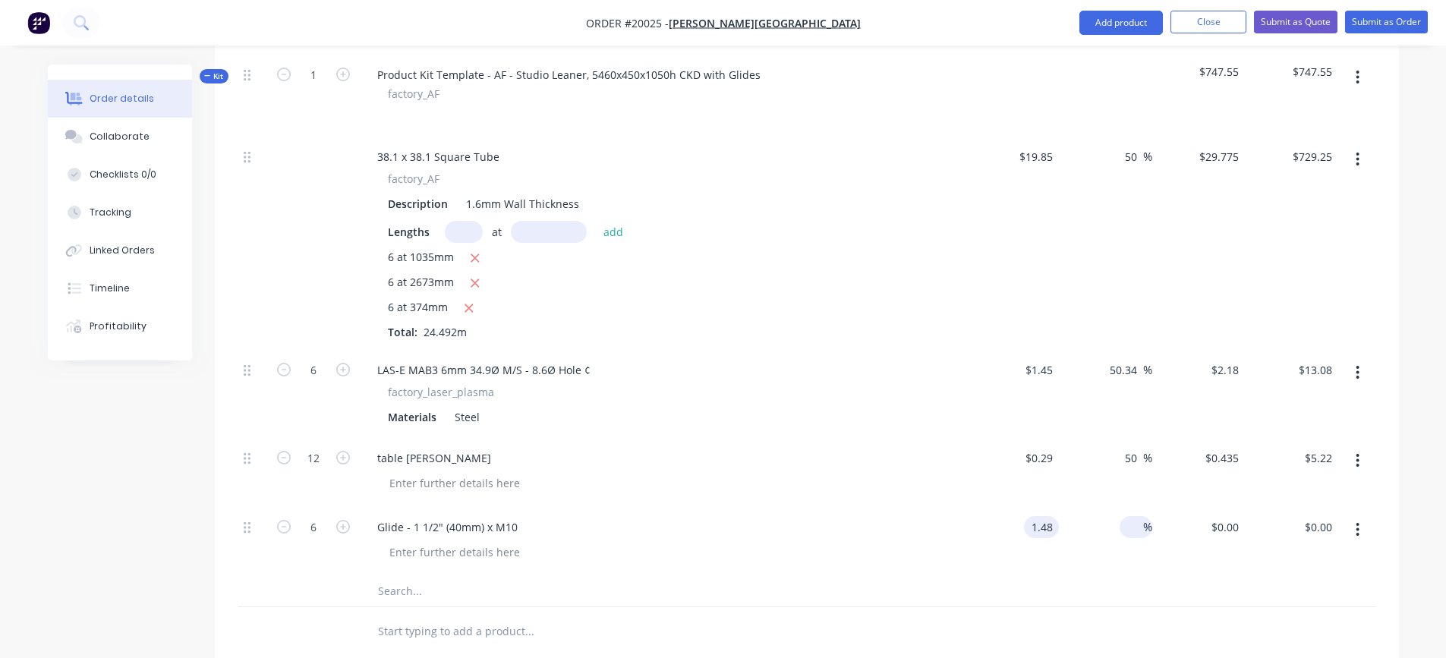
type input "$1.48"
type input "$8.88"
click at [1143, 524] on span "%" at bounding box center [1147, 526] width 9 height 17
type input "50"
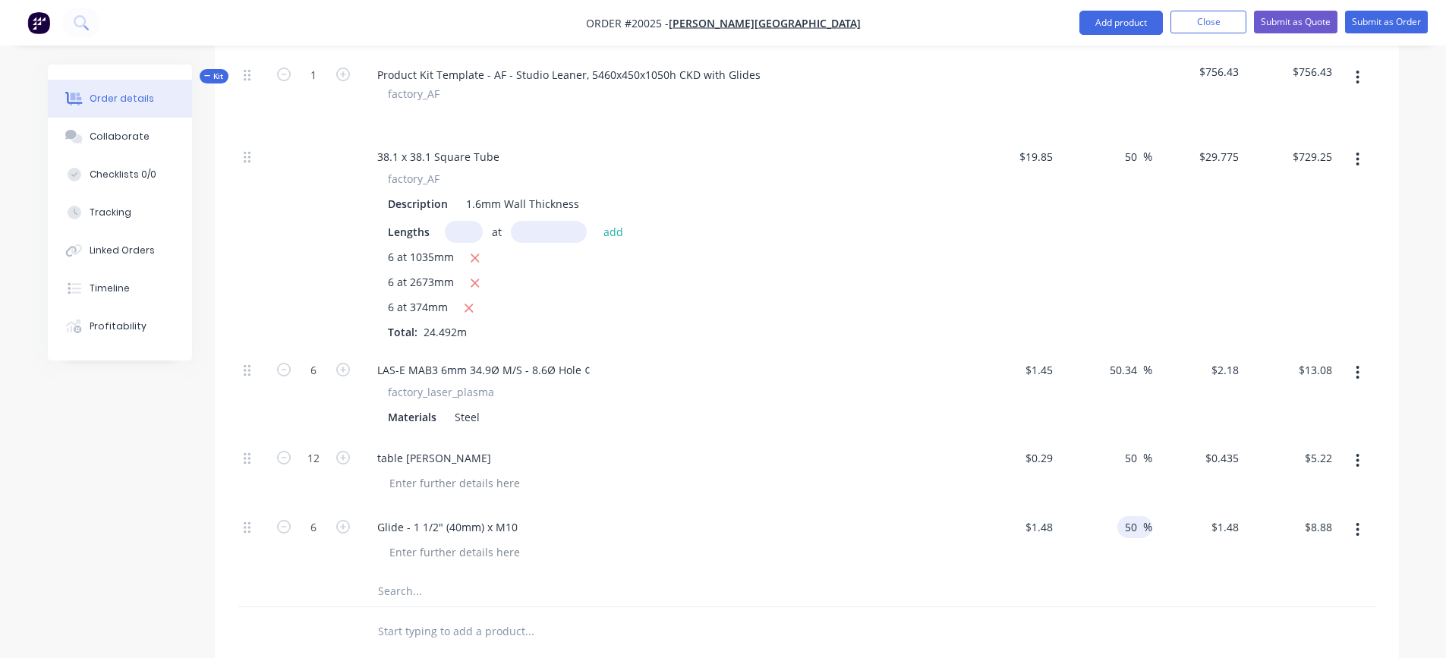
type input "$2.22"
type input "$13.32"
click at [805, 551] on div at bounding box center [668, 552] width 583 height 22
click at [1362, 78] on button "button" at bounding box center [1358, 77] width 36 height 27
click at [1287, 118] on div "Add product to kit" at bounding box center [1304, 117] width 117 height 22
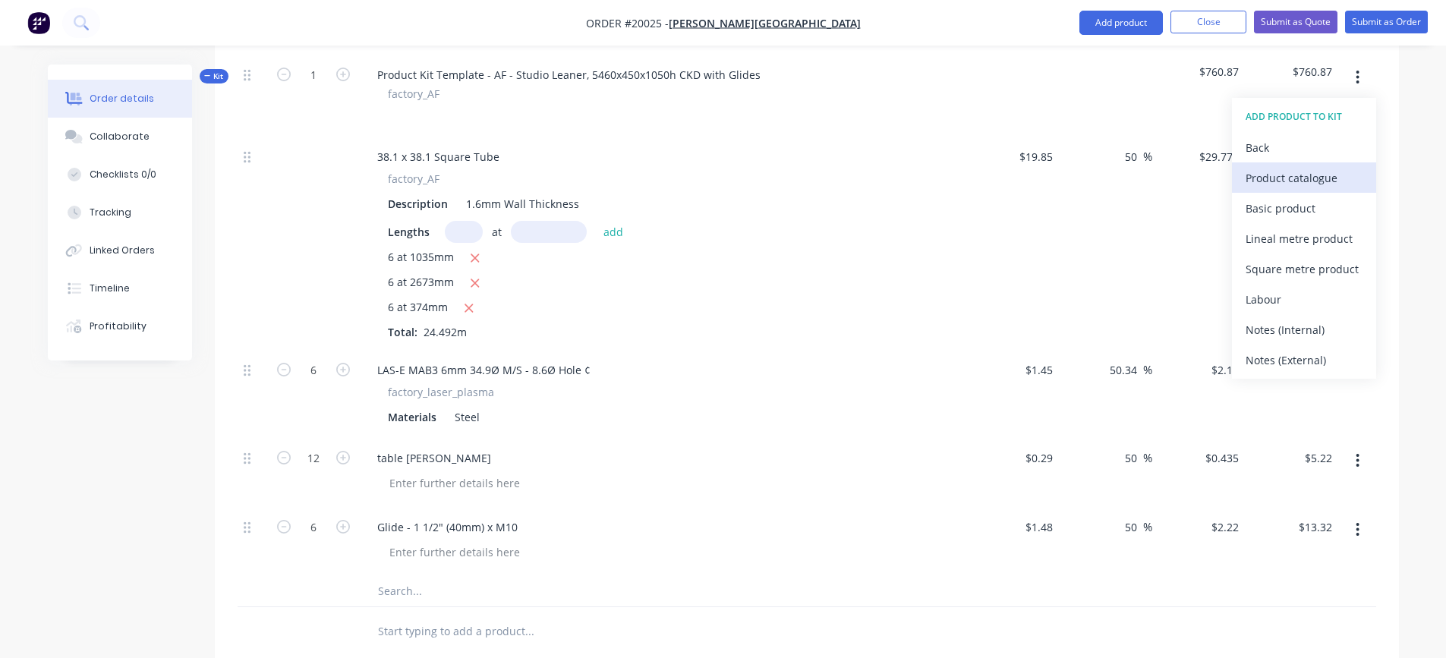
click at [1287, 177] on div "Product catalogue" at bounding box center [1304, 178] width 117 height 22
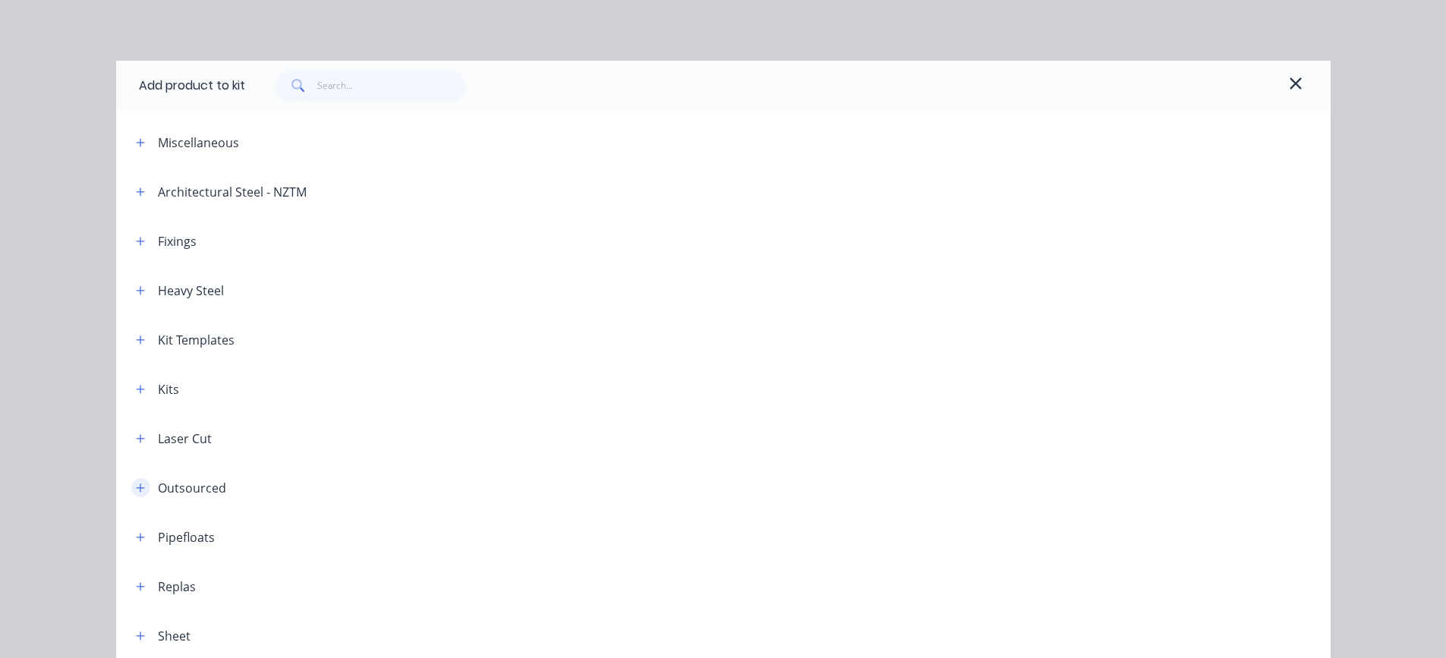
click at [137, 486] on icon "button" at bounding box center [140, 488] width 9 height 11
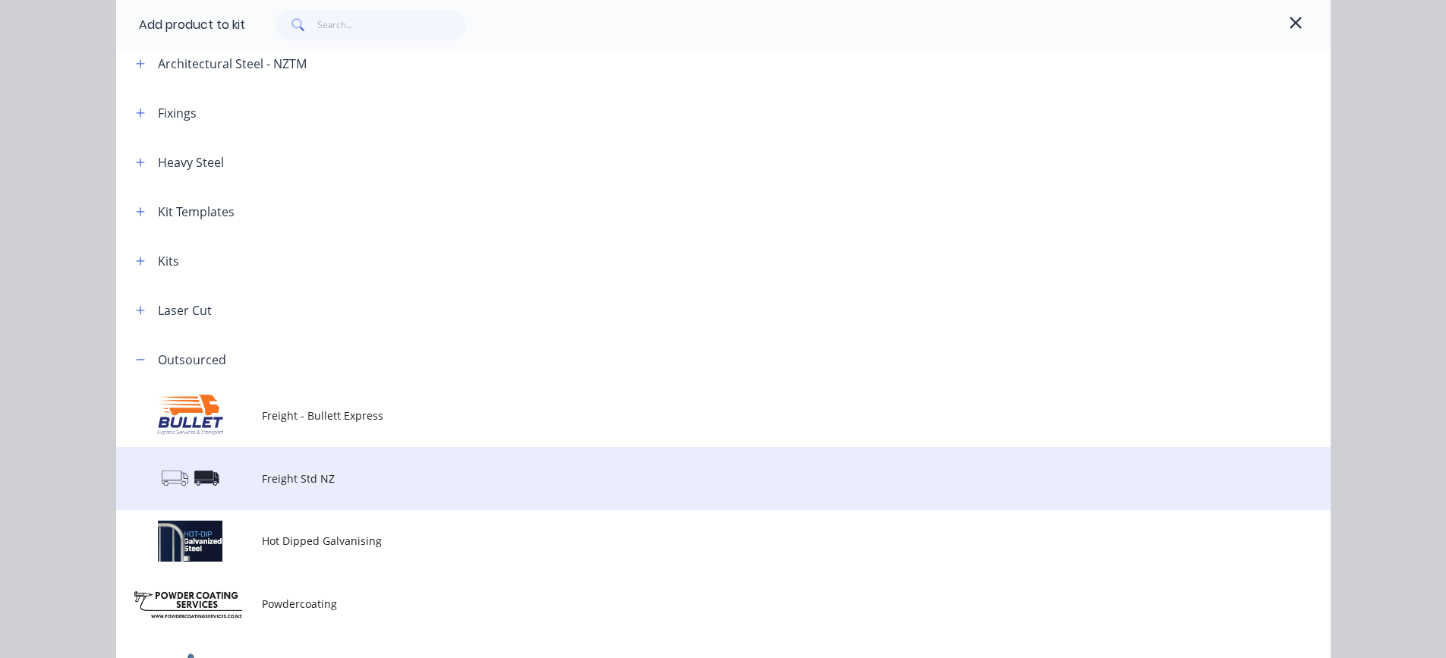
scroll to position [152, 0]
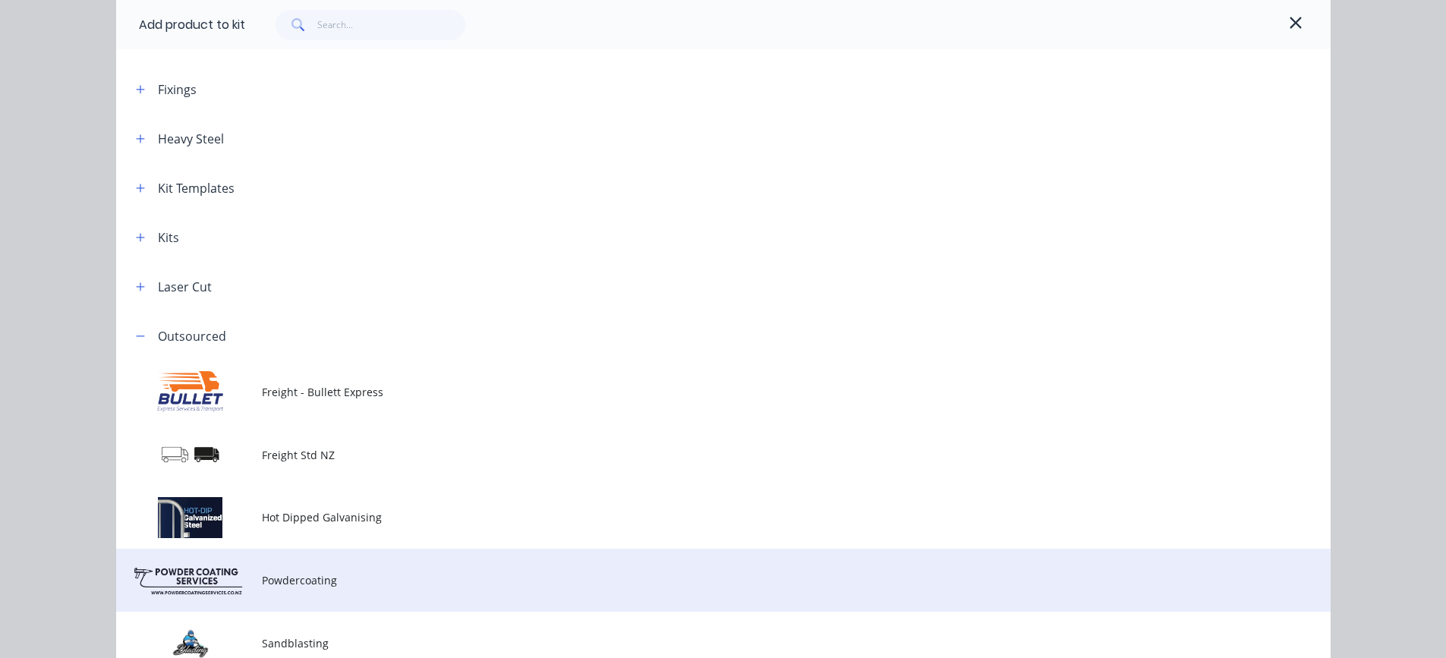
click at [286, 575] on span "Powdercoating" at bounding box center [689, 580] width 855 height 16
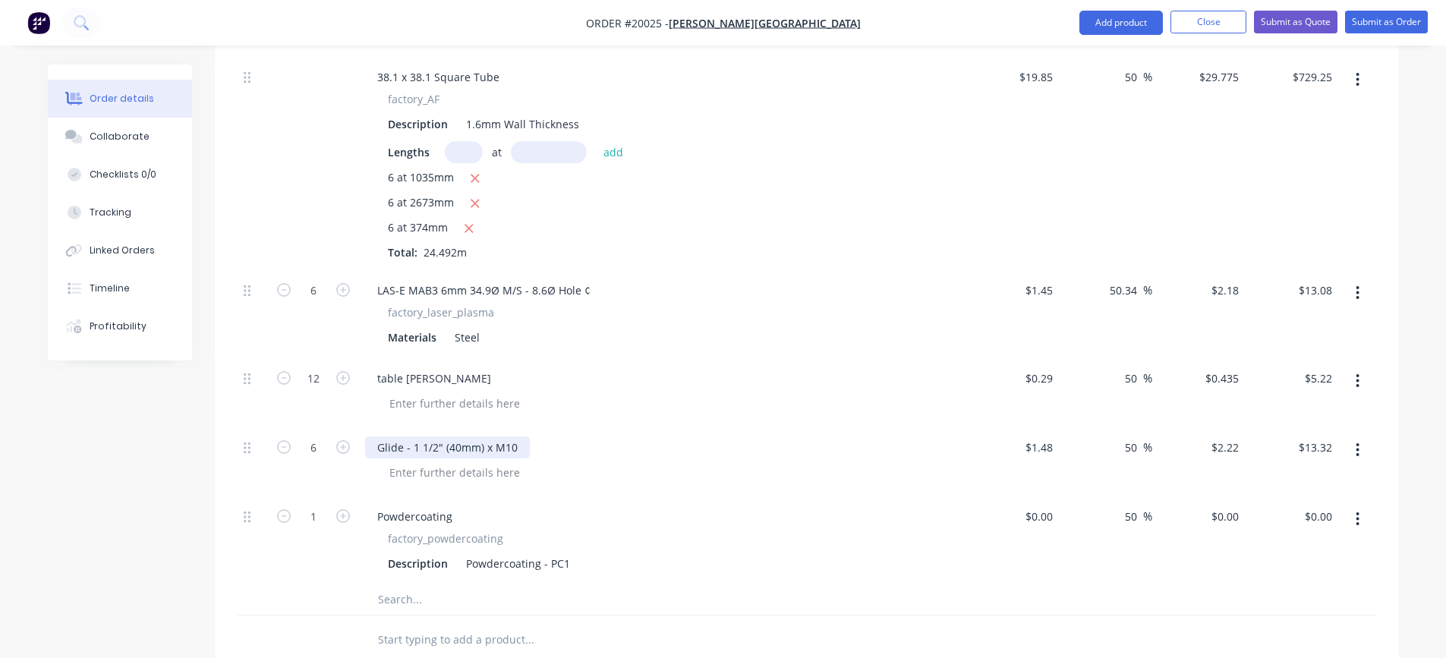
scroll to position [683, 0]
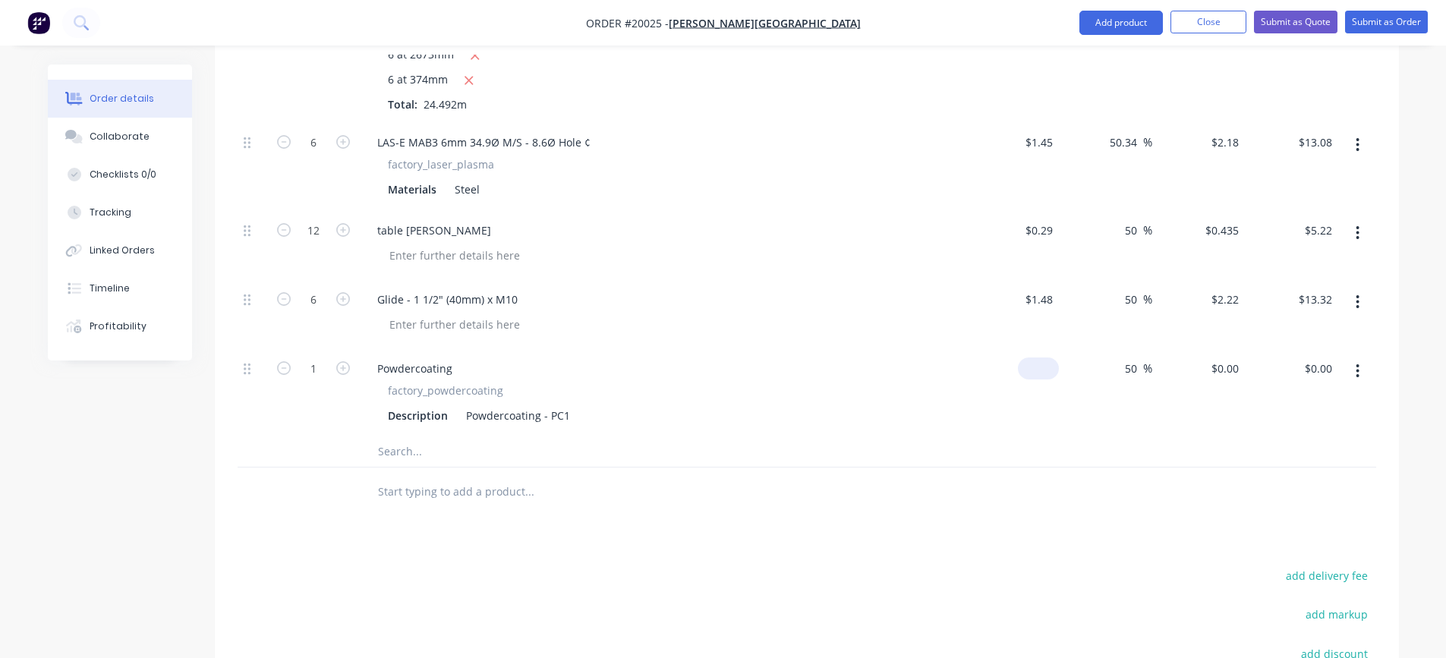
click at [1054, 371] on input at bounding box center [1041, 369] width 35 height 22
type input "$198.07"
type input "$297.105"
type input "$297.11"
click at [1047, 399] on div "$198.07 198.07" at bounding box center [1012, 392] width 93 height 88
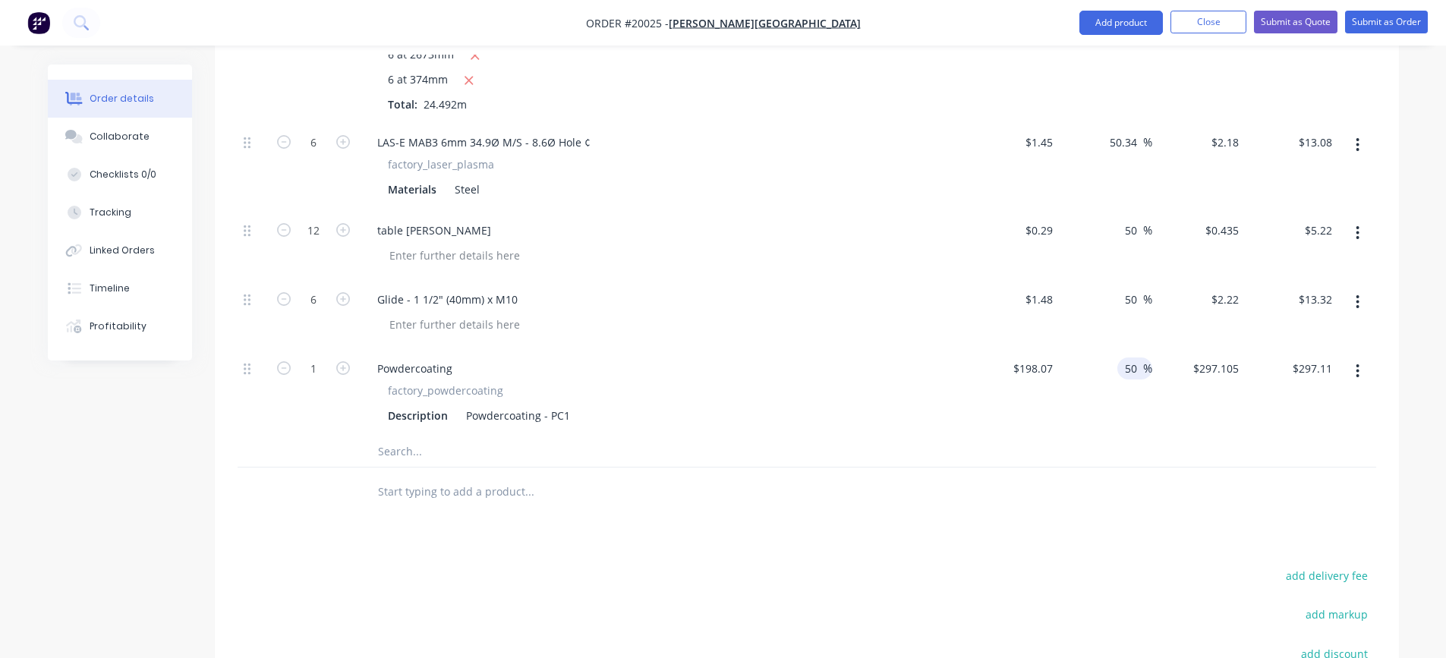
click at [1124, 368] on input "50" at bounding box center [1134, 369] width 20 height 22
type input "30"
type input "$257.491"
type input "$257.49"
click at [1111, 412] on div "30 30 %" at bounding box center [1105, 392] width 93 height 88
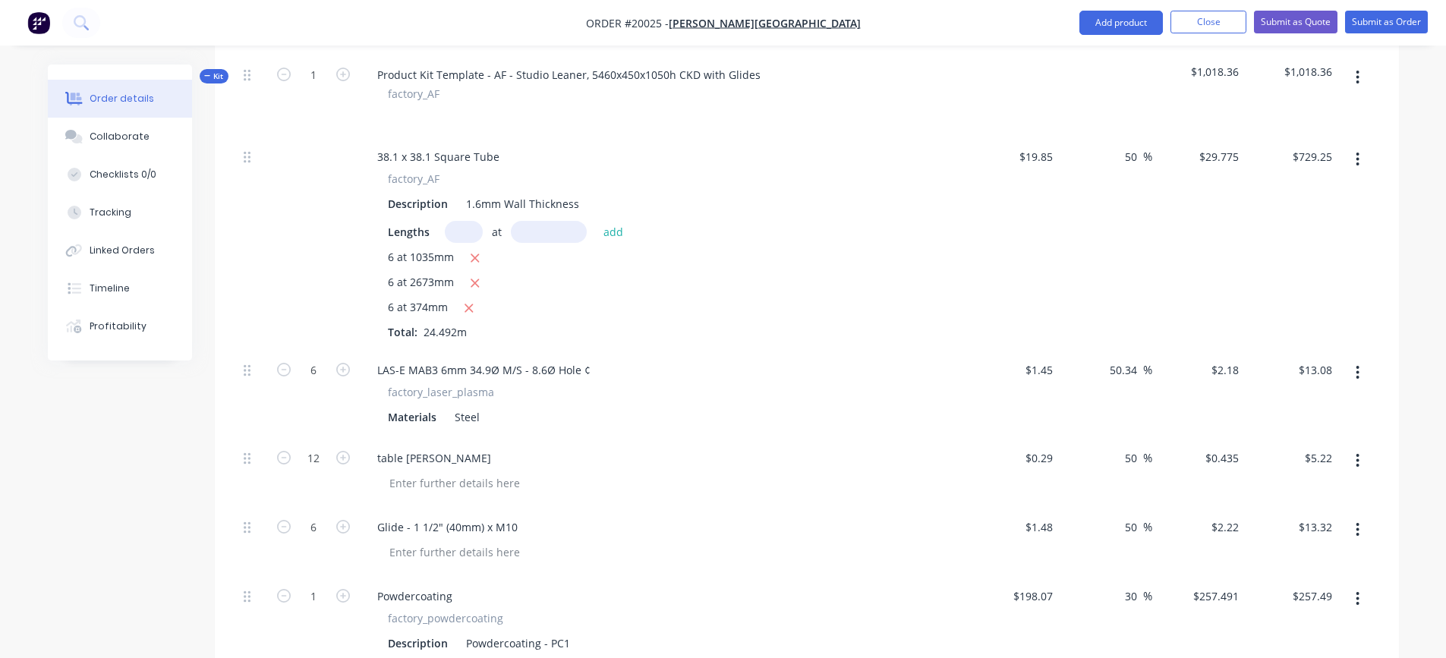
scroll to position [531, 0]
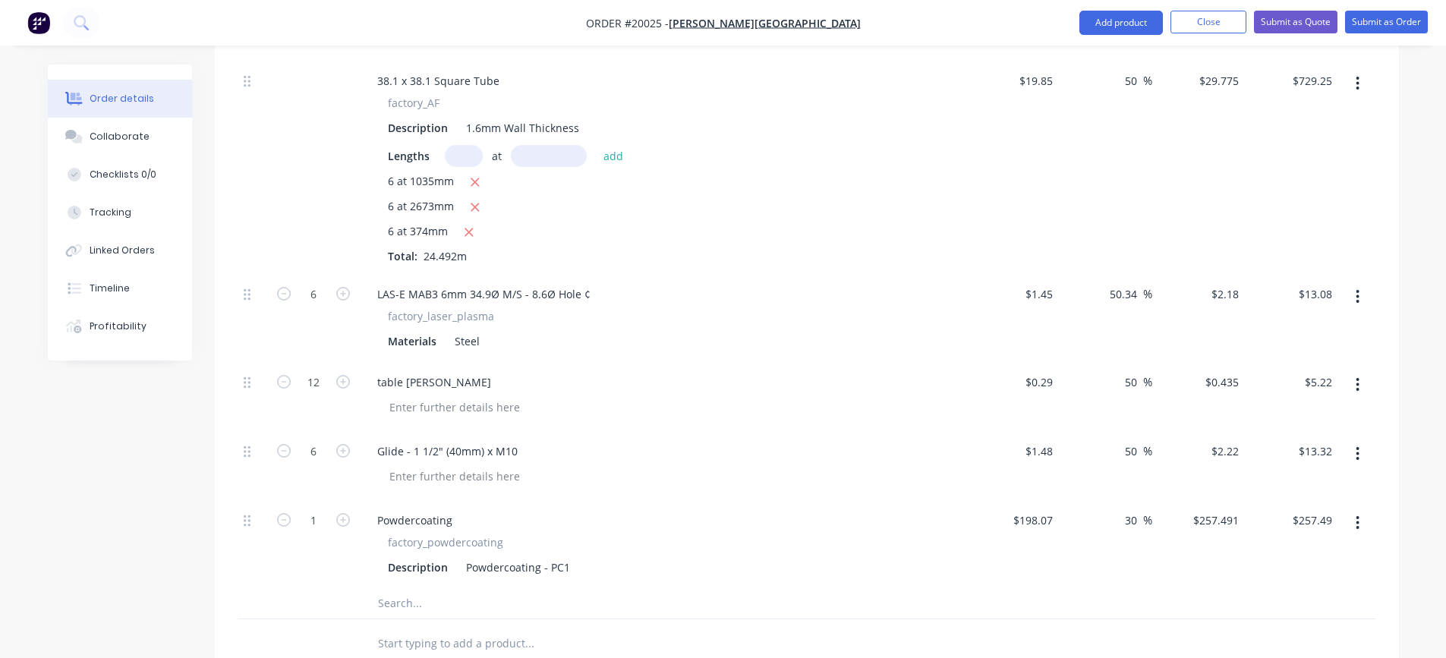
click at [386, 595] on input "text" at bounding box center [529, 603] width 304 height 30
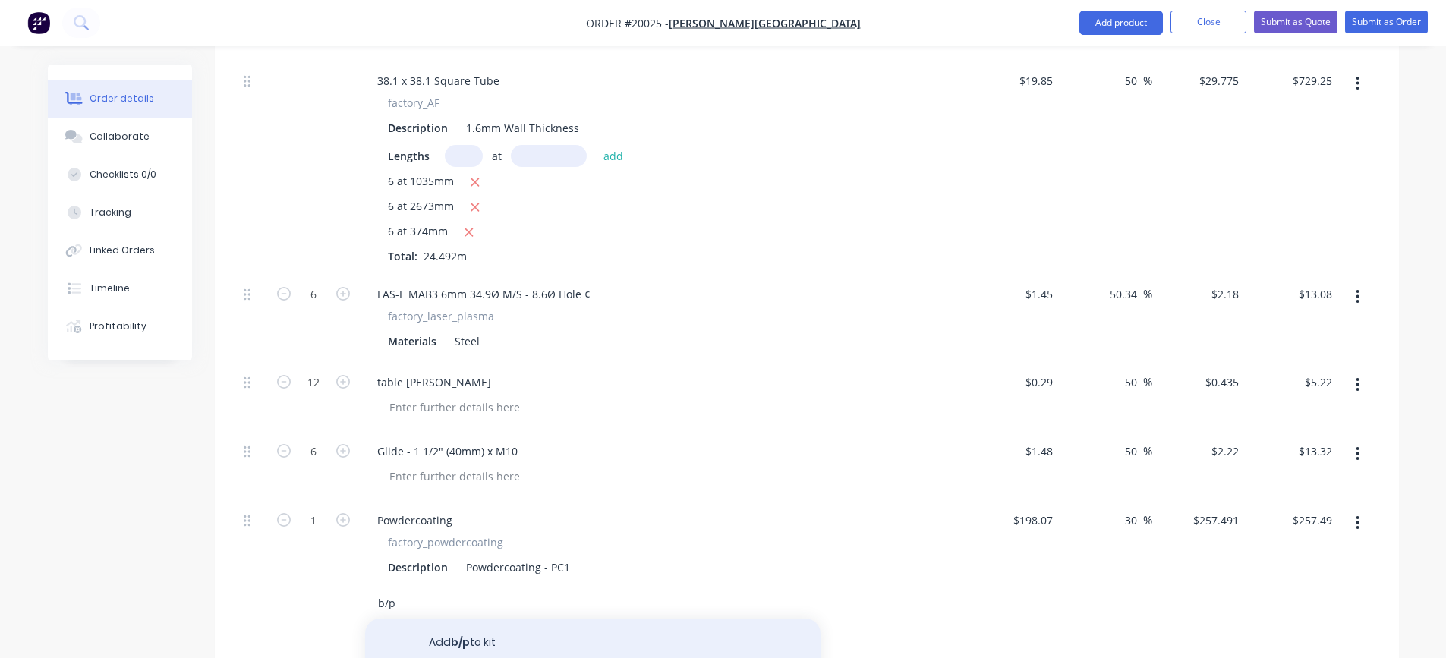
type input "b/p"
click at [444, 641] on button "Add b/p to kit" at bounding box center [592, 643] width 455 height 49
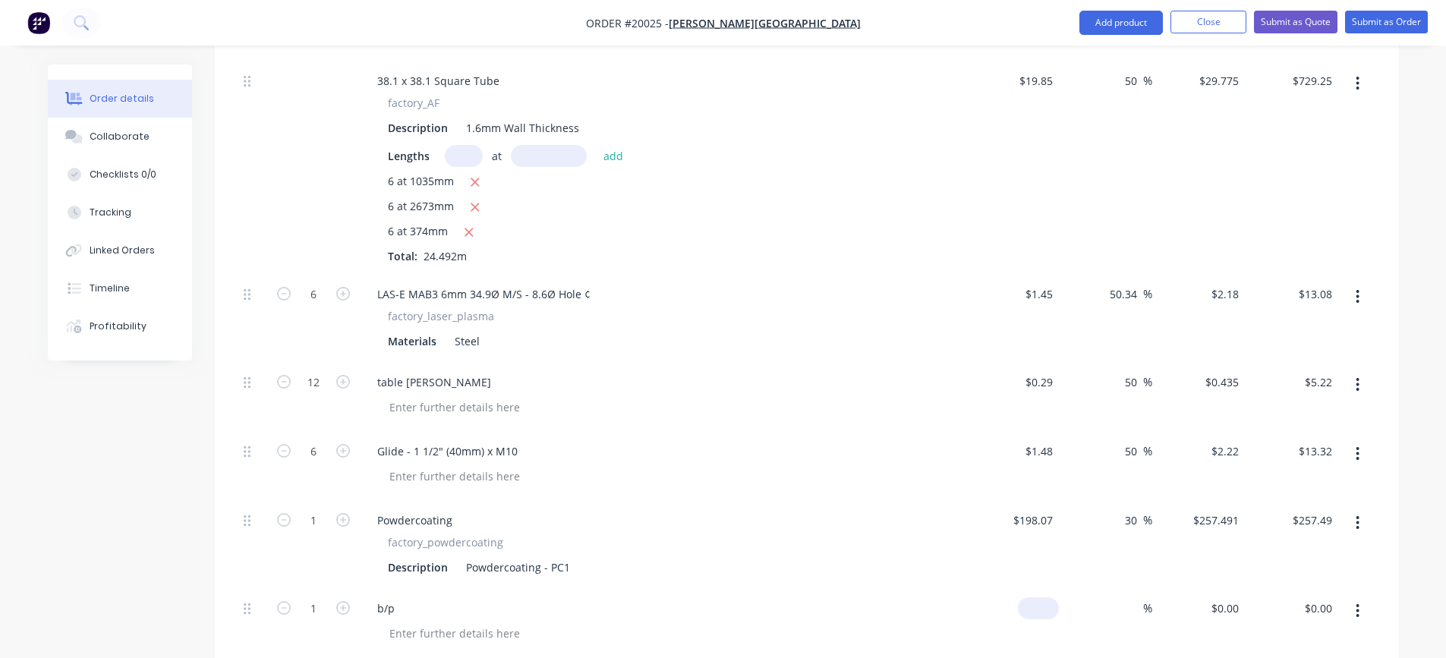
click at [1043, 614] on input at bounding box center [1041, 608] width 35 height 22
type input "$0.10"
click at [1138, 610] on input at bounding box center [1134, 608] width 17 height 22
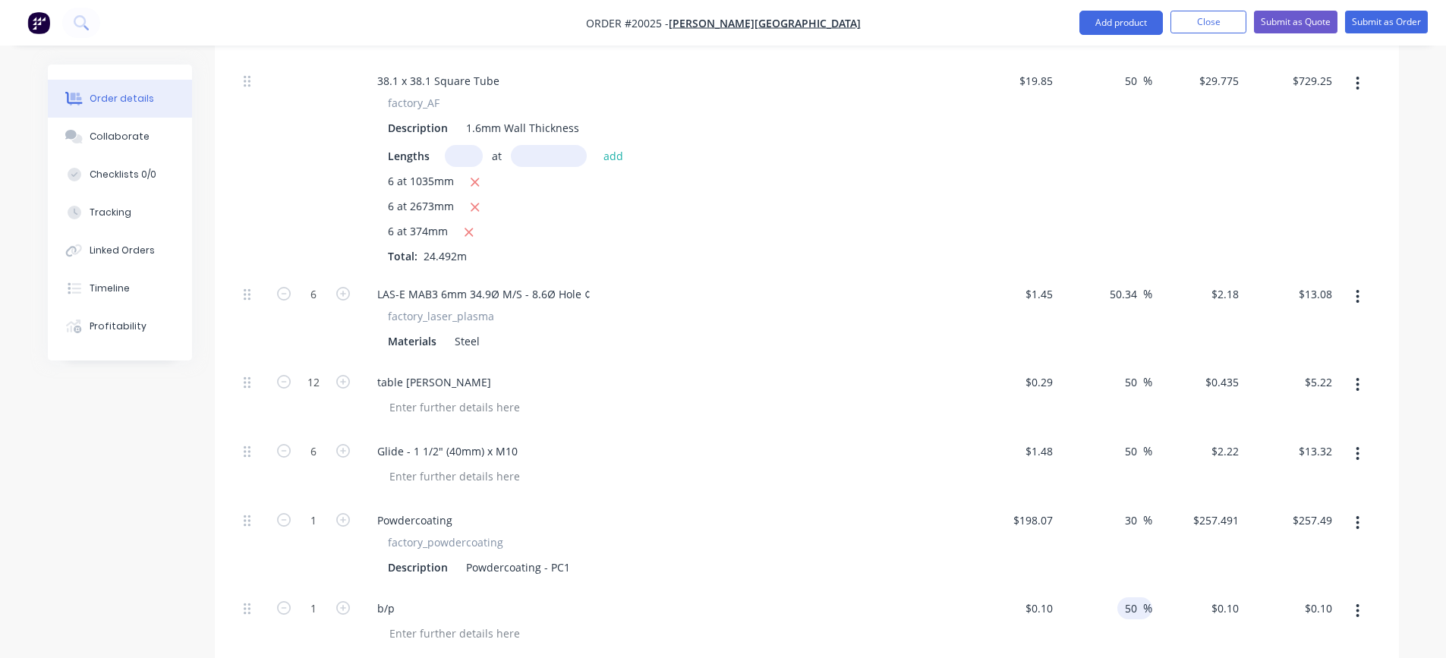
type input "50"
type input "$0.15"
click at [837, 600] on div "b/p" at bounding box center [662, 608] width 595 height 22
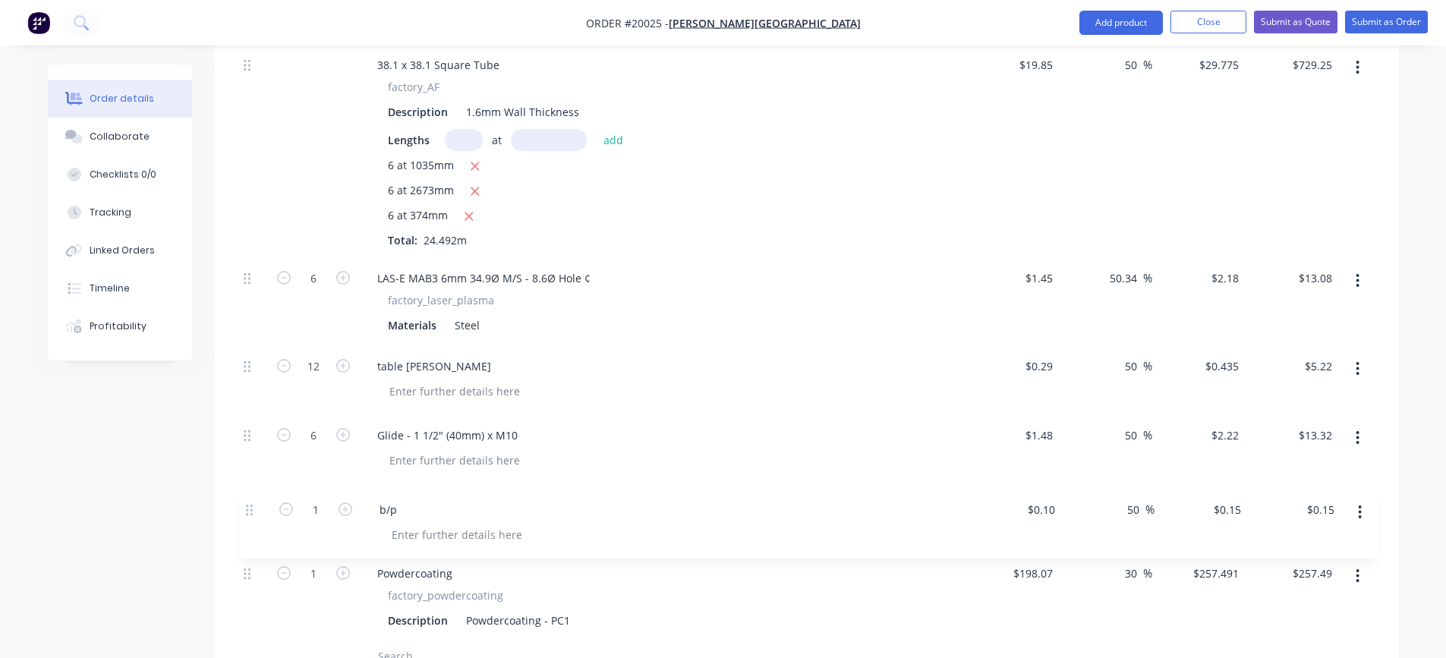
scroll to position [552, 0]
drag, startPoint x: 244, startPoint y: 609, endPoint x: 242, endPoint y: 421, distance: 187.5
click at [242, 421] on div "38.1 x 38.1 Square Tube factory_AF Description 1.6mm Wall Thickness Lengths at …" at bounding box center [807, 338] width 1139 height 597
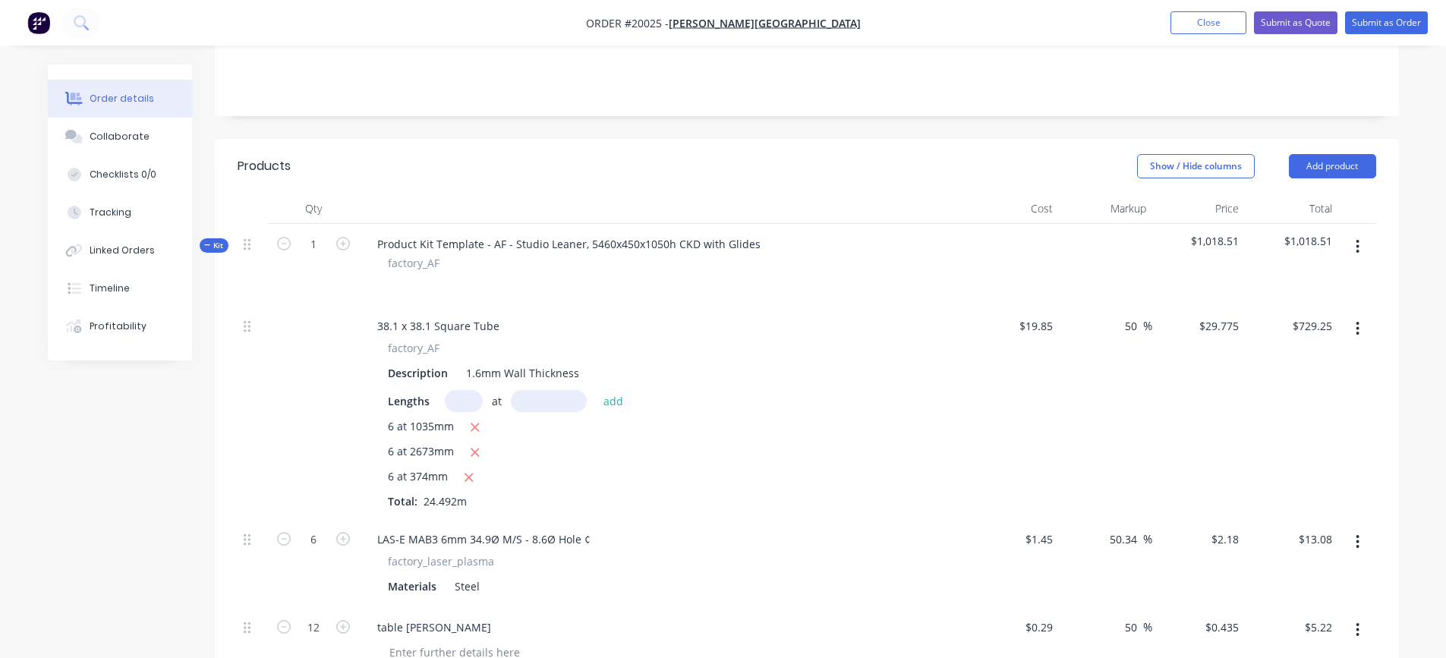
scroll to position [248, 0]
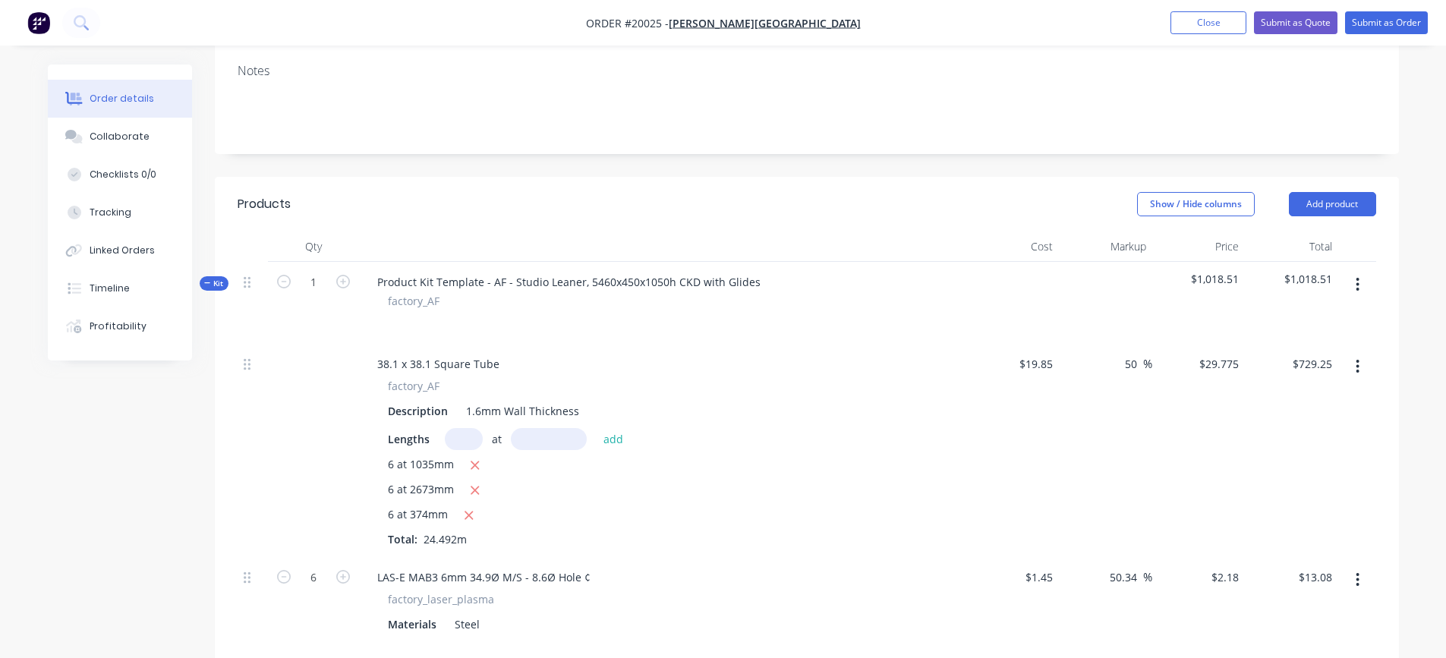
click at [1354, 288] on button "button" at bounding box center [1358, 284] width 36 height 27
click at [1293, 325] on div "Add product to kit" at bounding box center [1304, 325] width 117 height 22
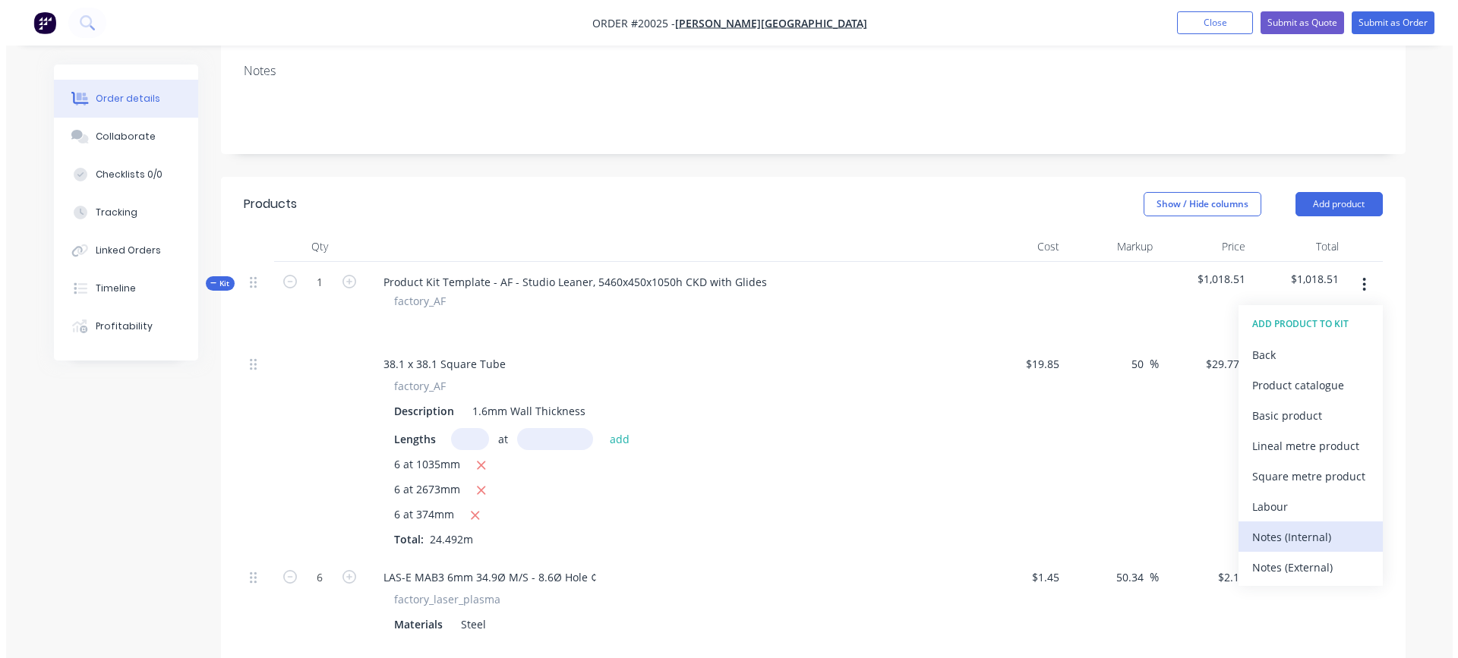
scroll to position [324, 0]
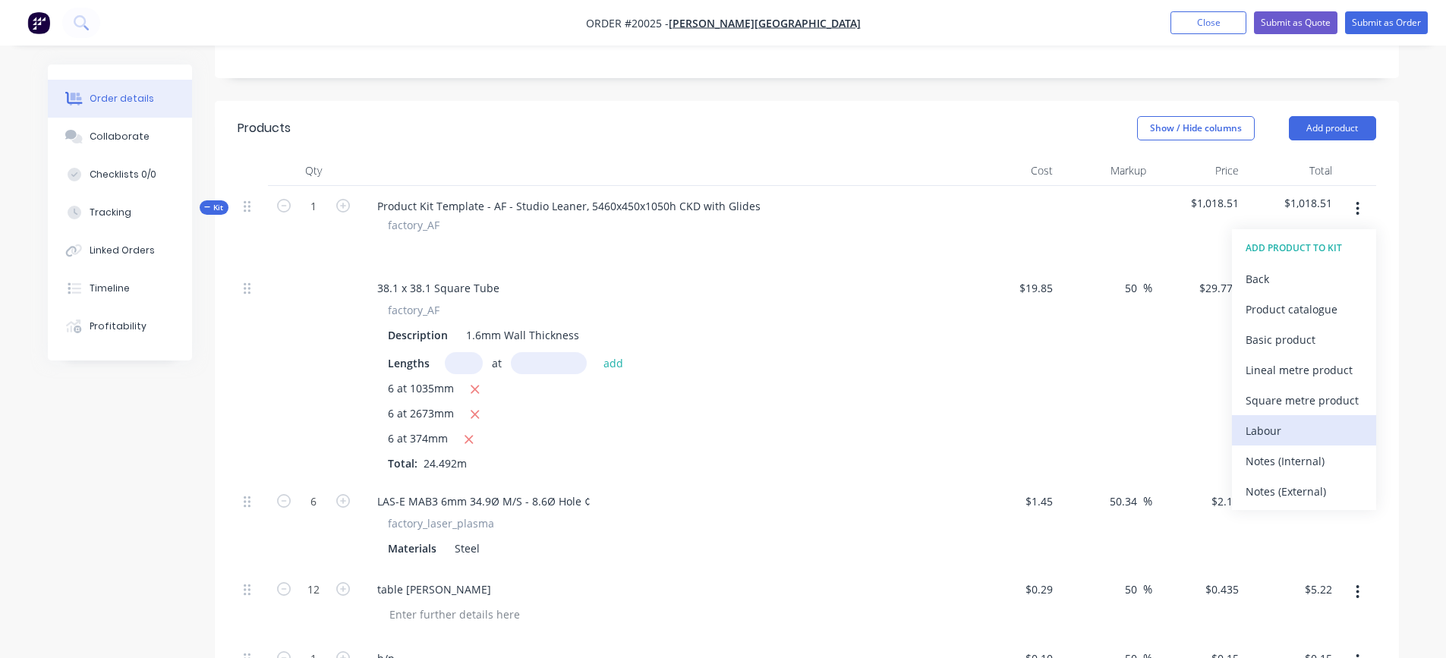
click at [1275, 422] on div "Labour" at bounding box center [1304, 431] width 117 height 22
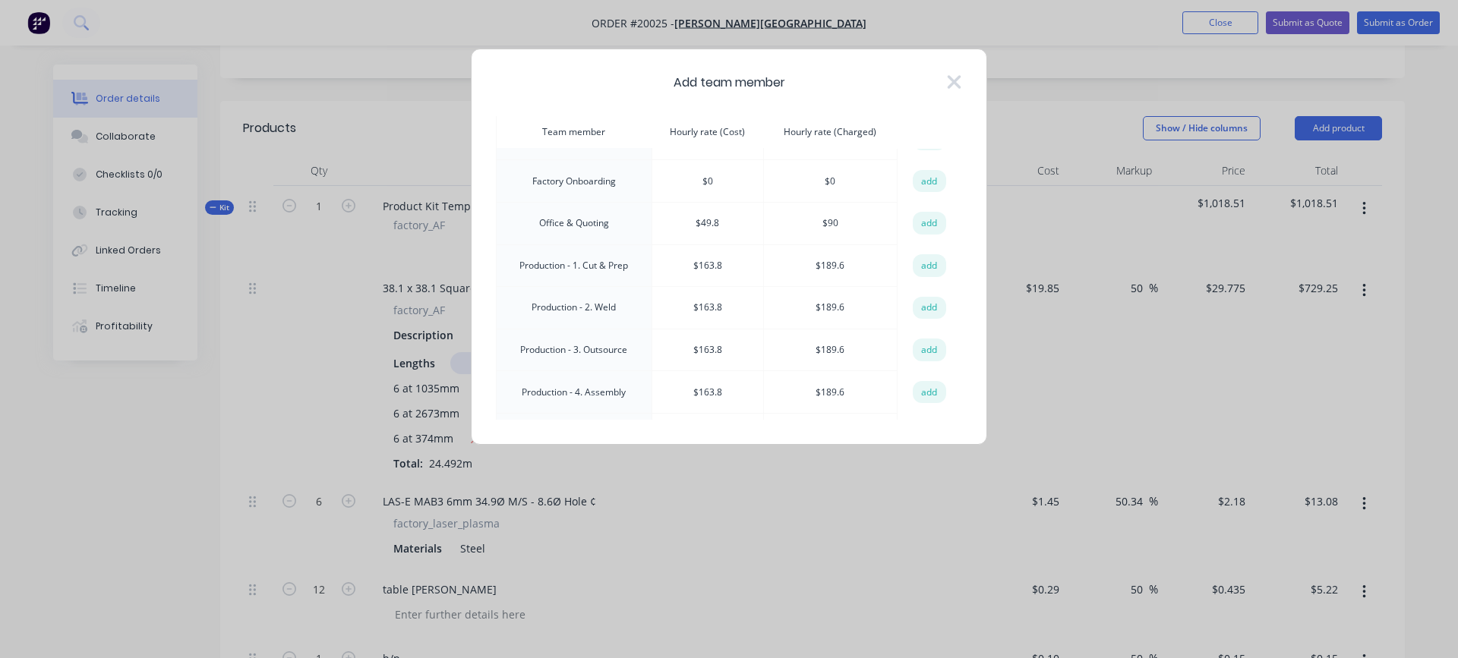
scroll to position [228, 0]
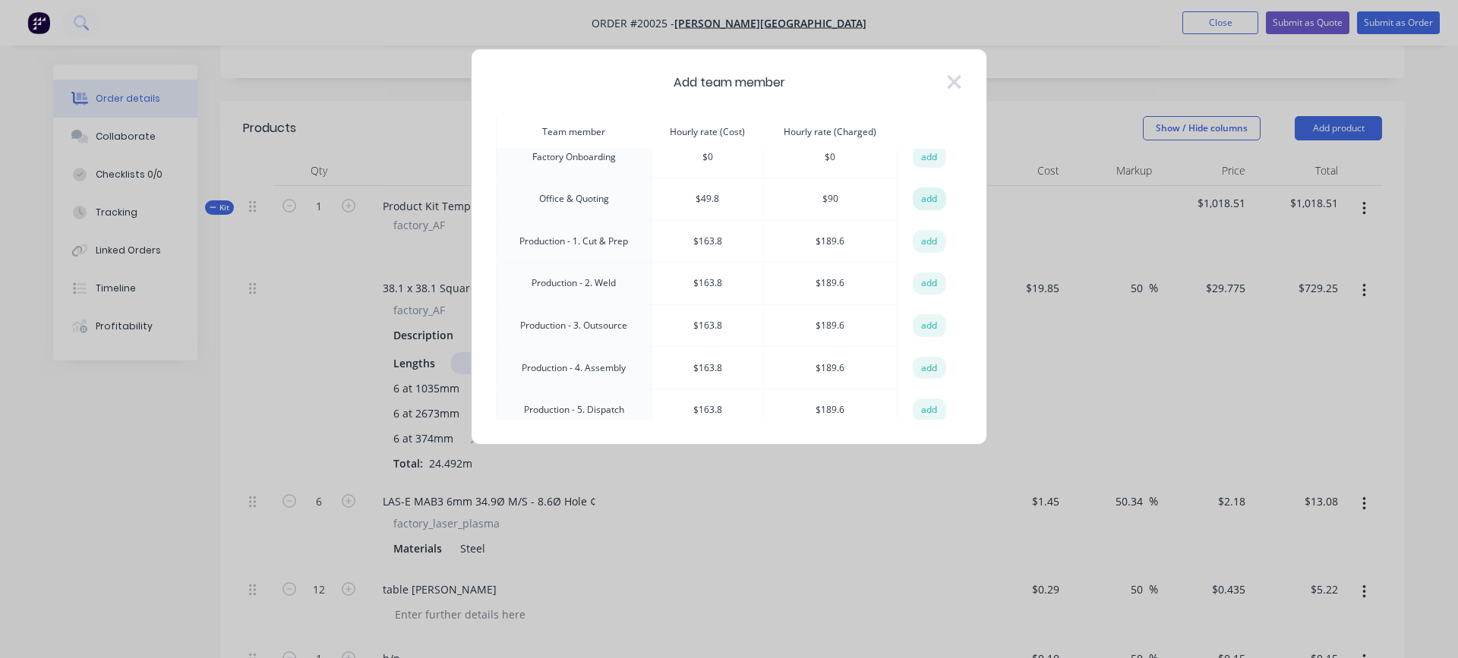
click at [925, 194] on button "add" at bounding box center [928, 199] width 33 height 23
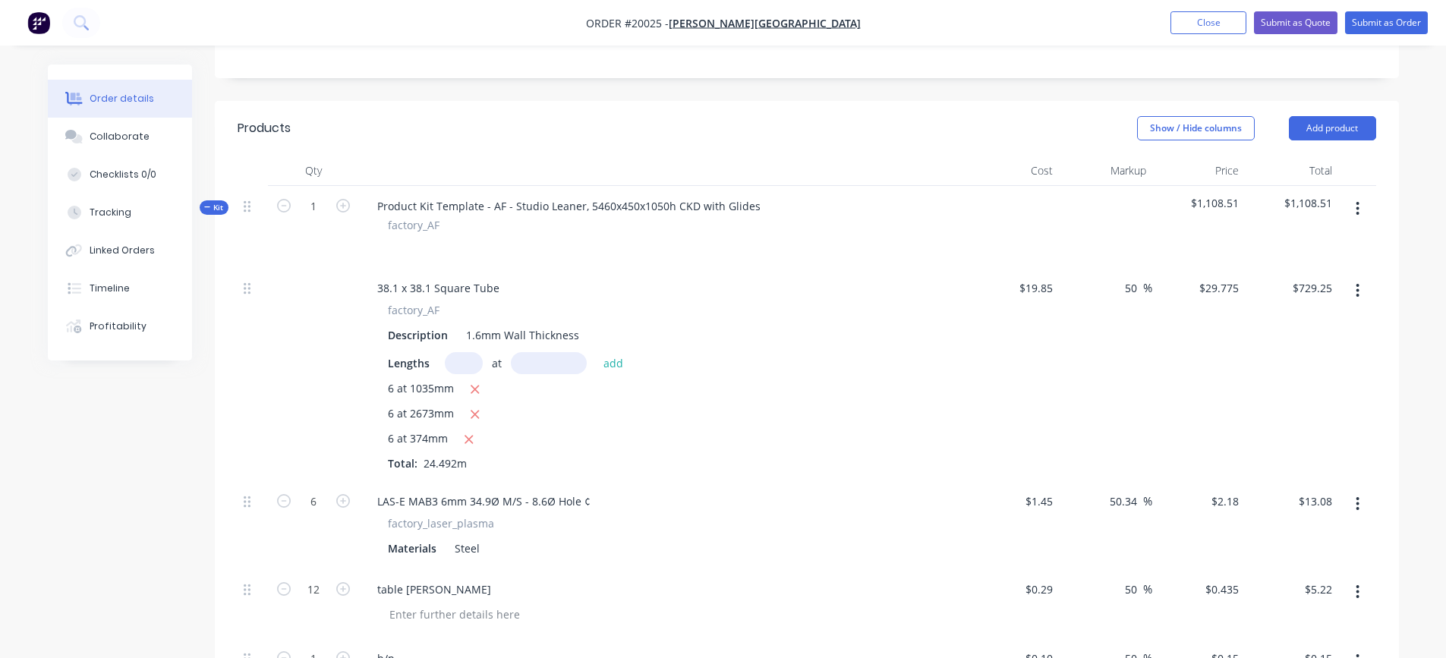
click at [1354, 204] on button "button" at bounding box center [1358, 208] width 36 height 27
click at [1326, 242] on div "Add product to kit" at bounding box center [1304, 249] width 117 height 22
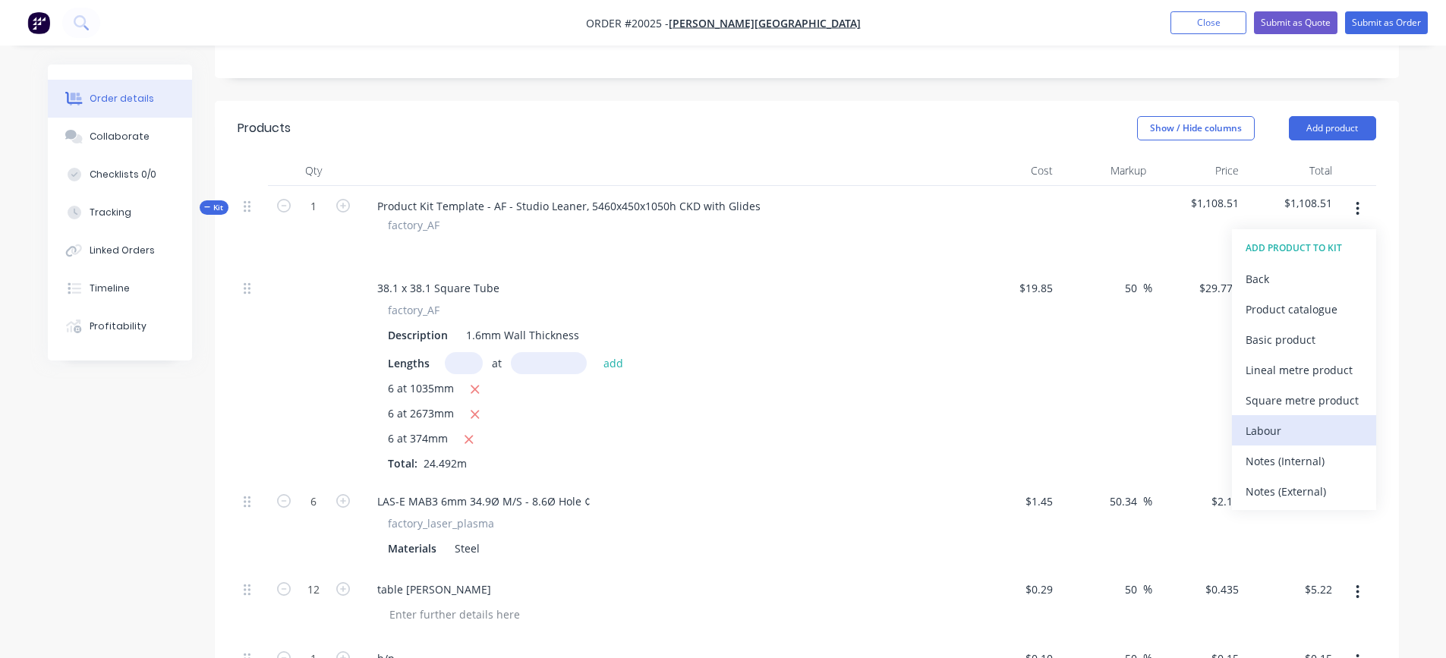
click at [1272, 427] on div "Labour" at bounding box center [1304, 431] width 117 height 22
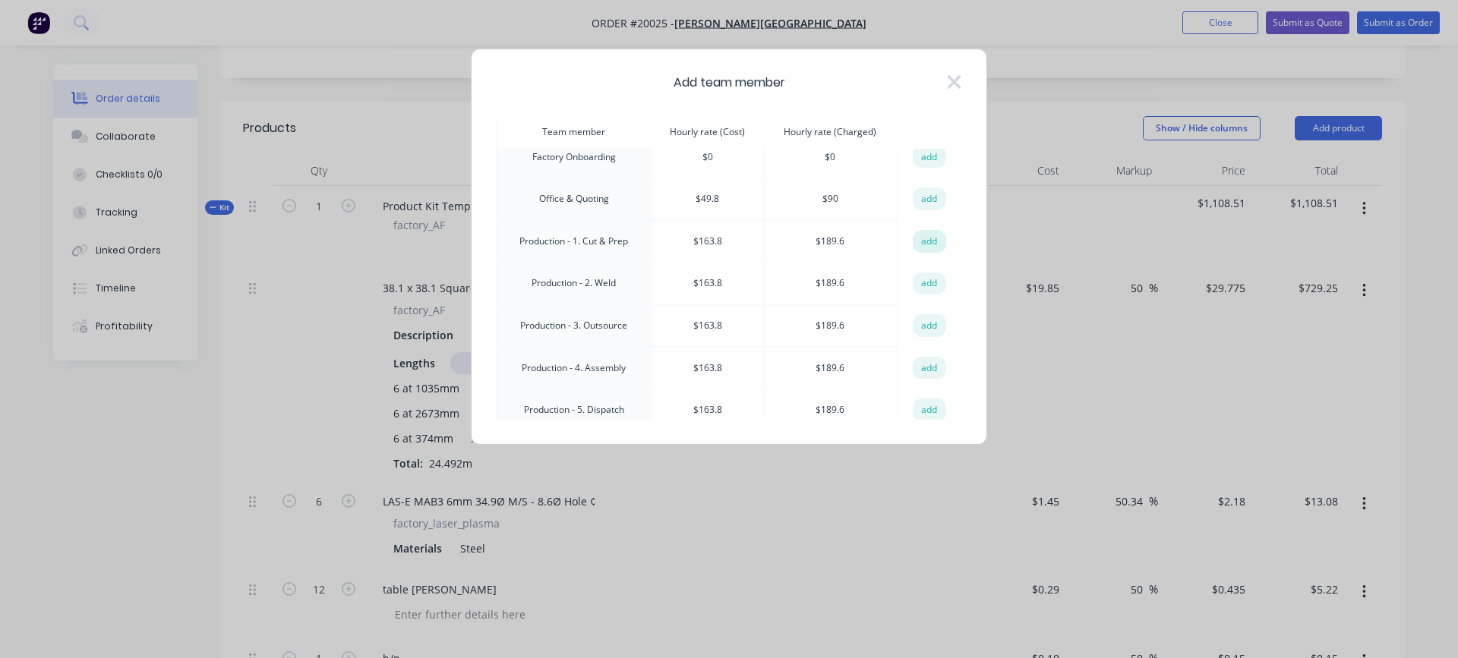
click at [921, 232] on button "add" at bounding box center [928, 241] width 33 height 23
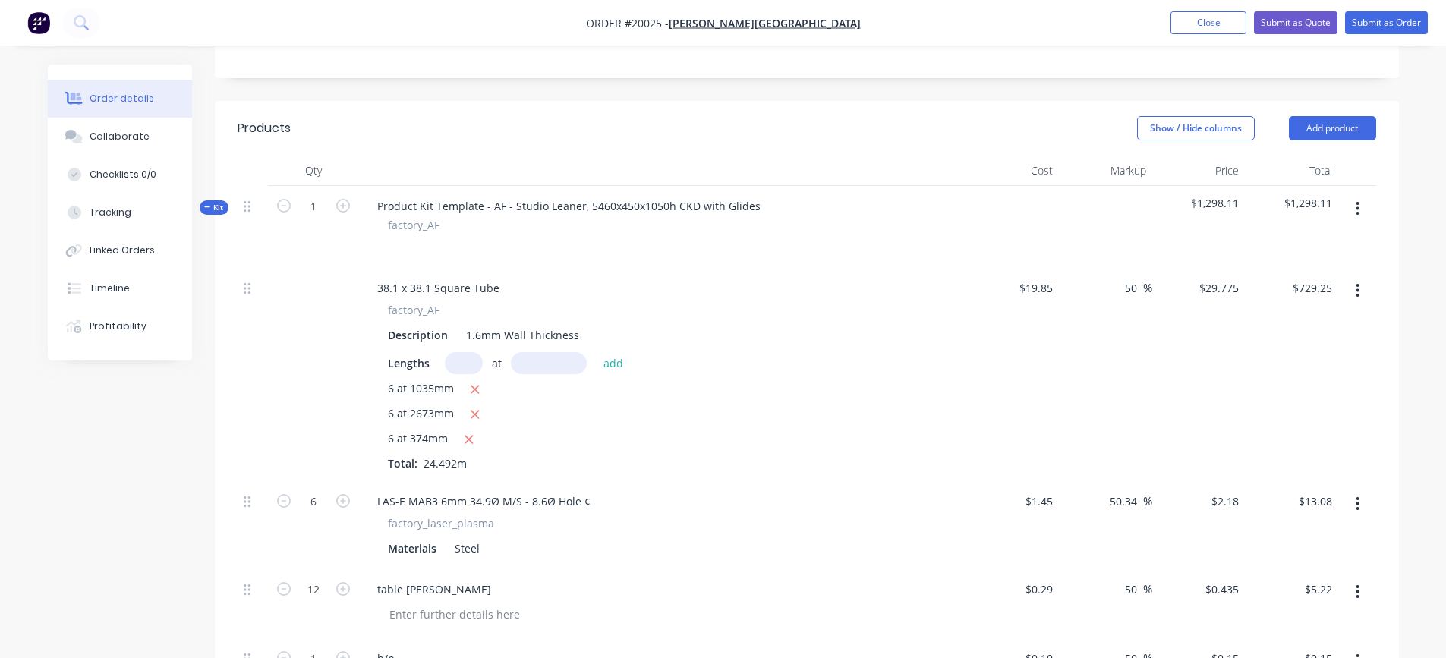
click at [1361, 203] on button "button" at bounding box center [1358, 208] width 36 height 27
click at [1282, 249] on div "Add product to kit" at bounding box center [1304, 249] width 117 height 22
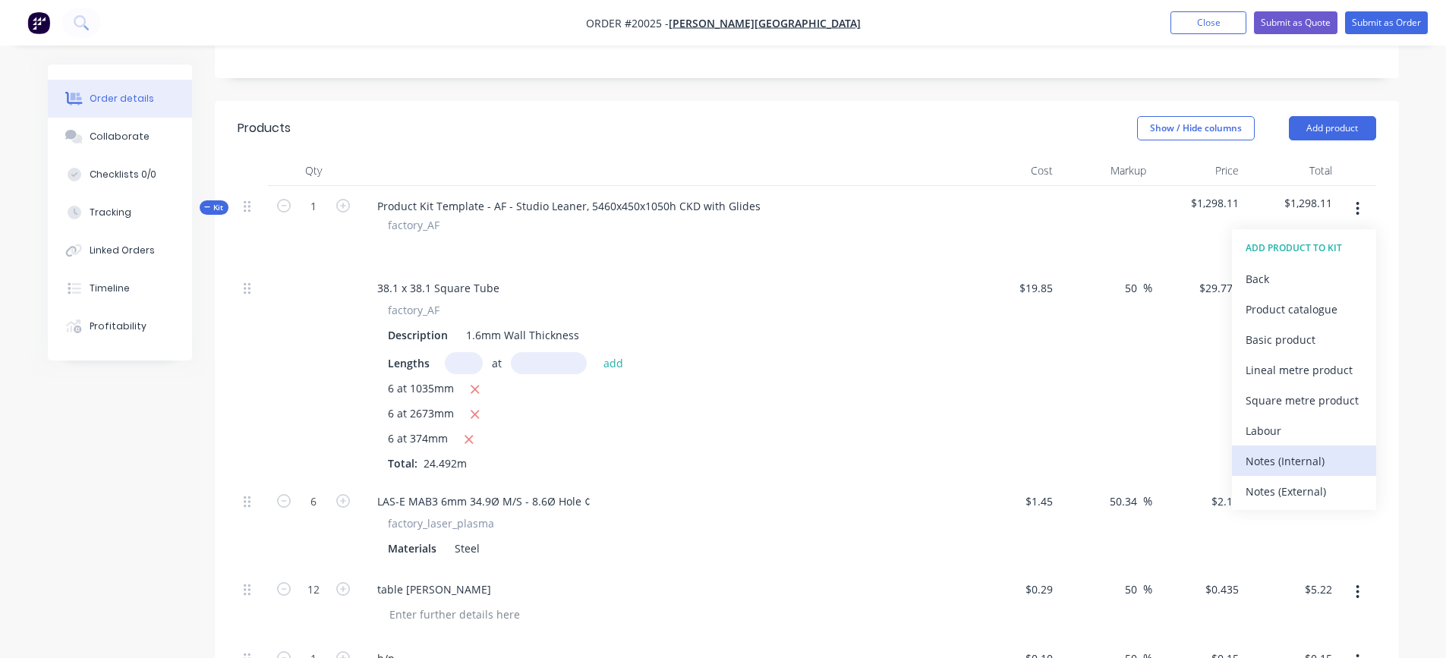
click at [1275, 452] on div "Notes (Internal)" at bounding box center [1304, 461] width 117 height 22
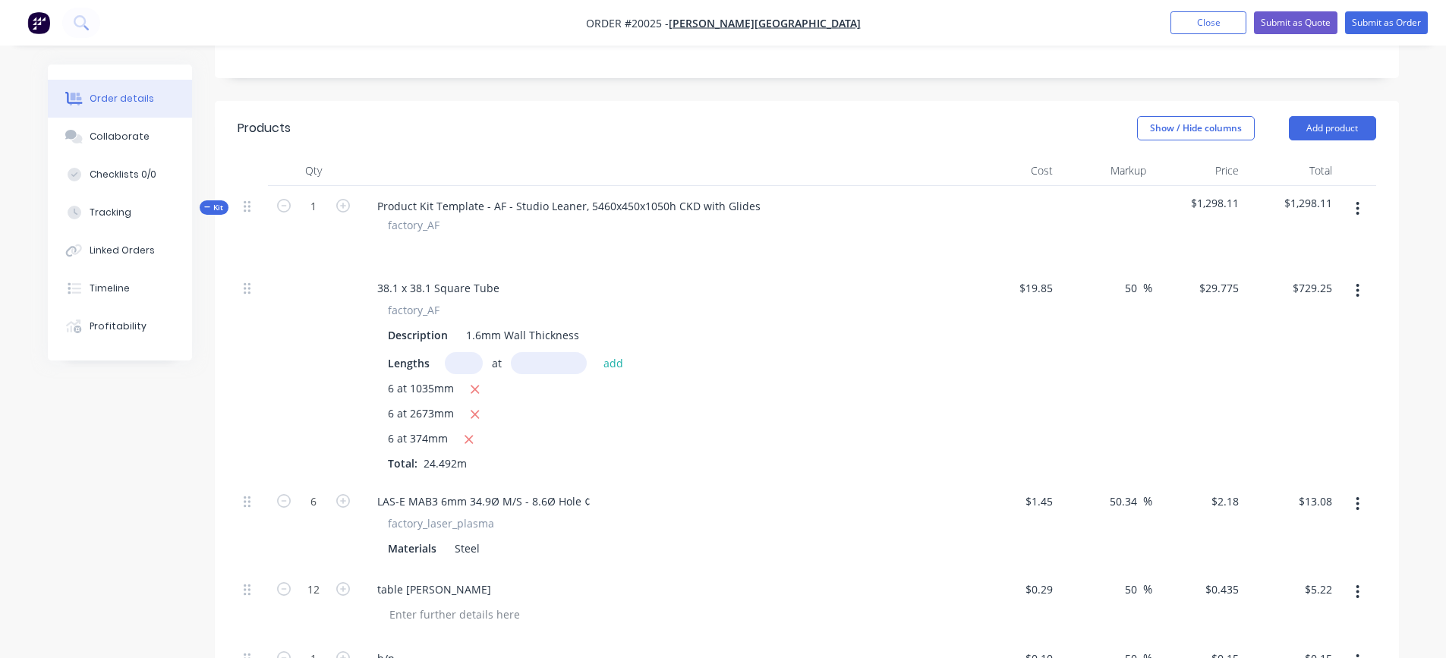
click at [1359, 208] on icon "button" at bounding box center [1358, 209] width 3 height 14
click at [1288, 250] on div "Add product to kit" at bounding box center [1304, 249] width 117 height 22
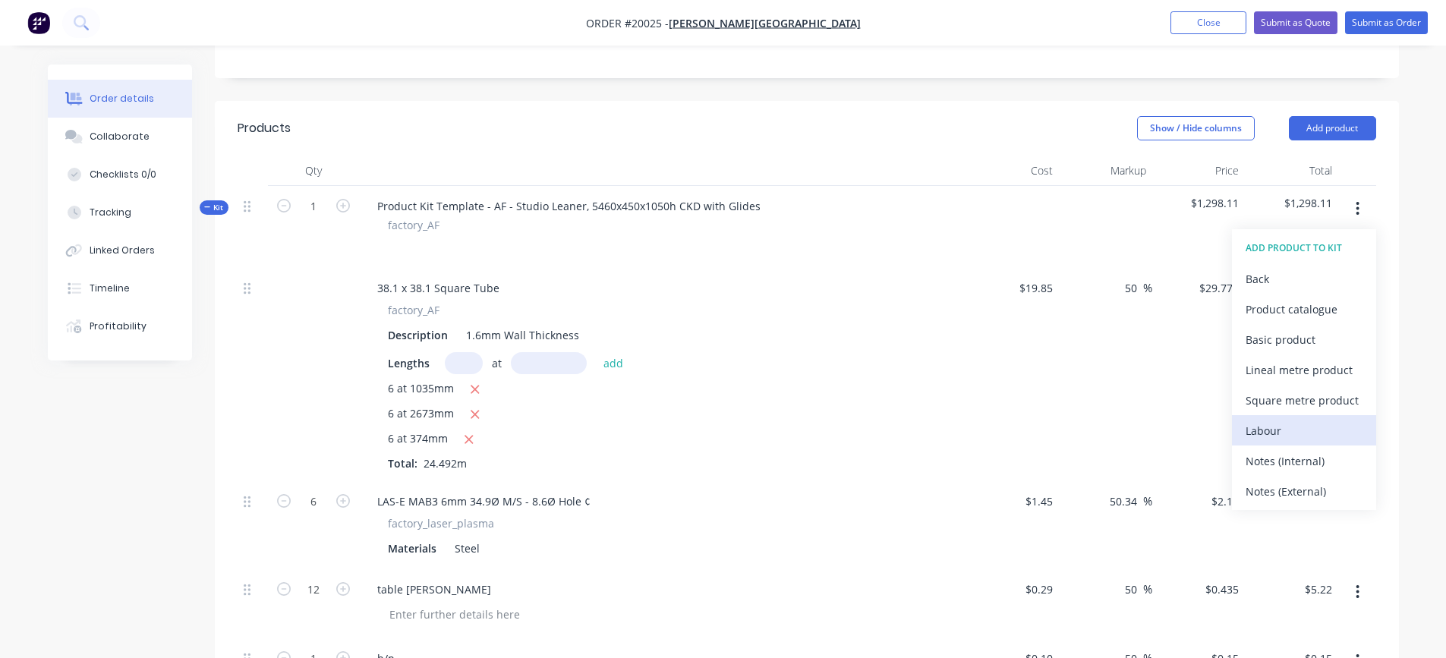
click at [1275, 424] on div "Labour" at bounding box center [1304, 431] width 117 height 22
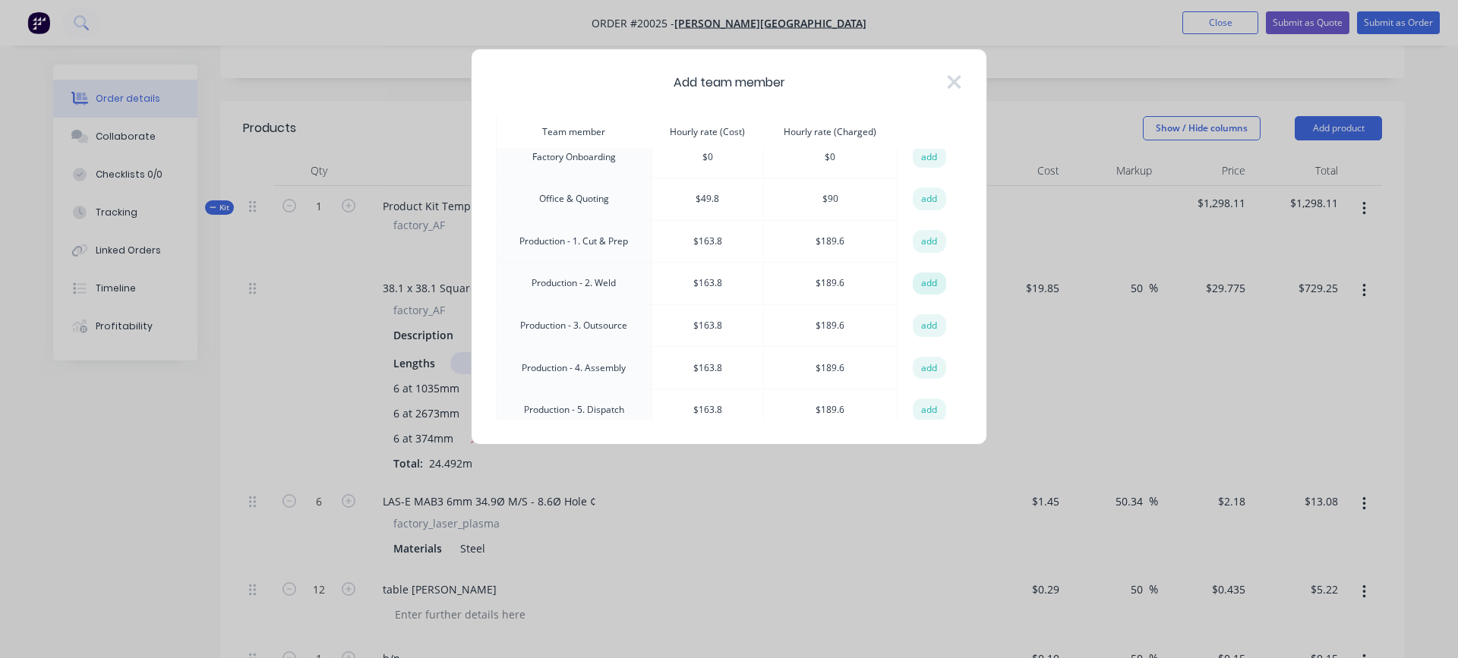
click at [919, 279] on button "add" at bounding box center [928, 284] width 33 height 23
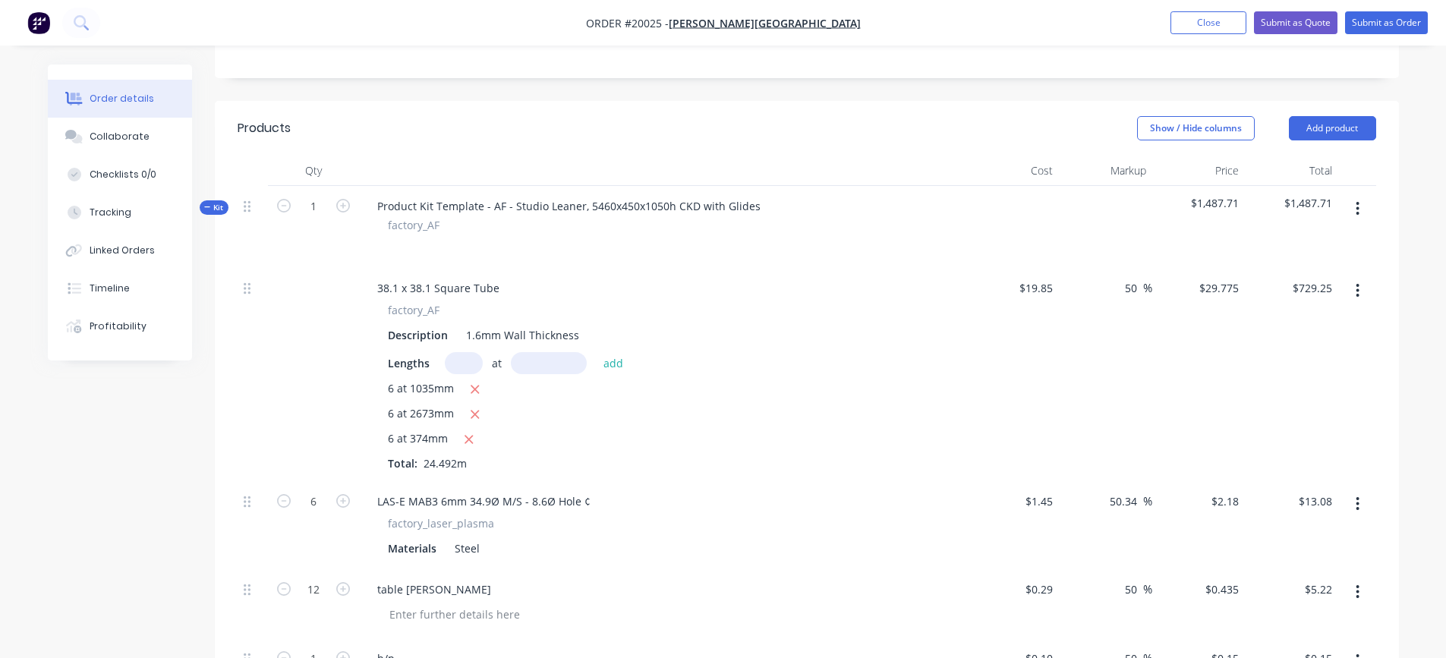
click at [1355, 211] on button "button" at bounding box center [1358, 208] width 36 height 27
click at [1308, 251] on div "Add product to kit" at bounding box center [1304, 249] width 117 height 22
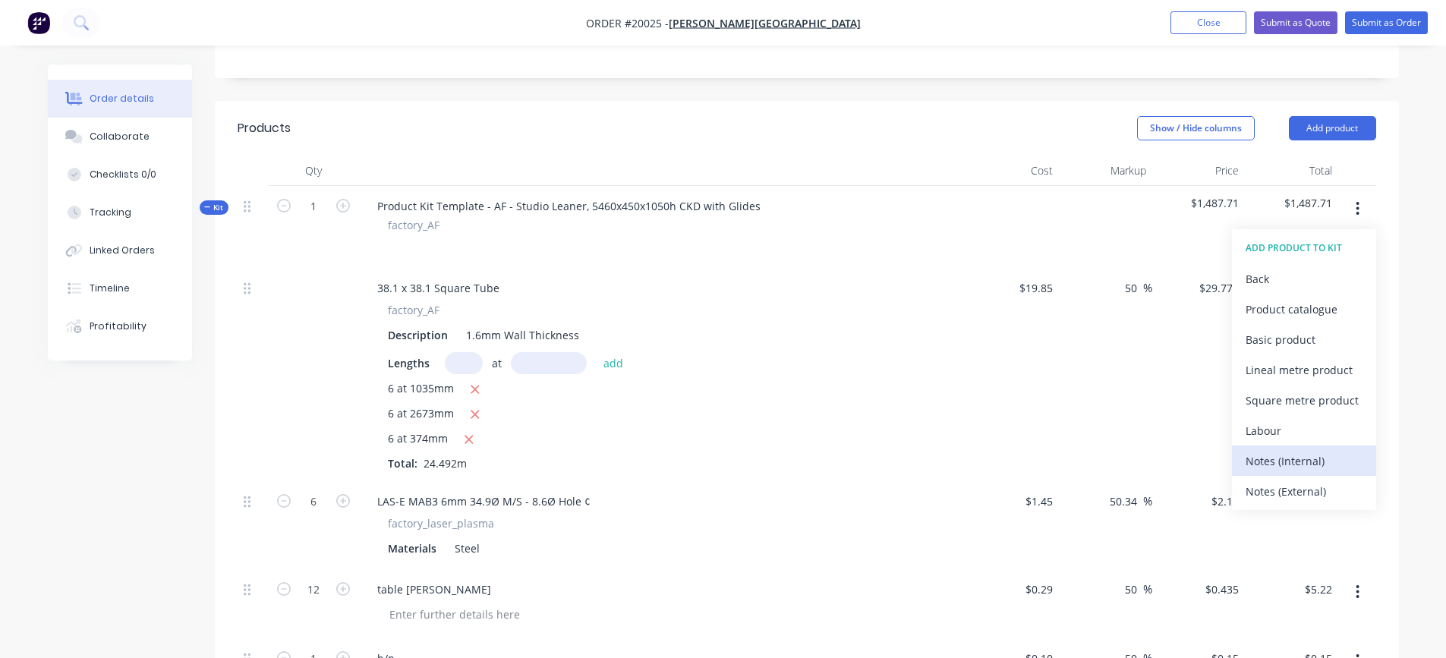
click at [1285, 454] on div "Notes (Internal)" at bounding box center [1304, 461] width 117 height 22
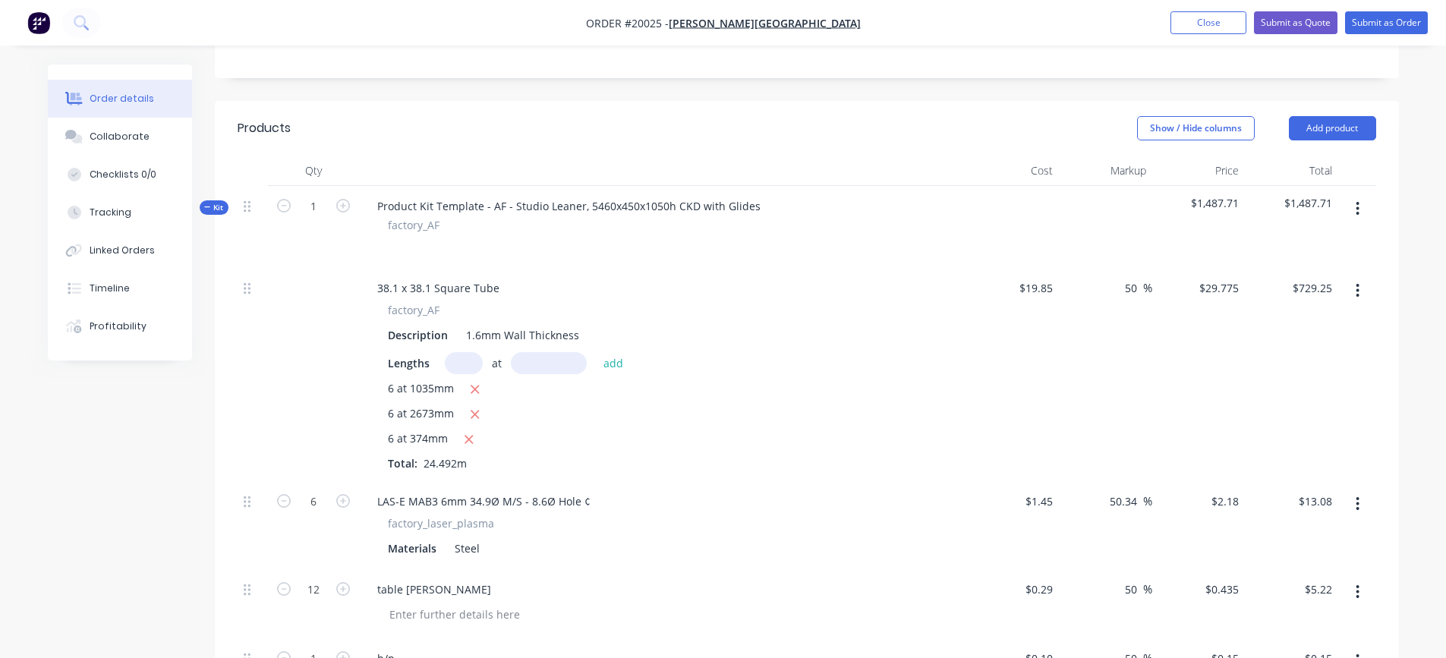
click at [1358, 214] on icon "button" at bounding box center [1358, 209] width 3 height 14
click at [1325, 253] on div "Add product to kit" at bounding box center [1304, 249] width 117 height 22
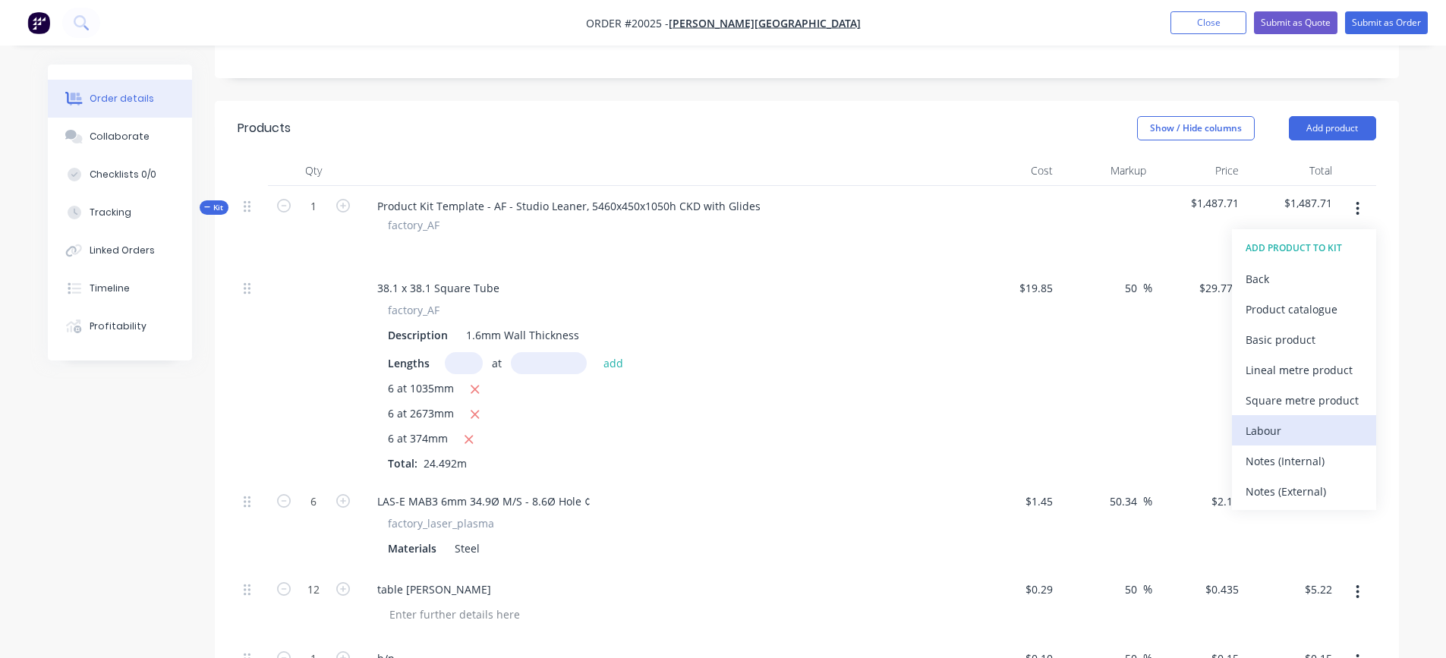
click at [1291, 417] on button "Labour" at bounding box center [1304, 430] width 144 height 30
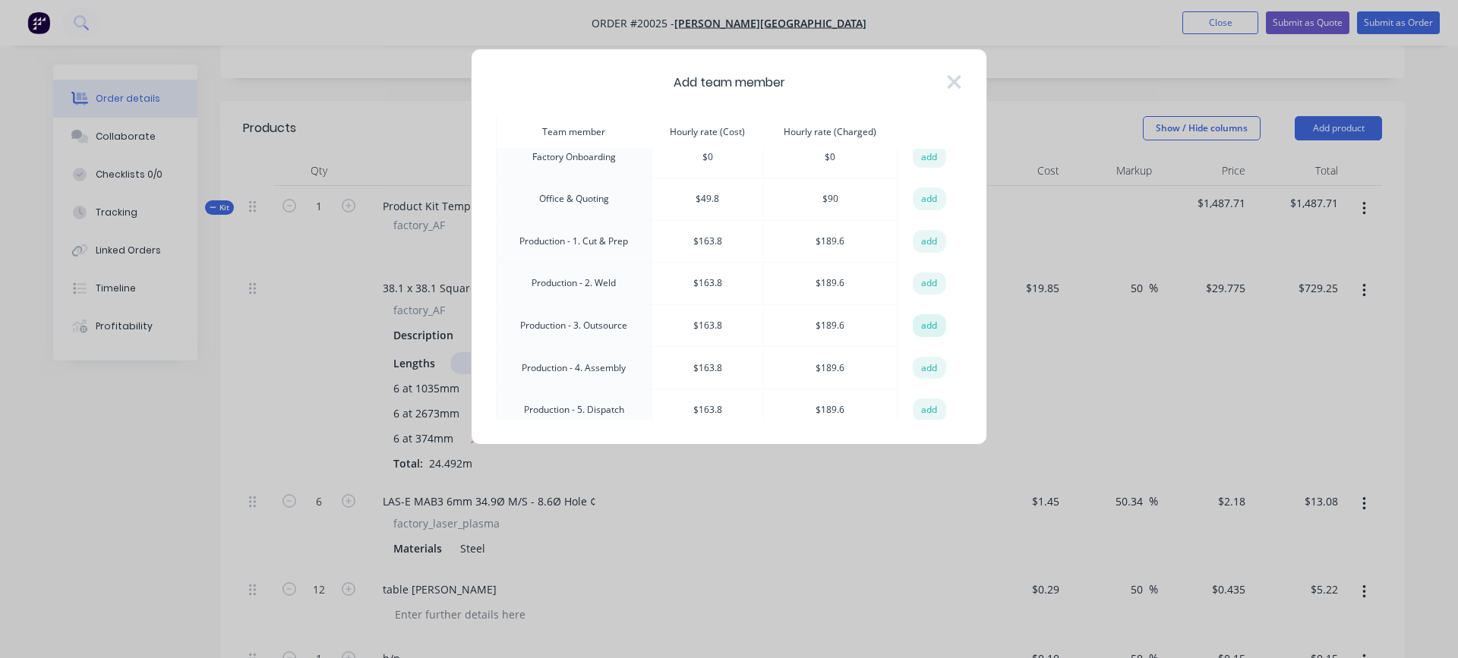
click at [925, 320] on button "add" at bounding box center [928, 325] width 33 height 23
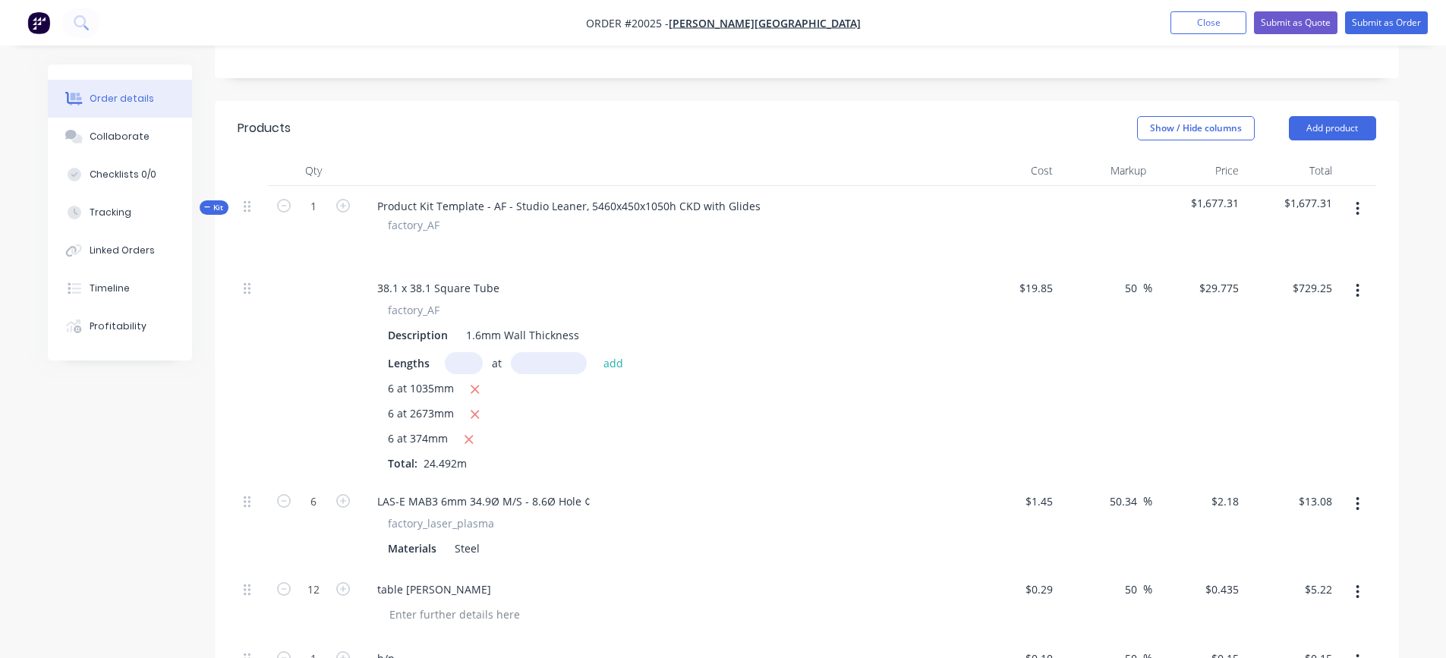
click at [1357, 203] on icon "button" at bounding box center [1358, 209] width 3 height 14
click at [1275, 254] on div "Add product to kit" at bounding box center [1304, 249] width 117 height 22
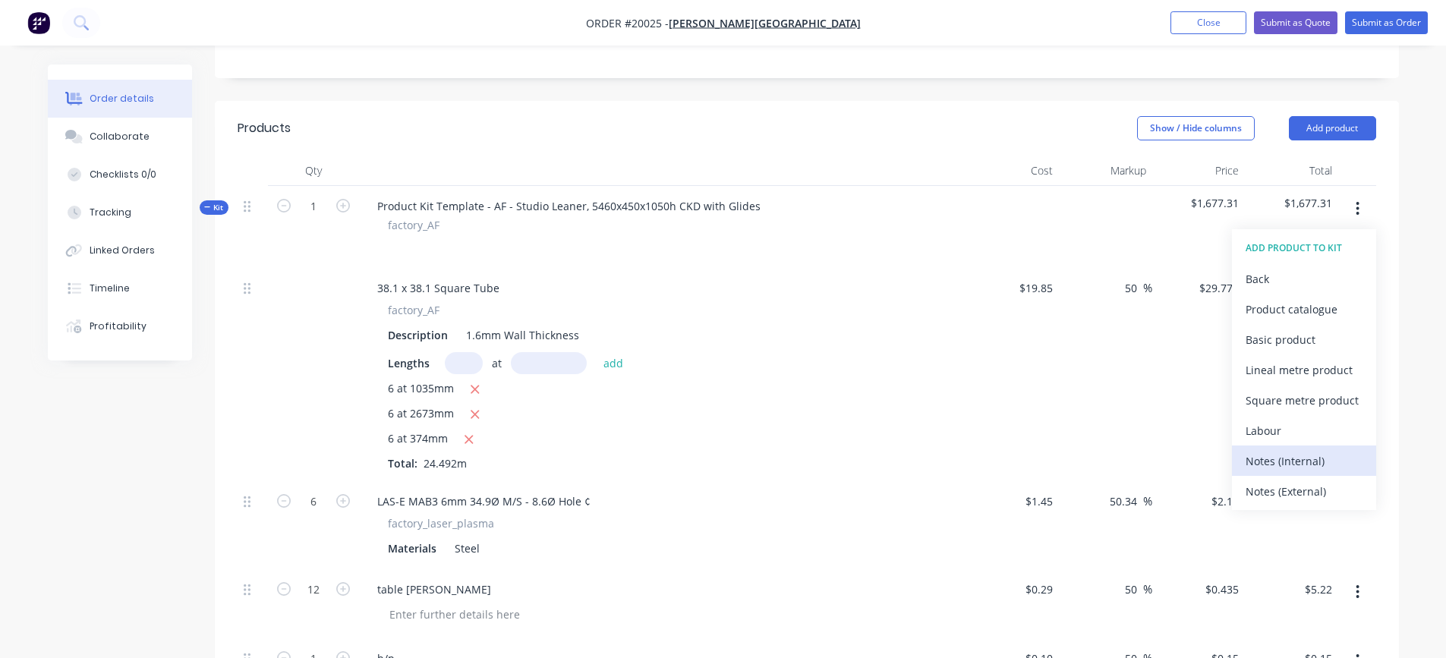
click at [1295, 458] on div "Notes (Internal)" at bounding box center [1304, 461] width 117 height 22
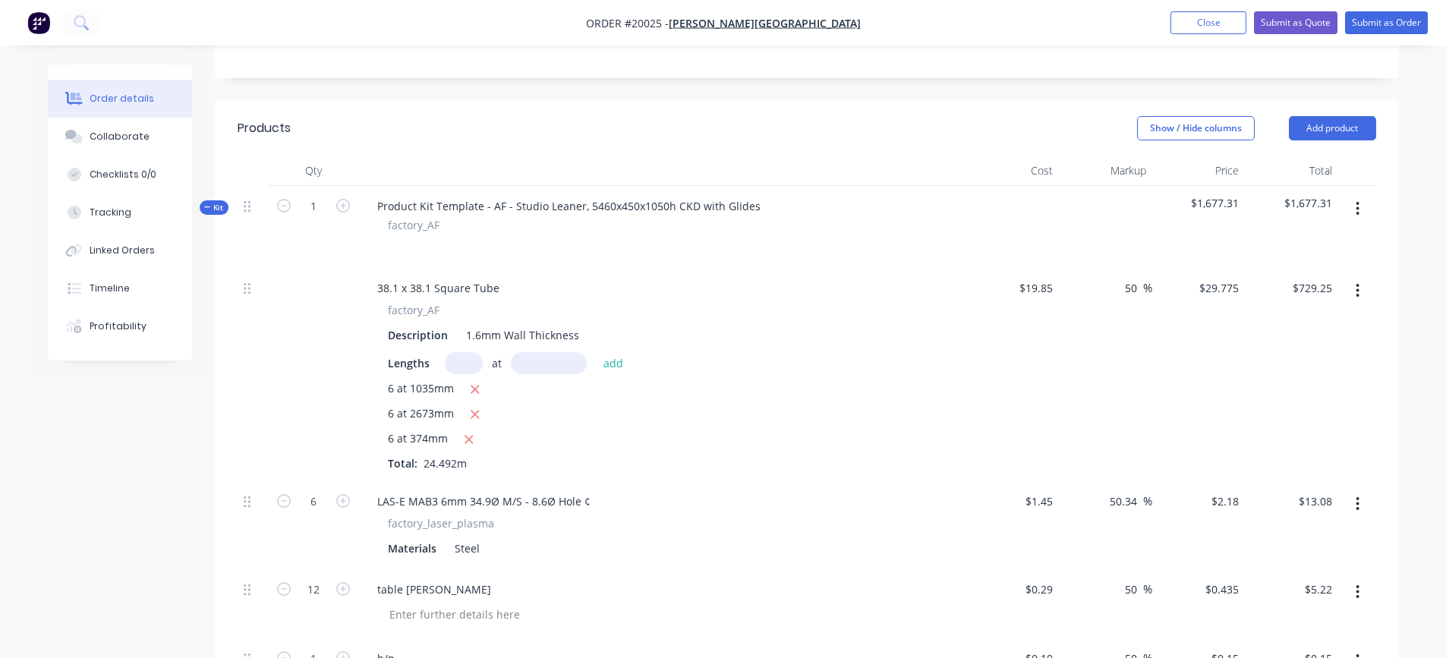
click at [1363, 210] on button "button" at bounding box center [1358, 208] width 36 height 27
click at [1296, 248] on div "Add product to kit" at bounding box center [1304, 249] width 117 height 22
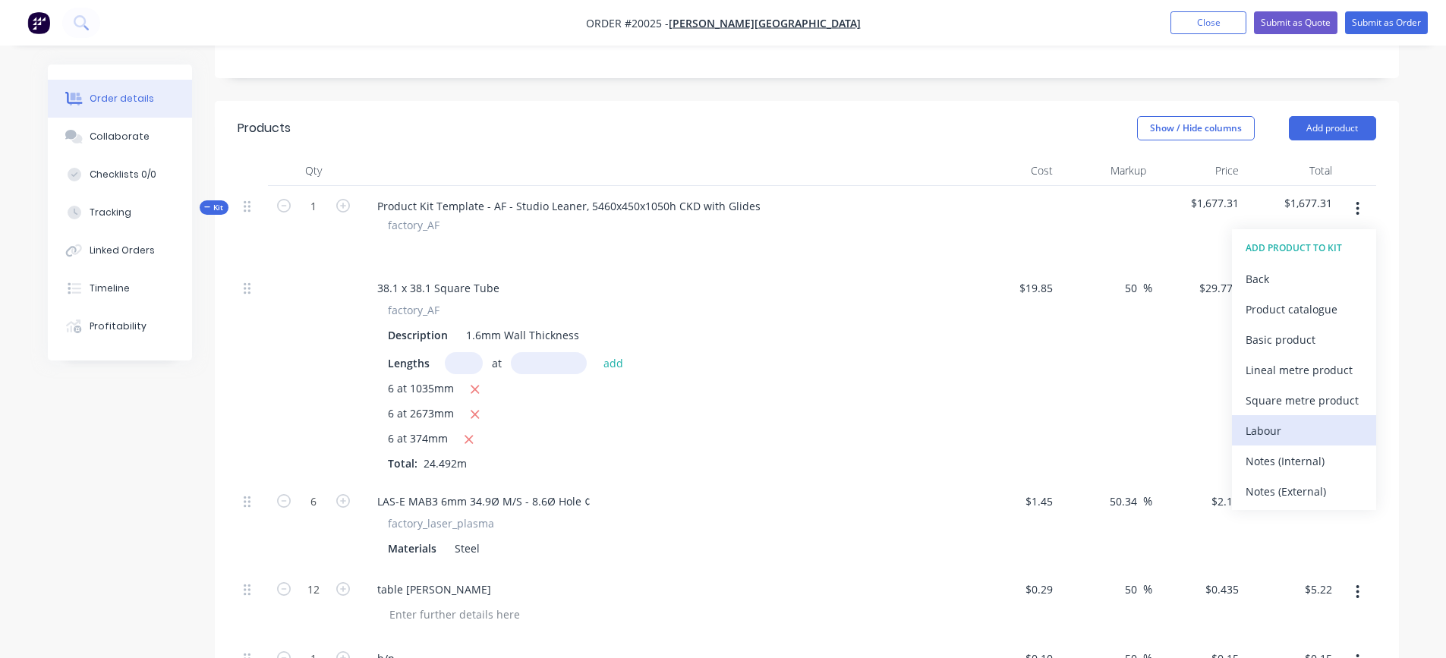
click at [1269, 424] on div "Labour" at bounding box center [1304, 431] width 117 height 22
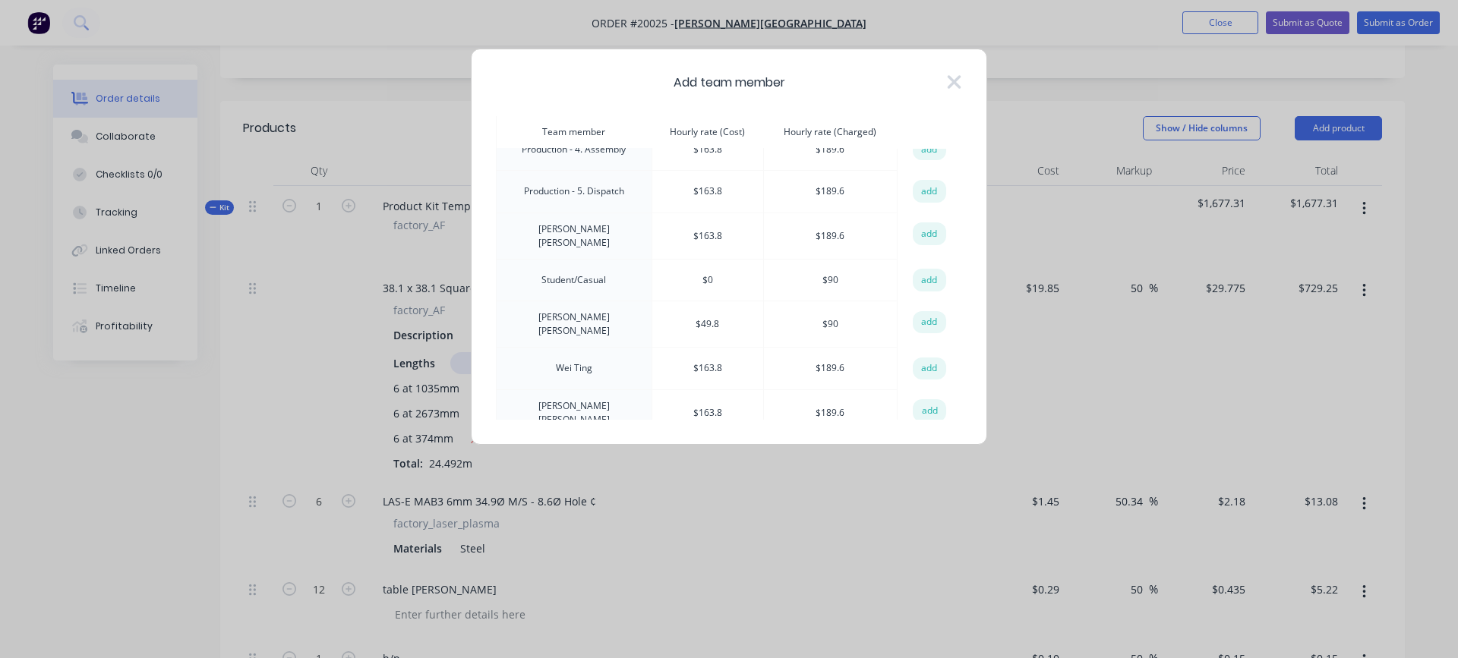
scroll to position [370, 0]
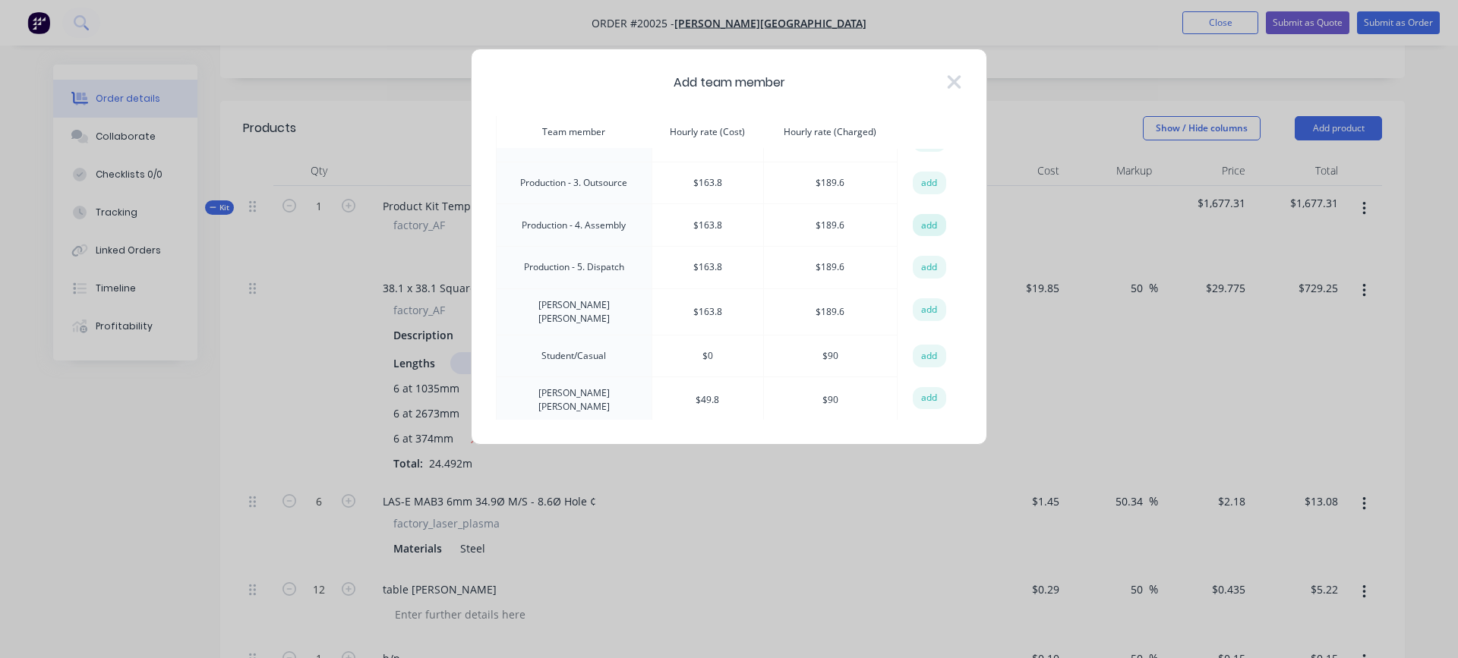
click at [912, 219] on button "add" at bounding box center [928, 225] width 33 height 23
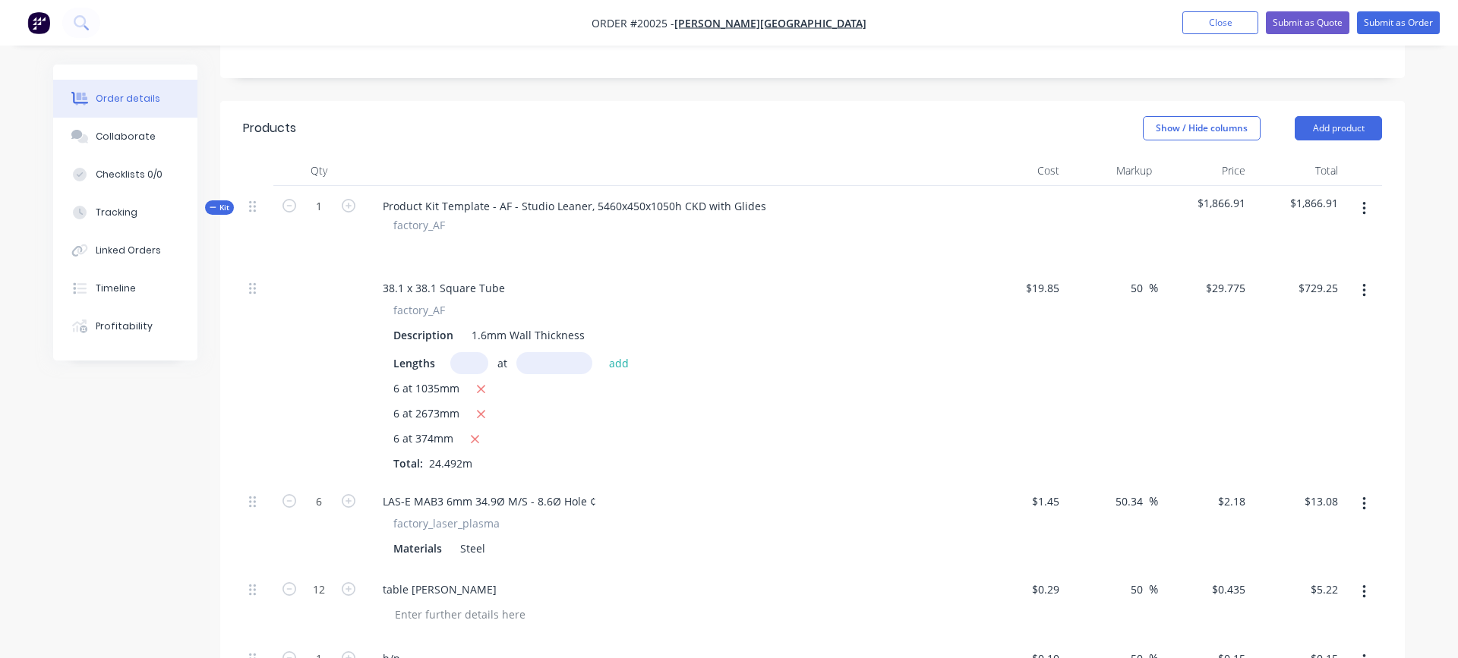
type input "$163.80"
type input "15.75"
type input "$189.60"
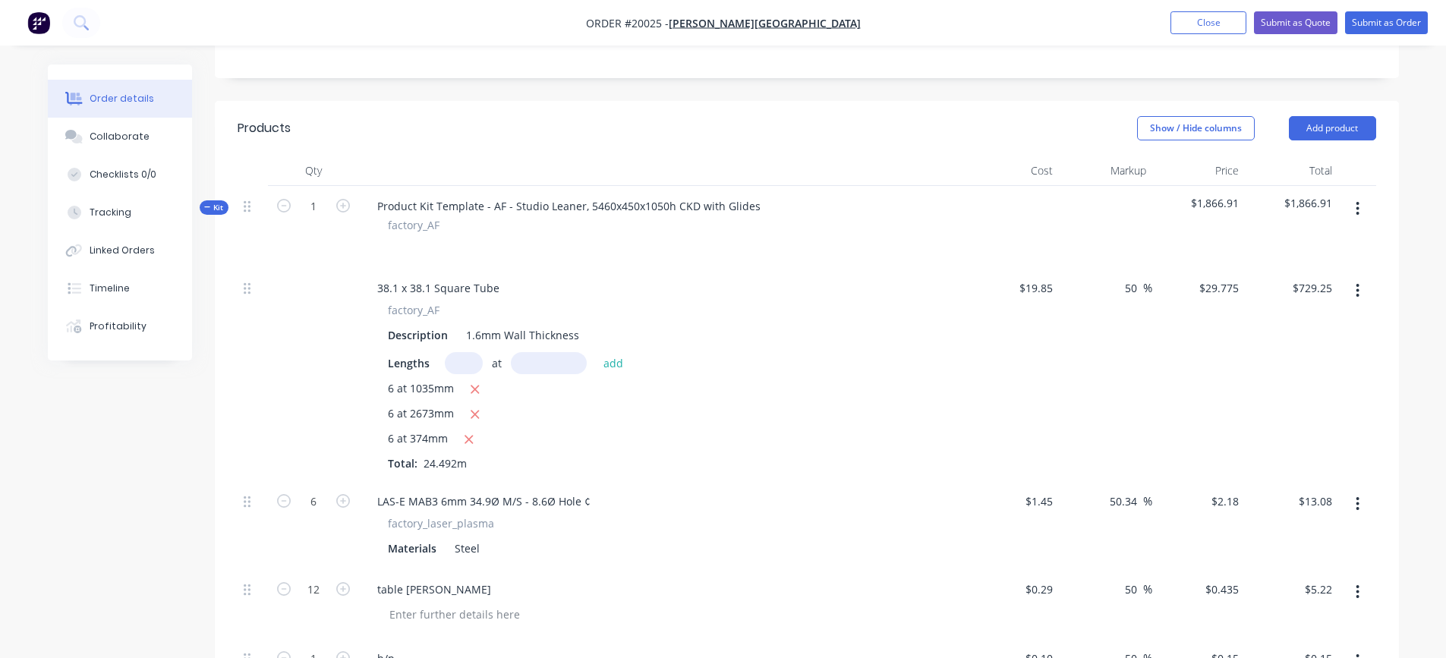
click at [1357, 209] on icon "button" at bounding box center [1358, 209] width 3 height 14
click at [1303, 245] on div "Add product to kit" at bounding box center [1304, 249] width 117 height 22
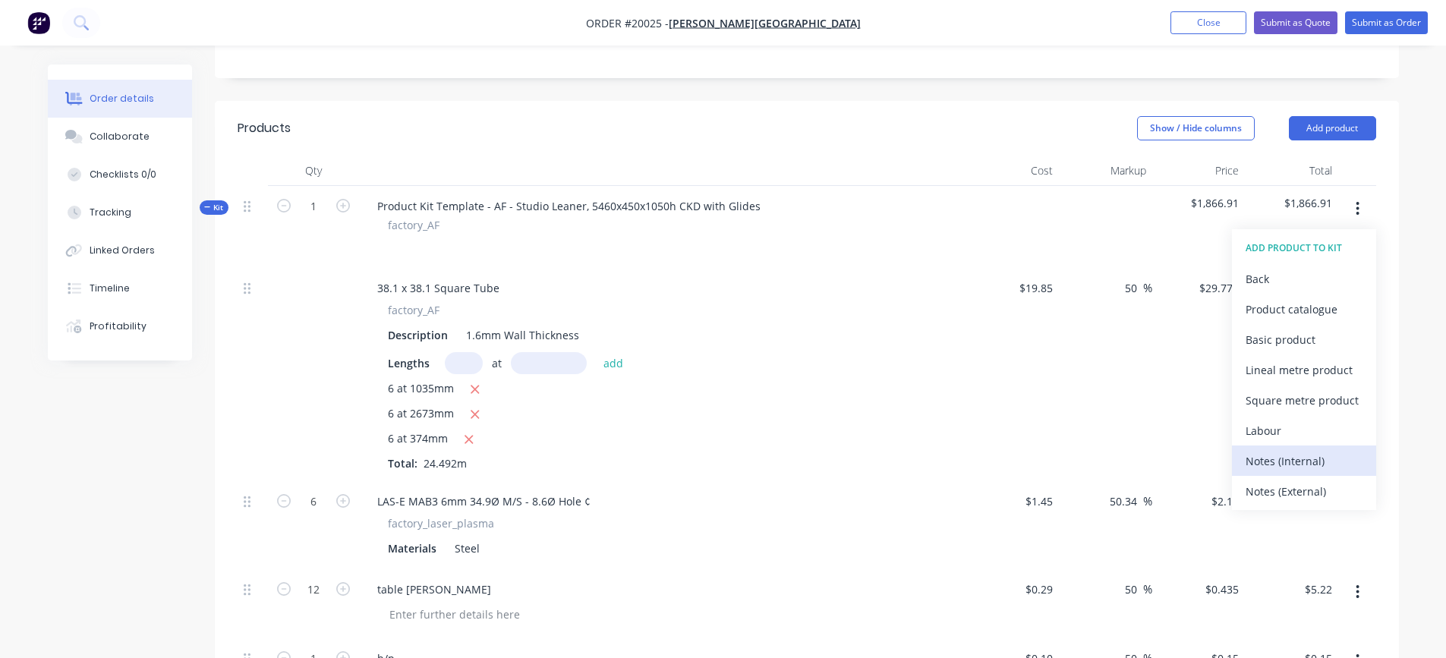
click at [1285, 460] on div "Notes (Internal)" at bounding box center [1304, 461] width 117 height 22
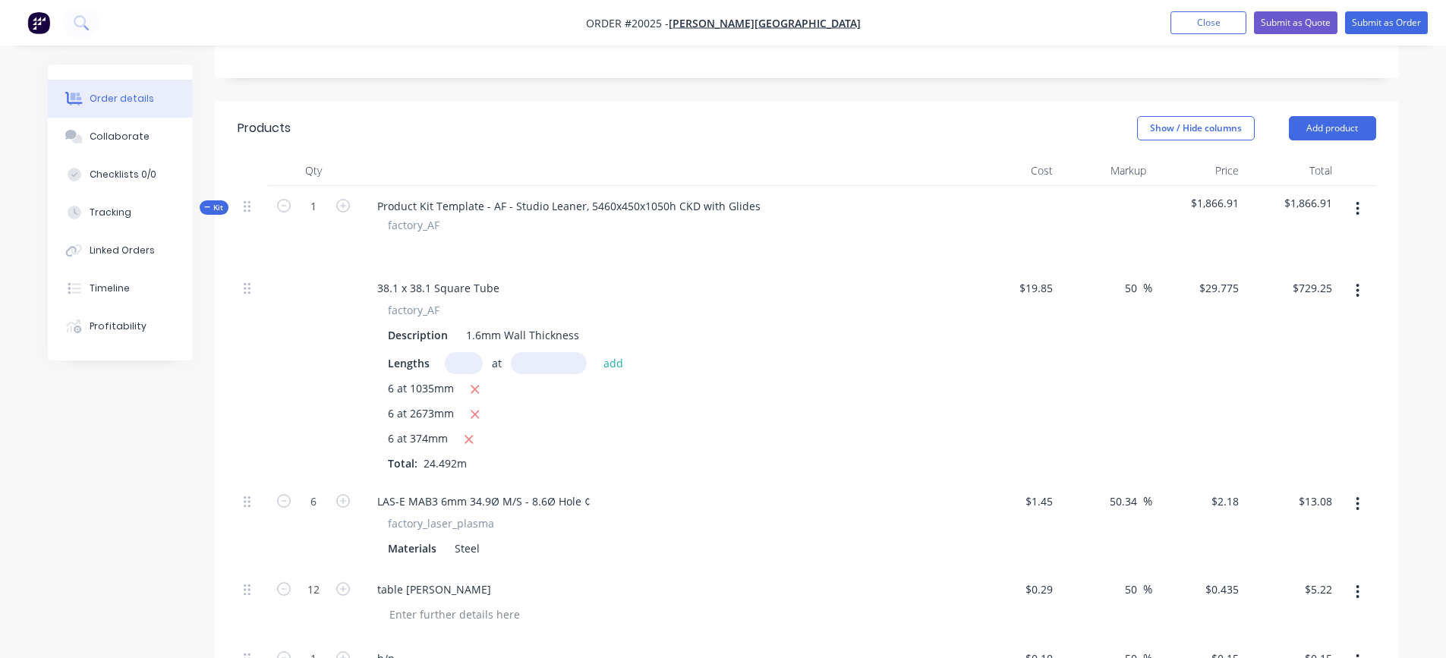
click at [1355, 206] on button "button" at bounding box center [1358, 208] width 36 height 27
click at [1304, 251] on div "Add product to kit" at bounding box center [1304, 249] width 117 height 22
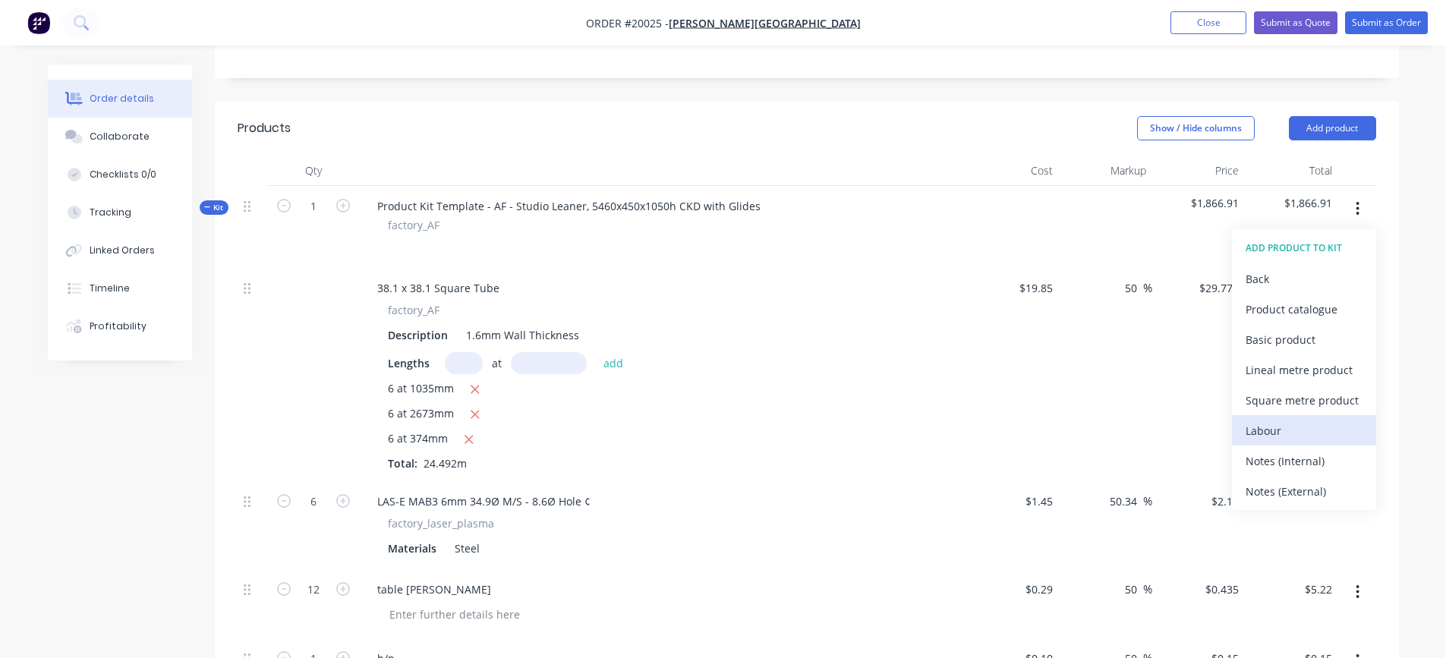
click at [1248, 425] on div "Labour" at bounding box center [1304, 431] width 117 height 22
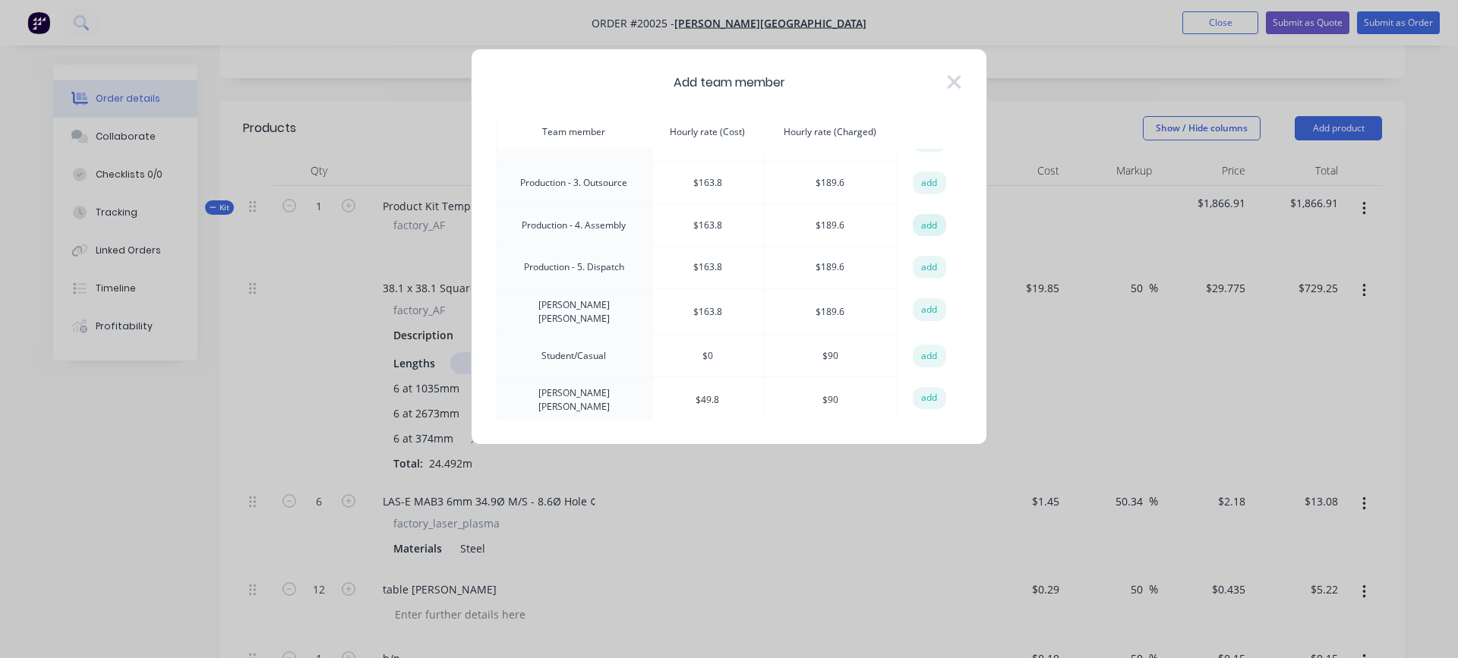
click at [928, 220] on button "add" at bounding box center [928, 225] width 33 height 23
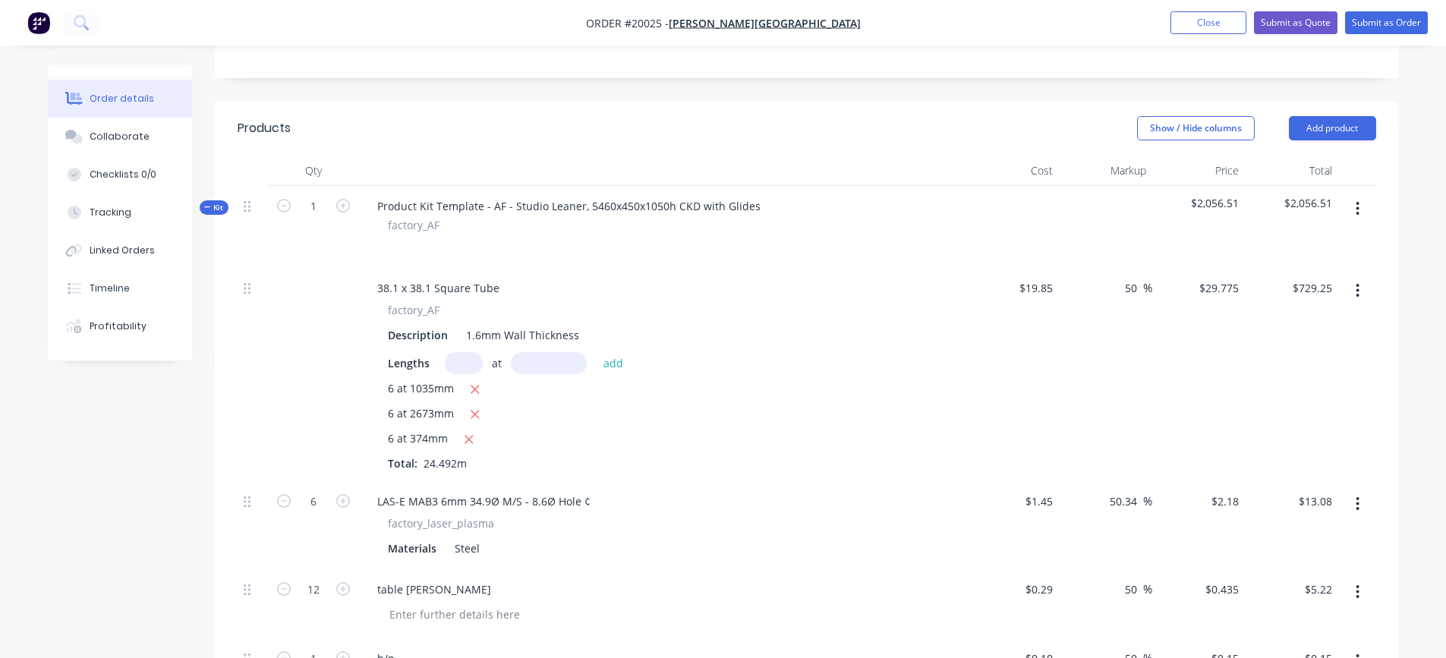
click at [1357, 210] on icon "button" at bounding box center [1358, 209] width 3 height 14
click at [1292, 251] on div "Add product to kit" at bounding box center [1304, 249] width 117 height 22
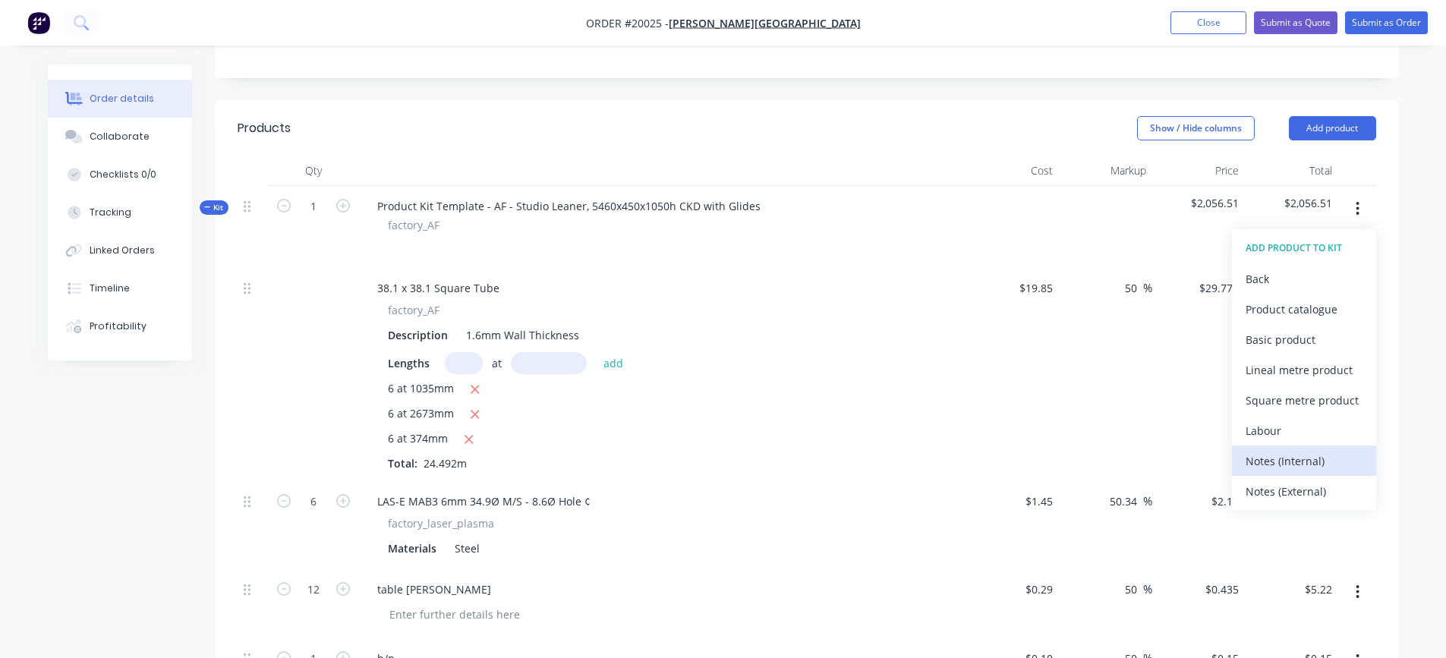
click at [1280, 458] on div "Notes (Internal)" at bounding box center [1304, 461] width 117 height 22
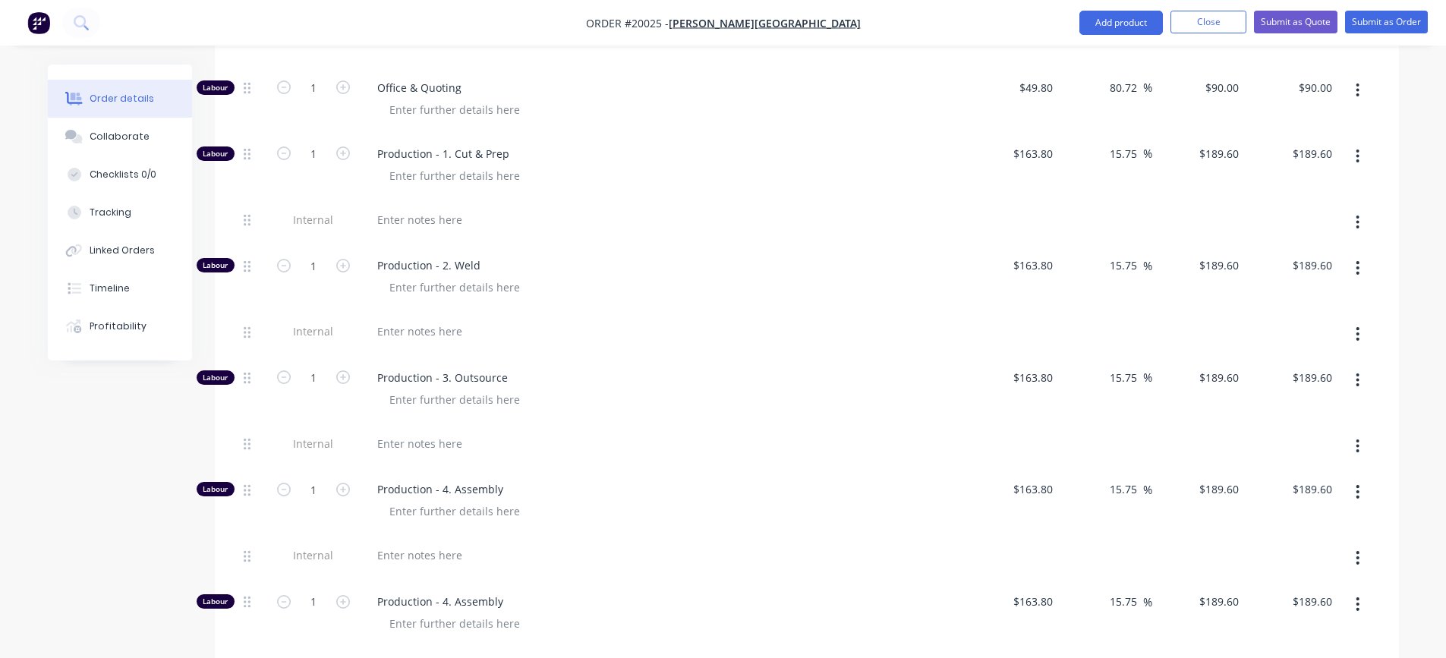
scroll to position [1083, 0]
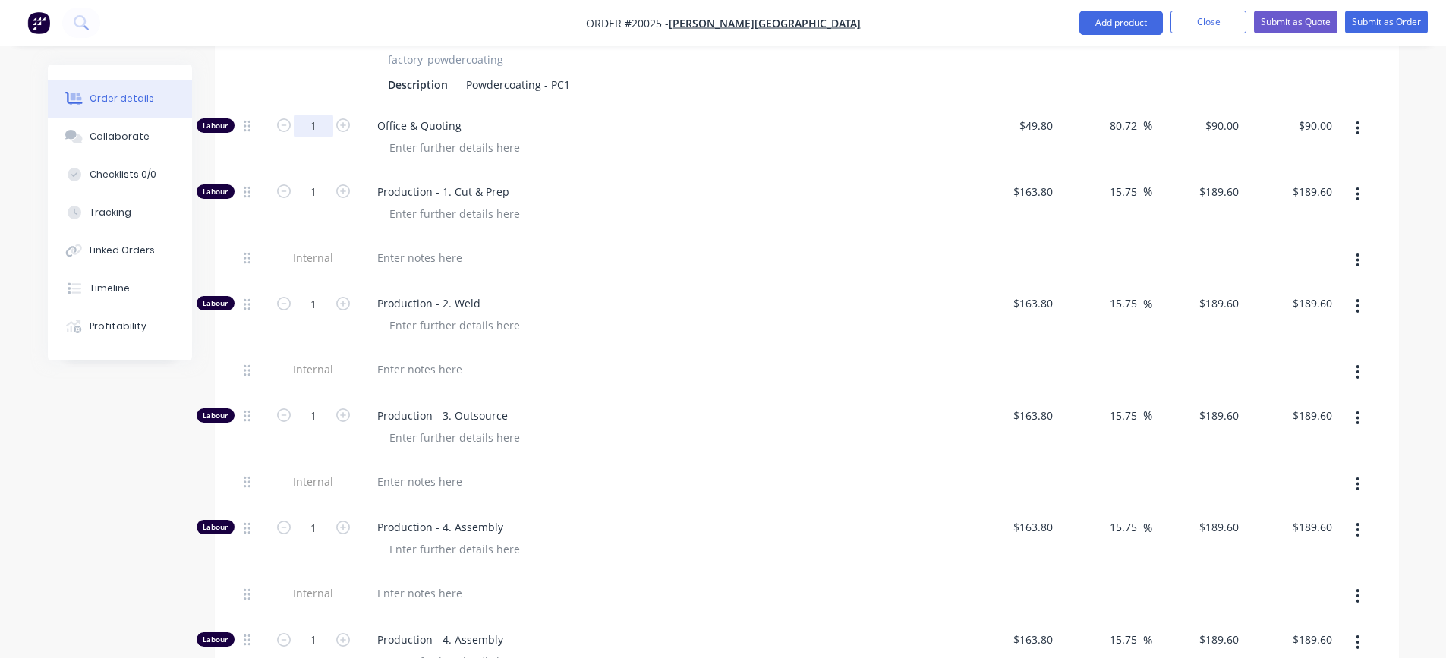
click at [320, 129] on input "1" at bounding box center [313, 126] width 39 height 23
type input "0.5"
type input "$45.00"
click at [659, 155] on div at bounding box center [668, 148] width 583 height 22
click at [395, 251] on div at bounding box center [419, 258] width 109 height 22
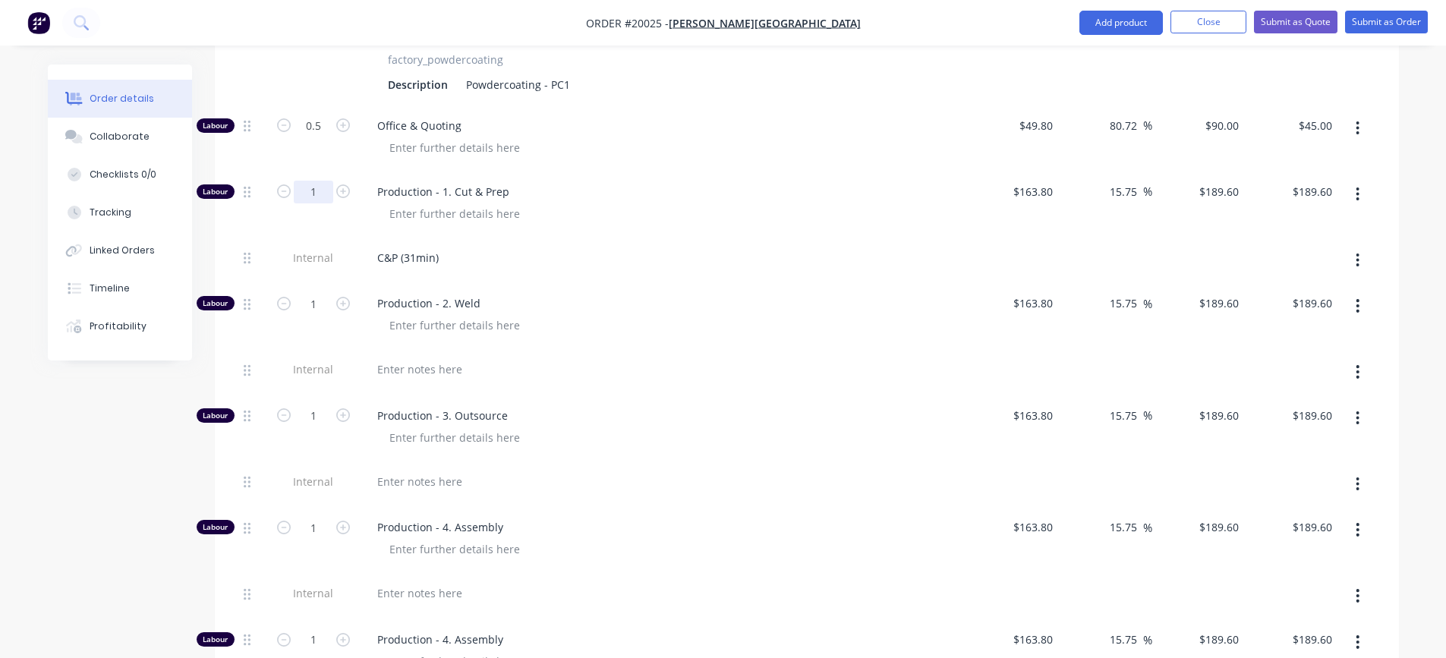
click at [327, 192] on input "1" at bounding box center [313, 192] width 39 height 23
type input "0.52"
type input "$98.59"
click at [537, 244] on div "C&P (31min)" at bounding box center [662, 261] width 607 height 46
click at [437, 370] on div at bounding box center [419, 369] width 109 height 22
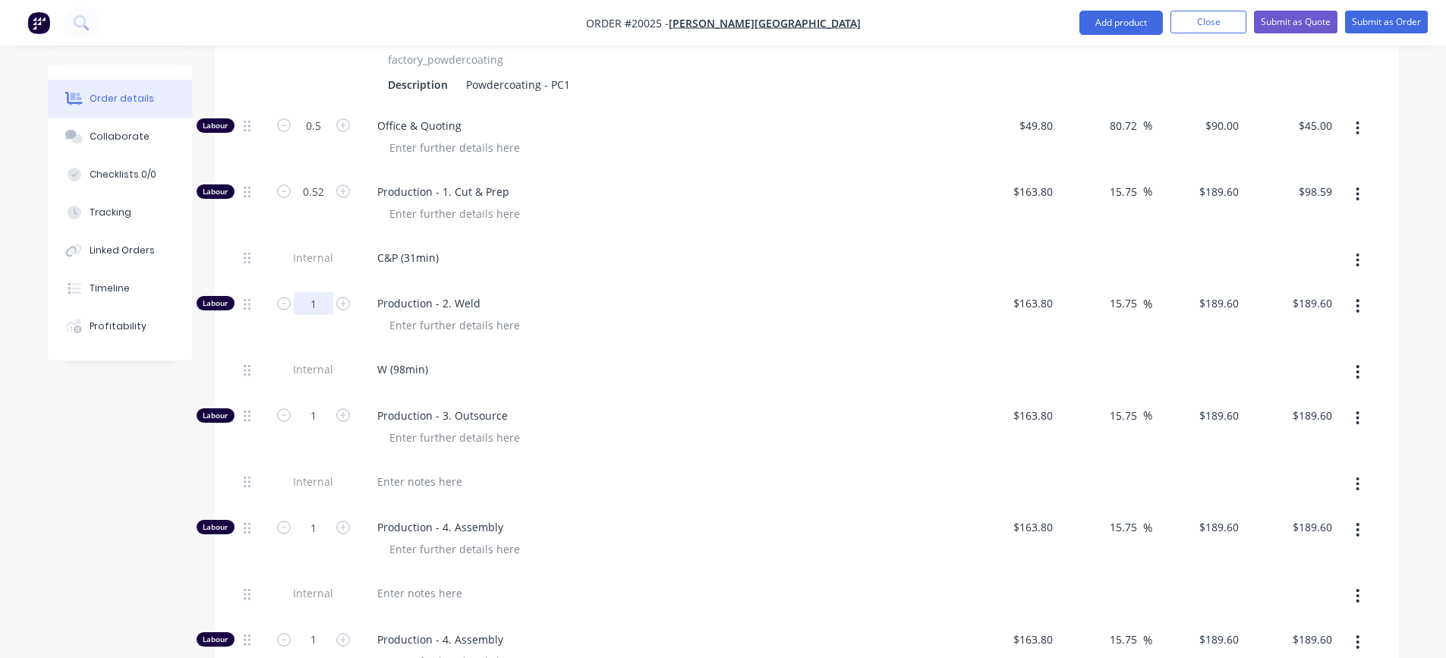
click at [328, 301] on input "1" at bounding box center [313, 303] width 39 height 23
type input "1.63"
type input "$309.05"
click at [561, 370] on div "W (98min)" at bounding box center [662, 369] width 595 height 22
click at [455, 485] on div at bounding box center [419, 482] width 109 height 22
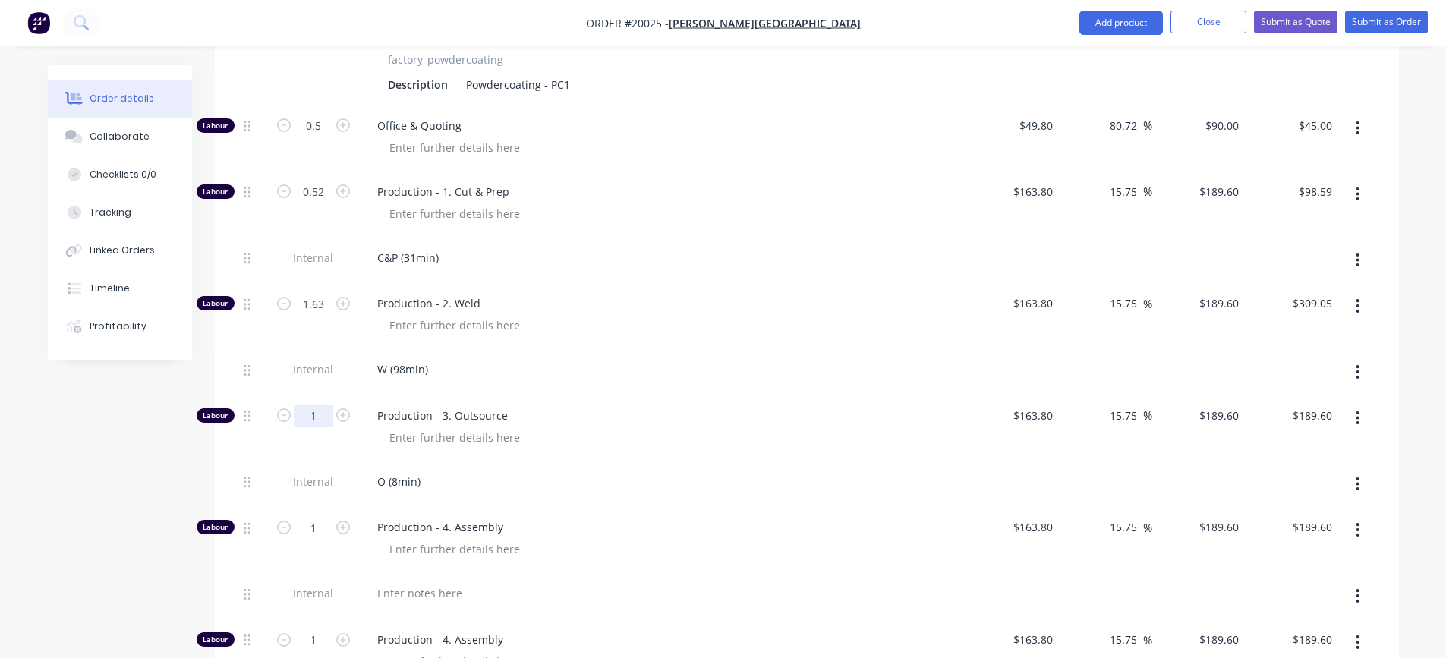
click at [332, 416] on input "1" at bounding box center [313, 416] width 39 height 23
type input "0.13"
type input "$24.65"
click at [506, 481] on div "O (8min)" at bounding box center [662, 482] width 595 height 22
click at [403, 591] on div at bounding box center [419, 593] width 109 height 22
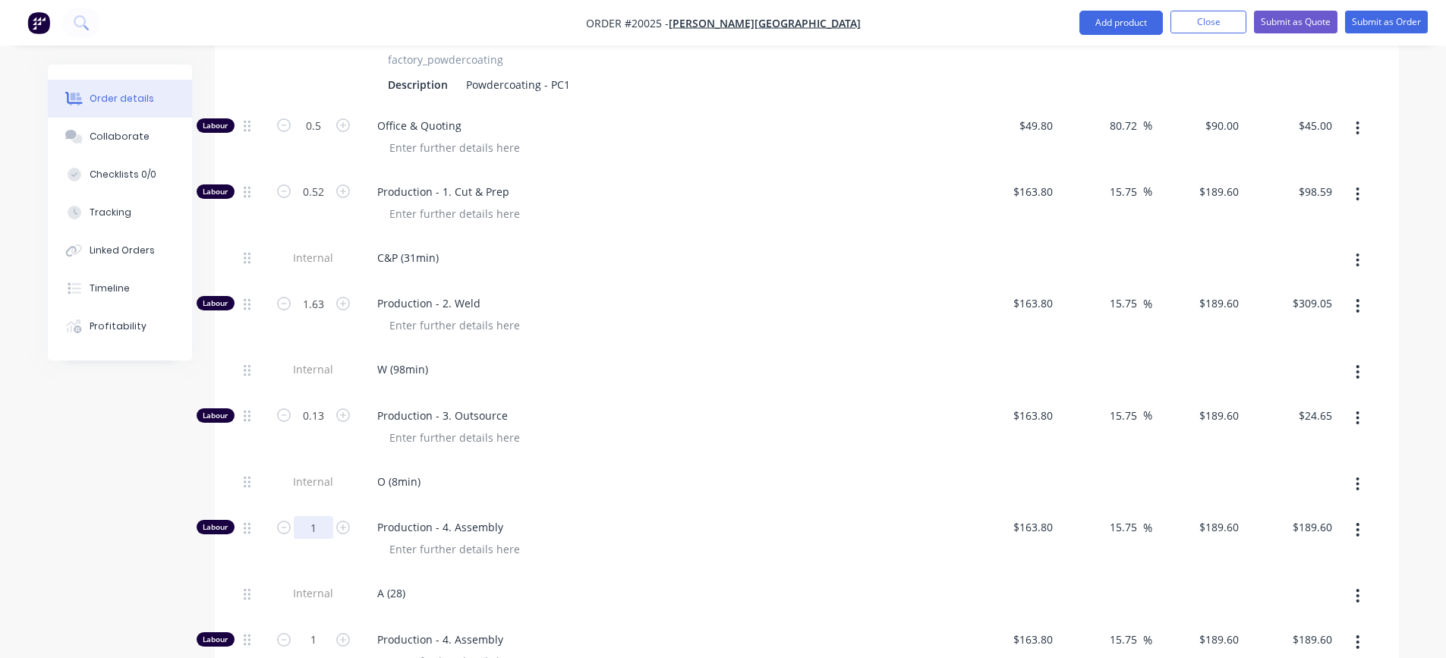
click at [320, 531] on input "1" at bounding box center [313, 527] width 39 height 23
type input "0.47"
type input "$89.11"
click at [402, 594] on div "A (28)" at bounding box center [391, 593] width 52 height 22
click at [310, 528] on input "0.47" at bounding box center [313, 527] width 39 height 23
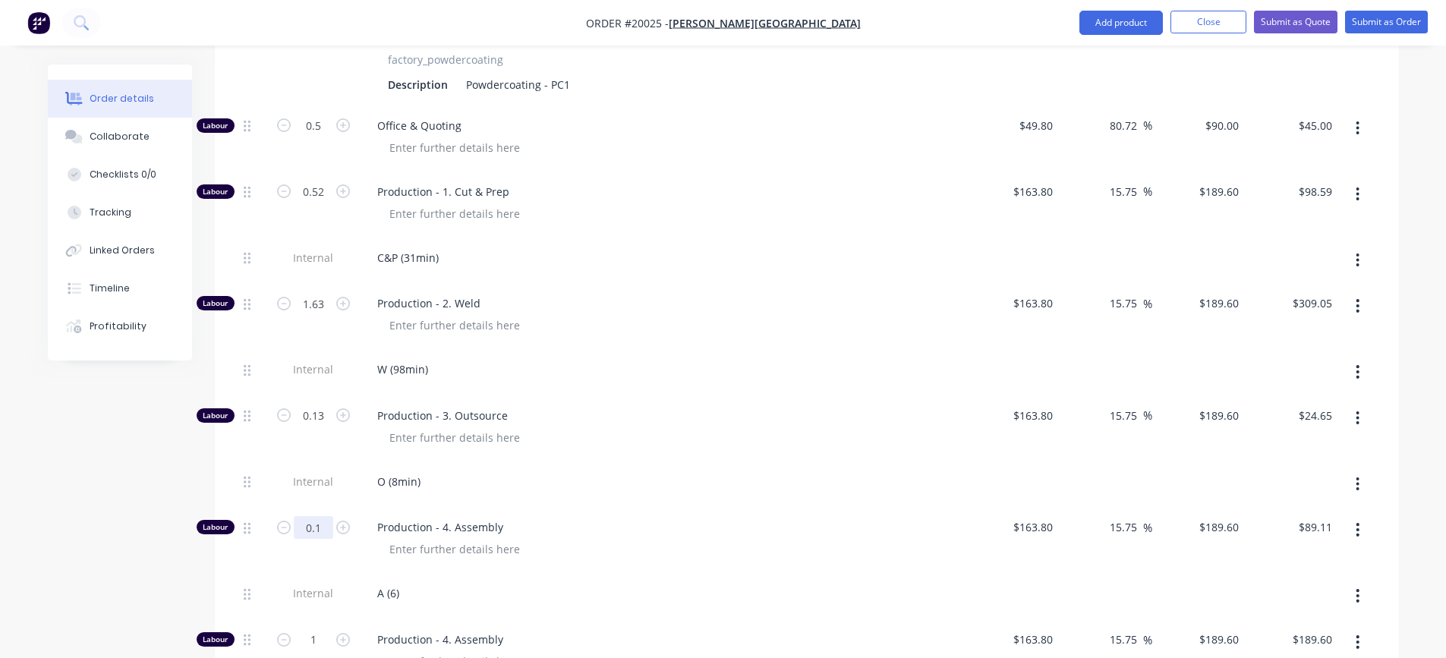
type input "0.1"
type input "$18.96"
click at [656, 537] on div "Production - 4. Assembly" at bounding box center [662, 540] width 607 height 66
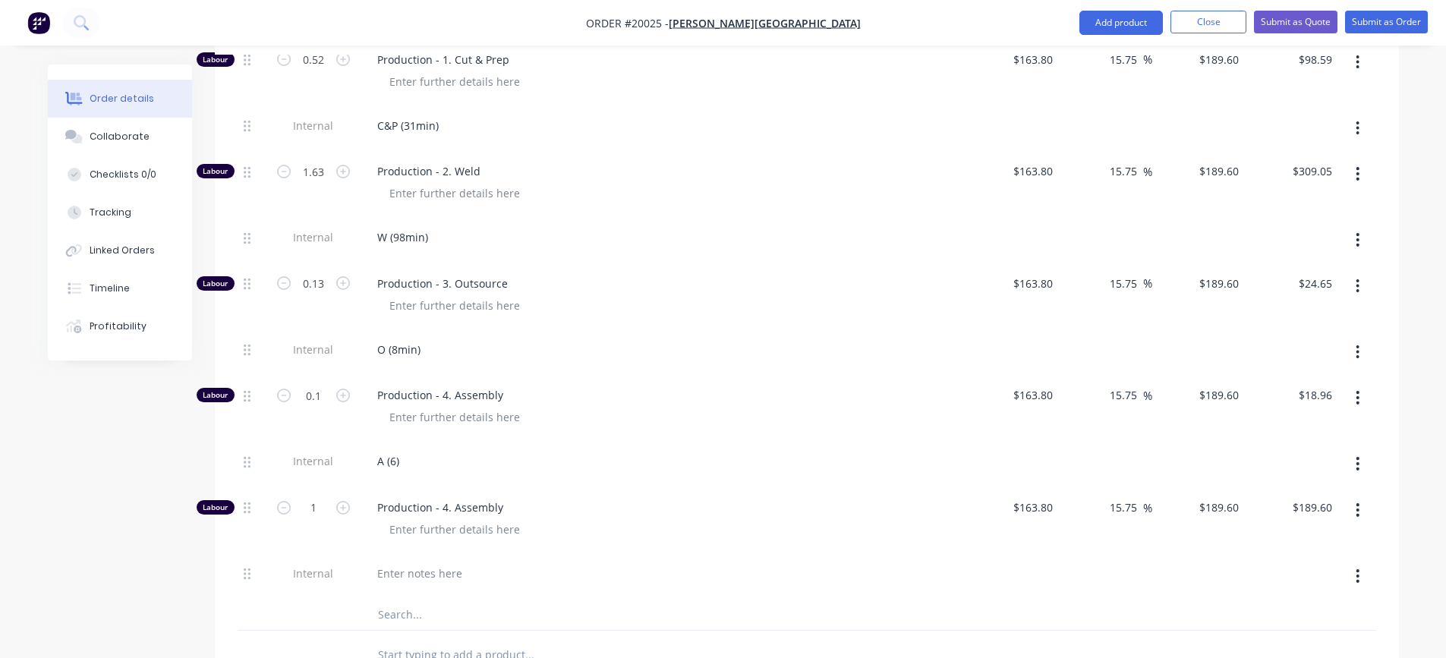
scroll to position [1235, 0]
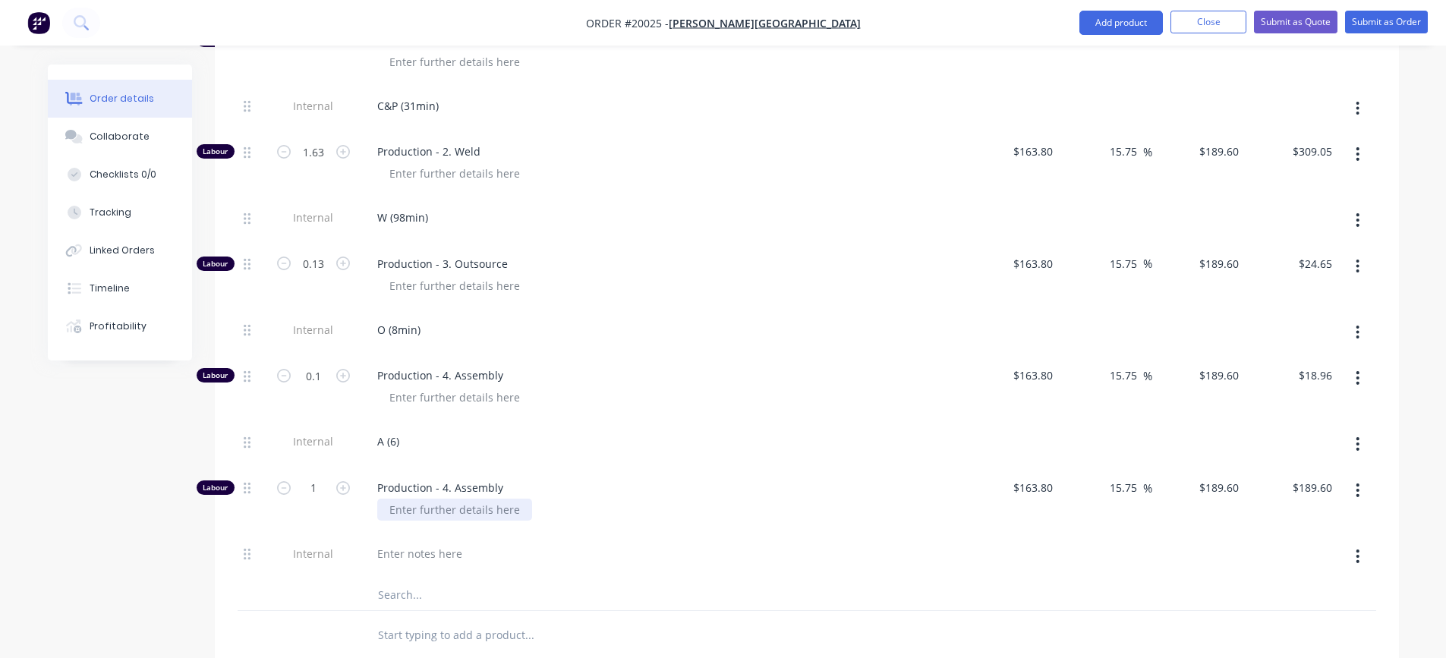
click at [485, 509] on div at bounding box center [454, 510] width 155 height 22
click at [325, 490] on input "1" at bounding box center [313, 488] width 39 height 23
type input "0.37"
type input "$70.15"
click at [563, 528] on div "Production - 4. Assembly A - RW 15% (22)" at bounding box center [662, 501] width 607 height 66
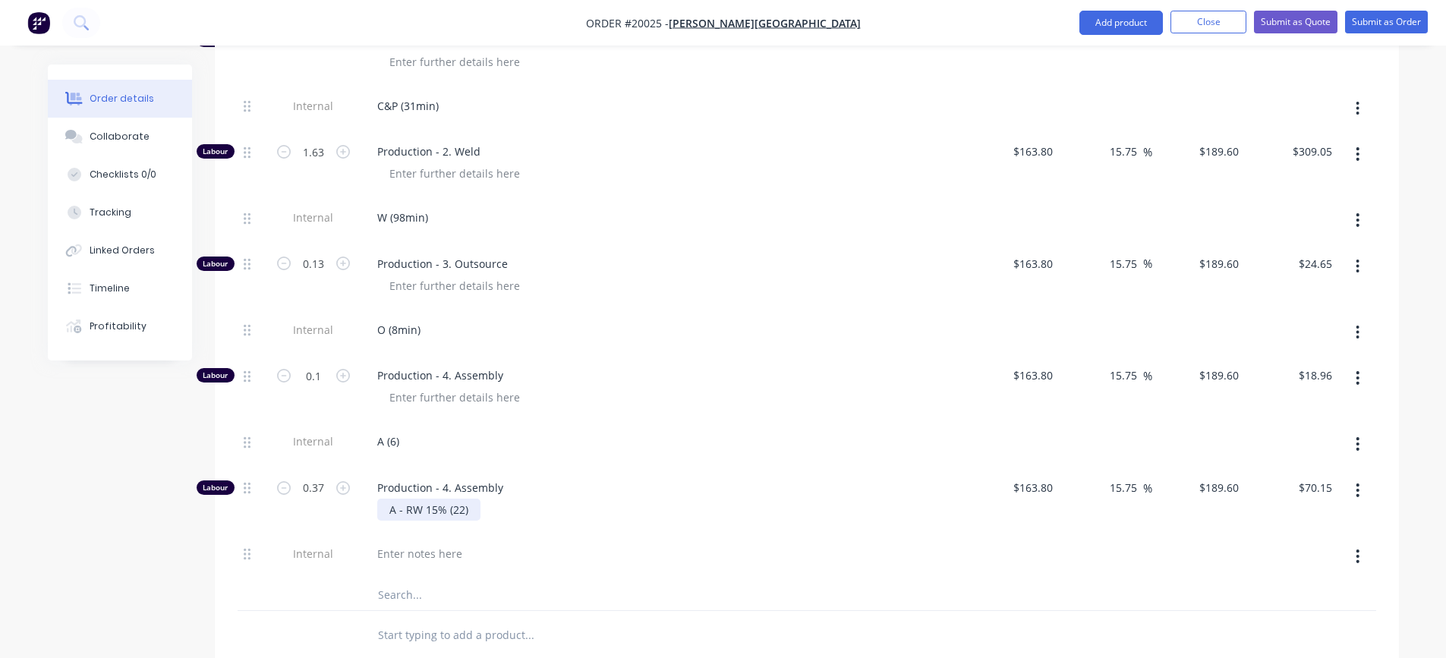
click at [437, 511] on div "A - RW 15% (22)" at bounding box center [428, 510] width 103 height 22
drag, startPoint x: 471, startPoint y: 511, endPoint x: 383, endPoint y: 510, distance: 88.8
click at [383, 510] on div "A - RW 15% (22)" at bounding box center [428, 510] width 103 height 22
click at [414, 557] on div at bounding box center [419, 554] width 109 height 22
paste div
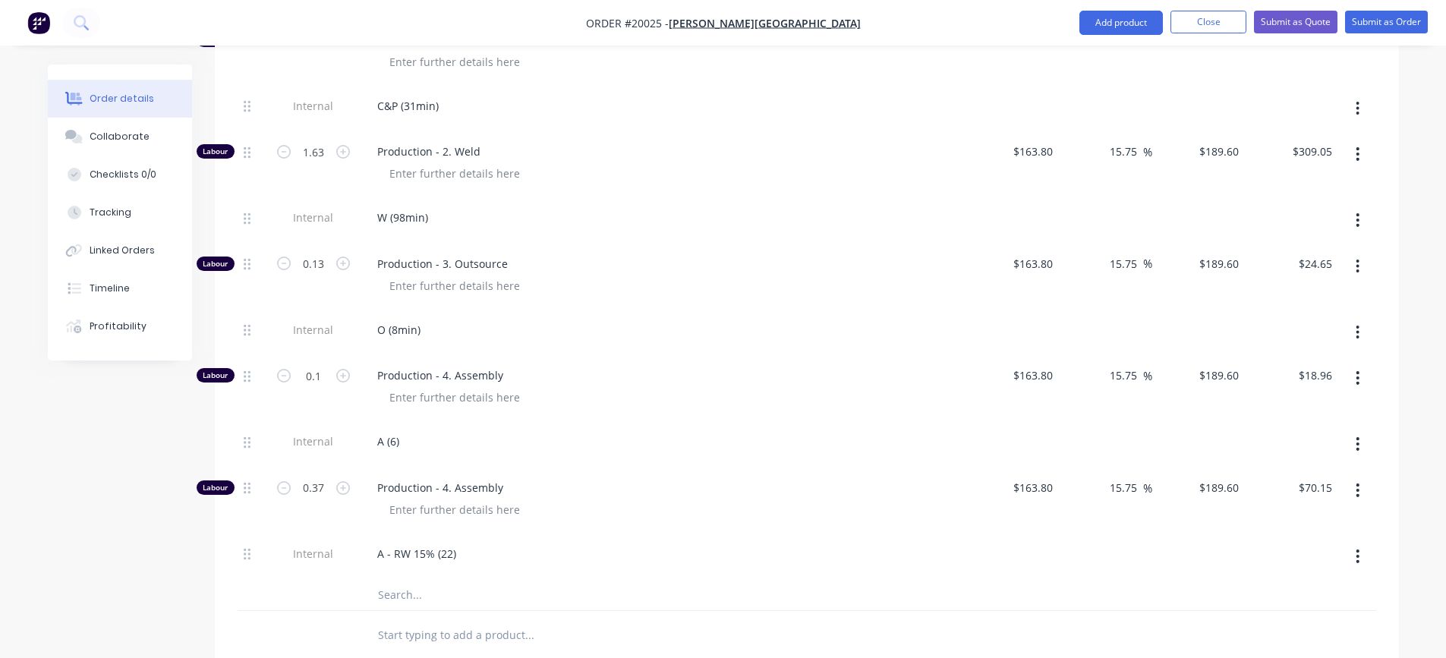
click at [567, 558] on div "A - RW 15% (22)" at bounding box center [662, 554] width 595 height 22
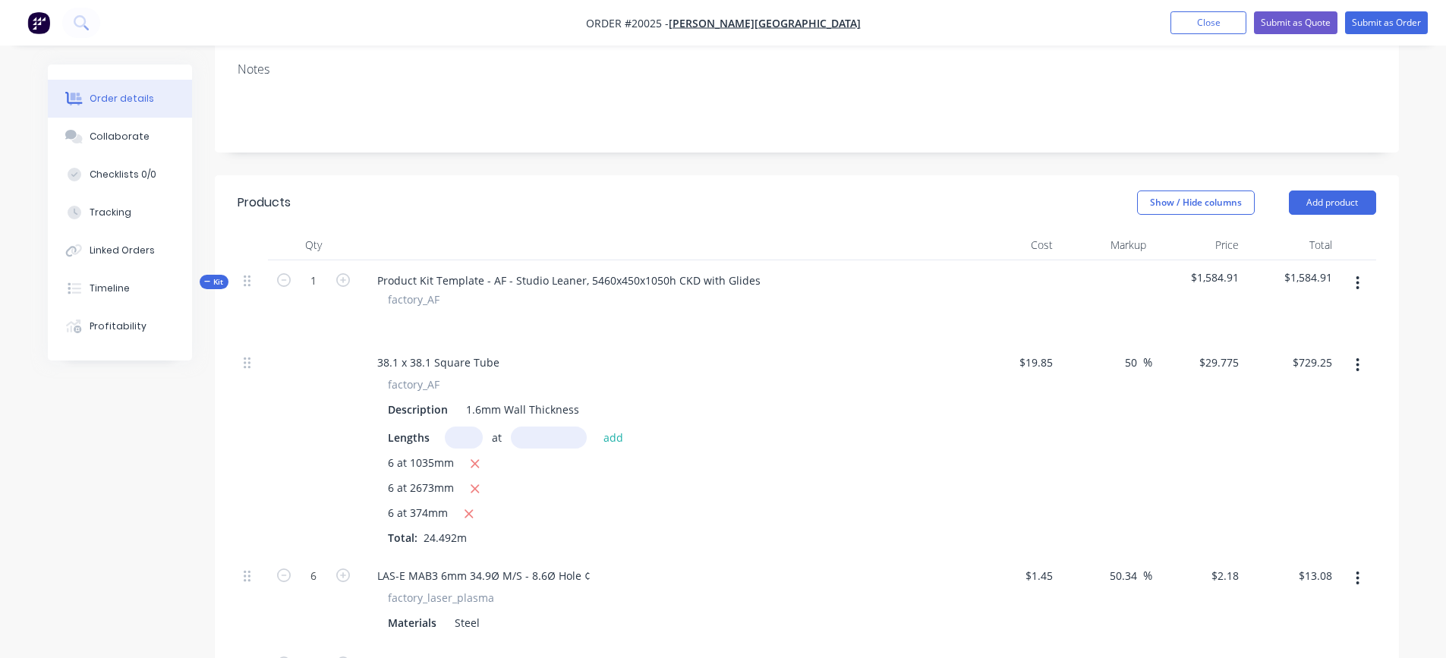
scroll to position [248, 0]
